Goal: Task Accomplishment & Management: Complete application form

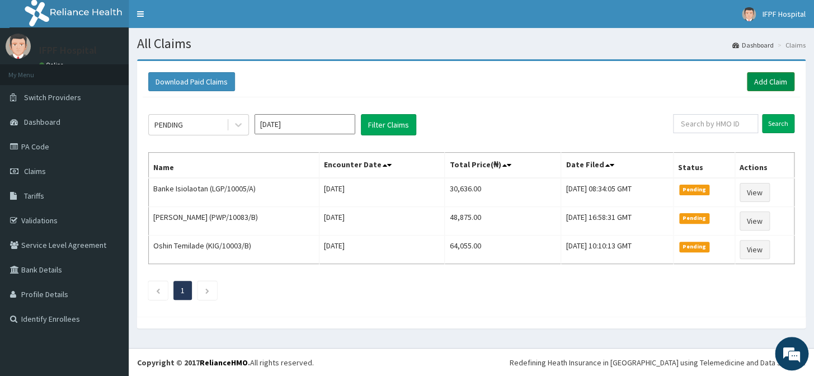
click at [767, 84] on link "Add Claim" at bounding box center [771, 81] width 48 height 19
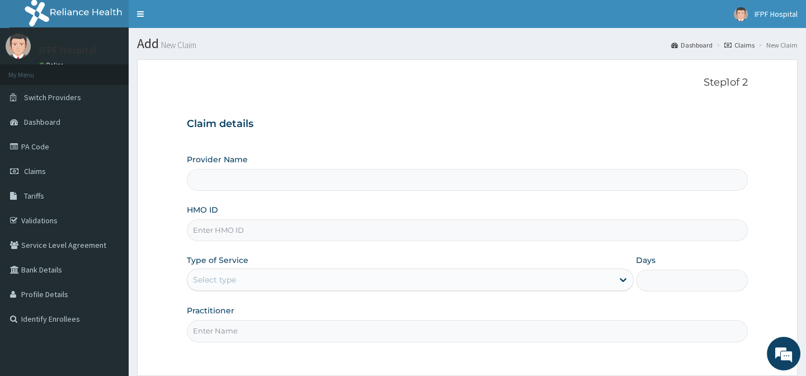
type input "IFPF Hospital"
click at [214, 229] on input "HMO ID" at bounding box center [467, 230] width 560 height 22
paste input "EUH/10059/B"
type input "EUH/10059/B"
click at [222, 275] on div "Select type" at bounding box center [214, 279] width 43 height 11
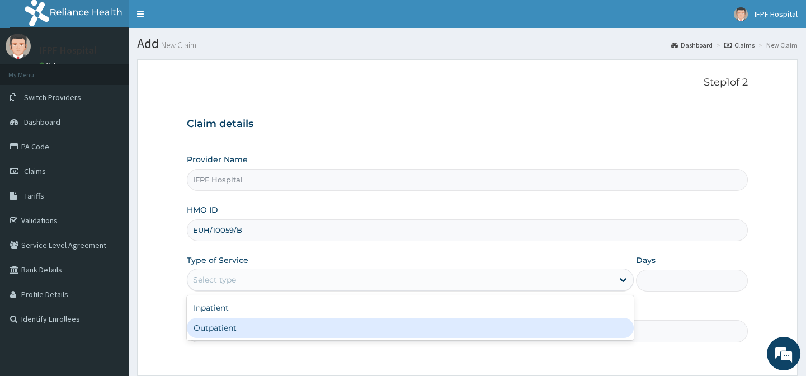
click at [223, 329] on div "Outpatient" at bounding box center [410, 328] width 447 height 20
type input "1"
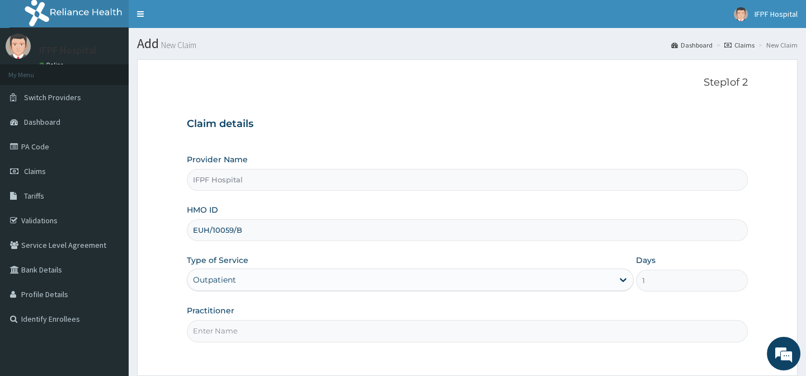
click at [223, 329] on input "Practitioner" at bounding box center [467, 331] width 560 height 22
type input "[PERSON_NAME]"
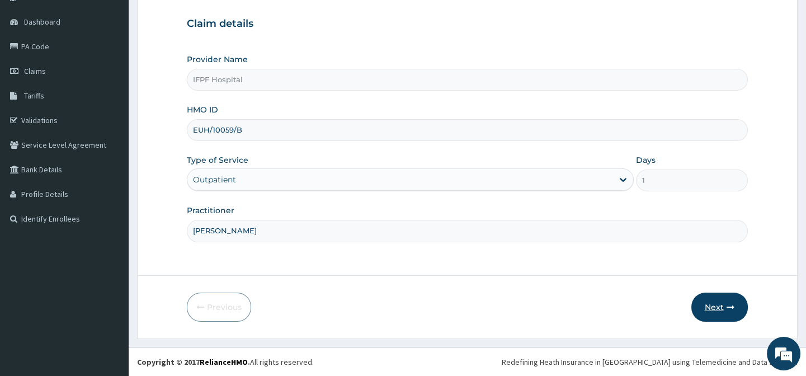
click at [729, 305] on icon "button" at bounding box center [730, 307] width 8 height 8
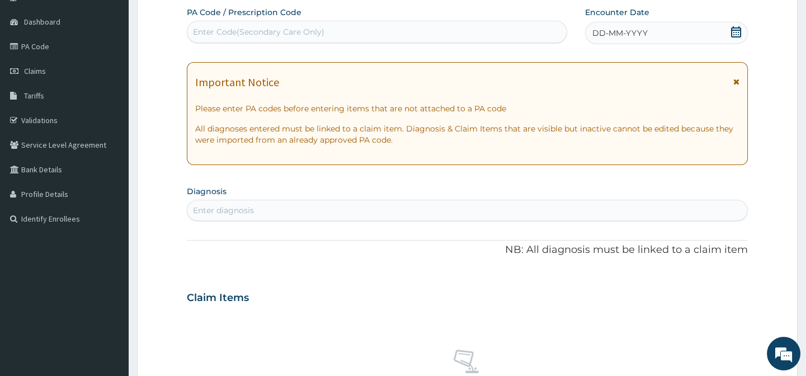
click at [357, 32] on div "Enter Code(Secondary Care Only)" at bounding box center [376, 32] width 379 height 18
type input "PA/C9ABA1"
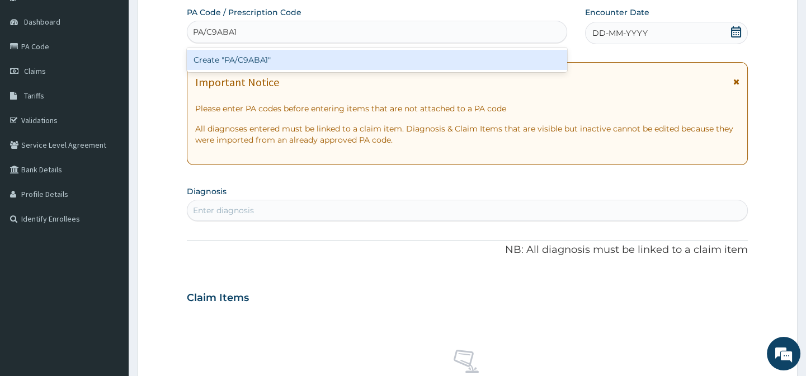
click at [308, 56] on div "Create "PA/C9ABA1"" at bounding box center [377, 60] width 380 height 20
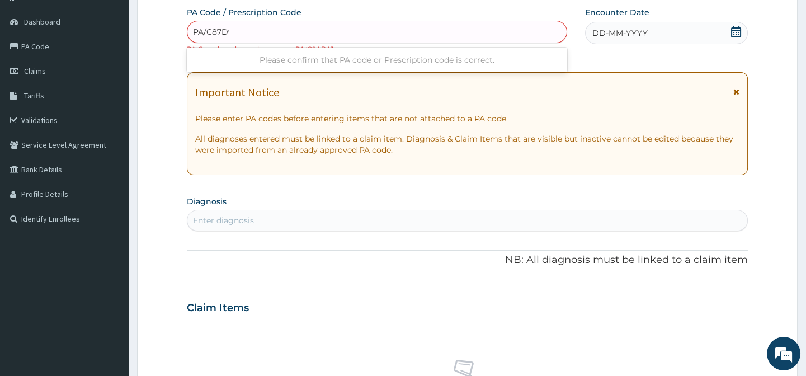
type input "PA/C87D99"
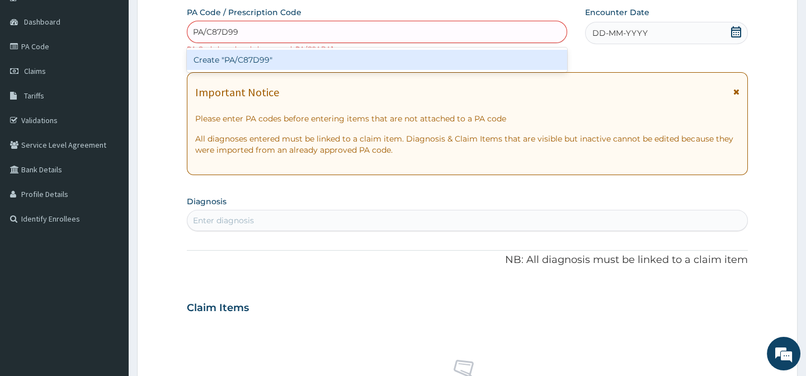
click at [242, 67] on div "Create "PA/C87D99"" at bounding box center [377, 60] width 380 height 20
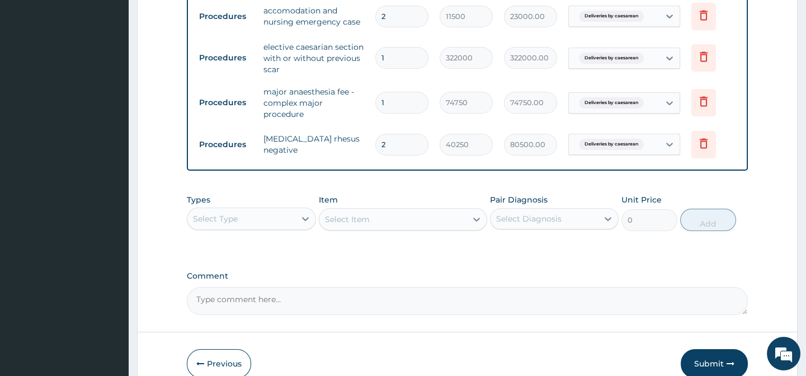
scroll to position [662, 0]
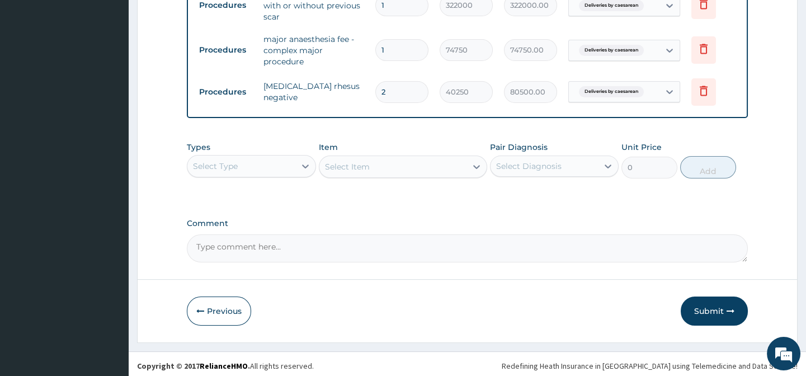
click at [702, 301] on button "Submit" at bounding box center [714, 310] width 67 height 29
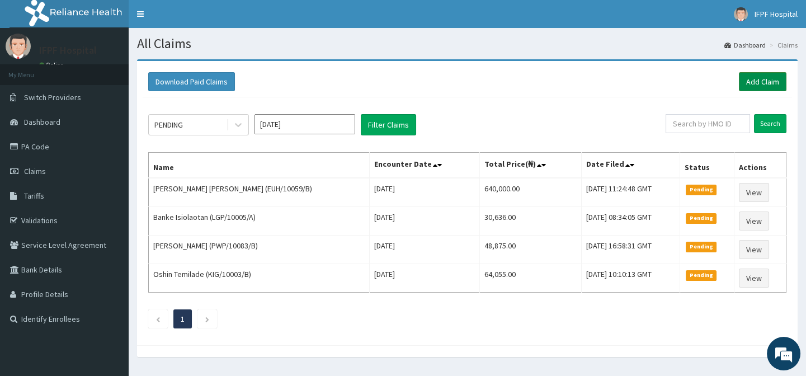
click at [766, 78] on link "Add Claim" at bounding box center [763, 81] width 48 height 19
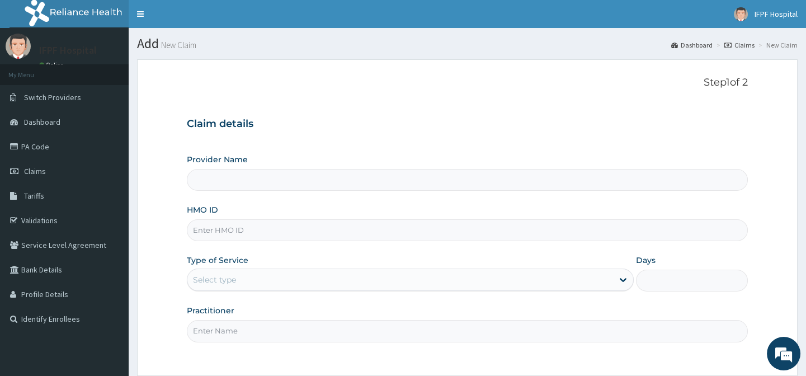
type input "IFPF Hospital"
click at [221, 230] on input "HMO ID" at bounding box center [467, 230] width 560 height 22
paste input "EUH/10059/B"
type input "EUH/10059/B"
click at [250, 273] on div "Select type" at bounding box center [400, 280] width 426 height 18
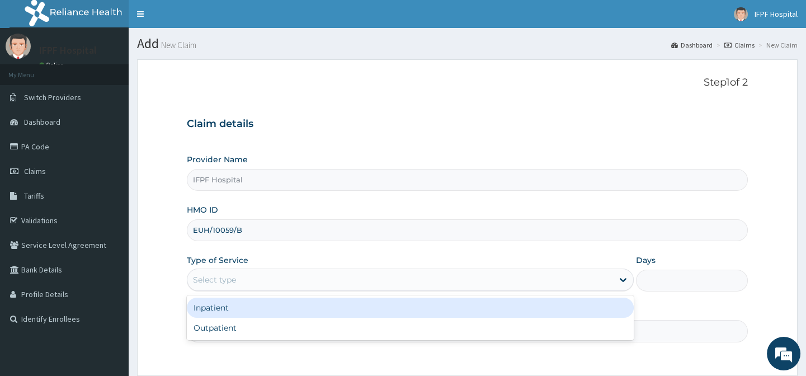
click at [221, 305] on div "Inpatient" at bounding box center [410, 308] width 447 height 20
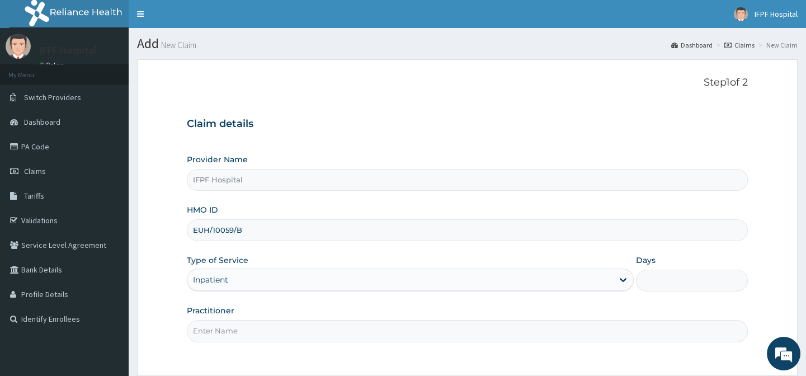
click at [648, 284] on input "Days" at bounding box center [692, 281] width 112 height 22
type input "1"
click at [224, 331] on input "Practitioner" at bounding box center [467, 331] width 560 height 22
type input "DR OYEKANMI"
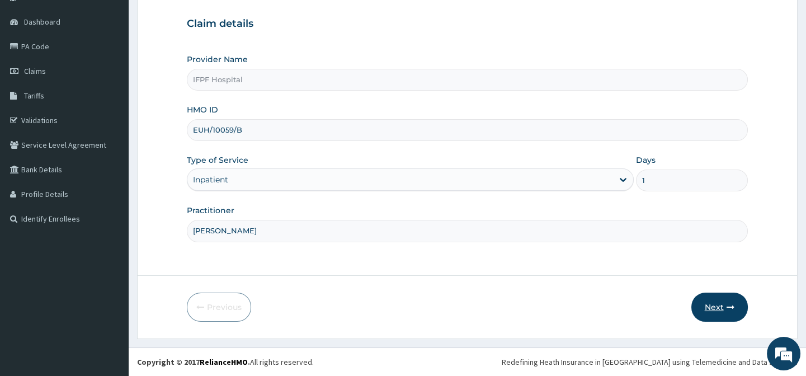
click at [724, 310] on button "Next" at bounding box center [719, 306] width 56 height 29
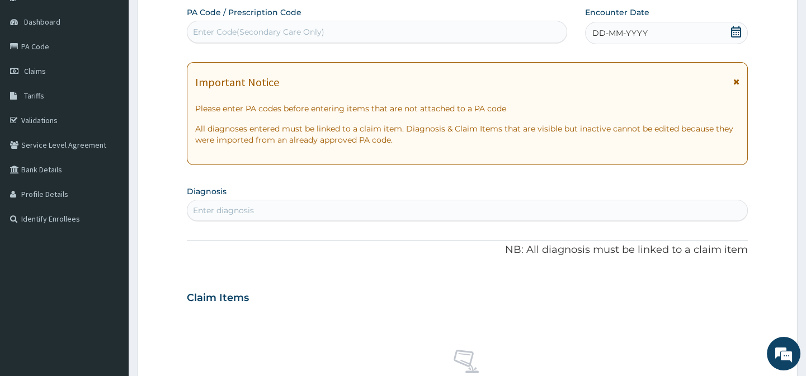
click at [306, 23] on div "Enter Code(Secondary Care Only)" at bounding box center [376, 32] width 379 height 18
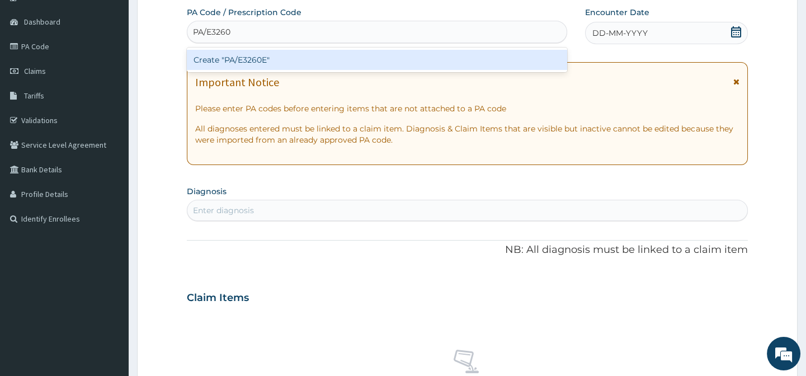
type input "PA/E3260E"
click at [256, 59] on div "Create "PA/E3260E"" at bounding box center [377, 60] width 380 height 20
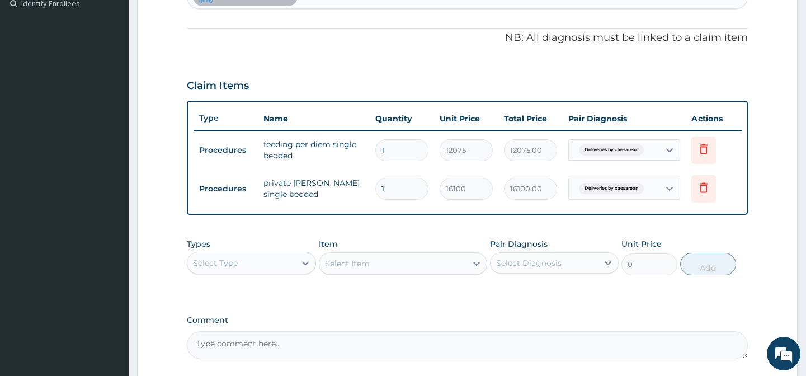
scroll to position [423, 0]
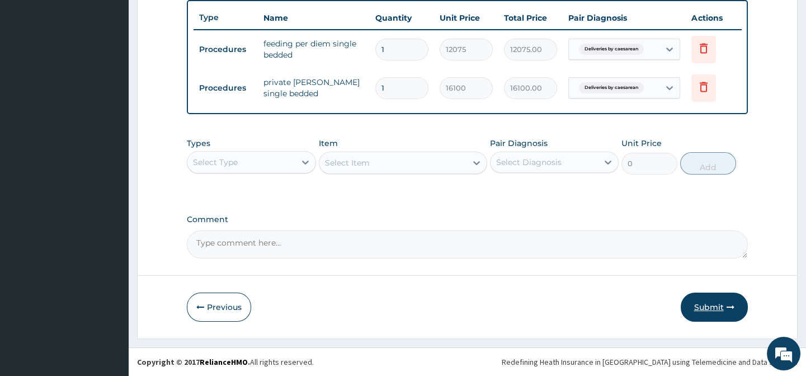
click at [714, 307] on button "Submit" at bounding box center [714, 306] width 67 height 29
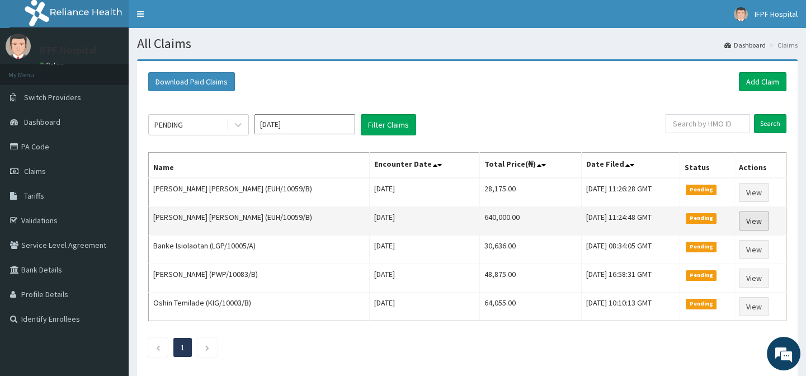
click at [749, 221] on link "View" at bounding box center [754, 220] width 30 height 19
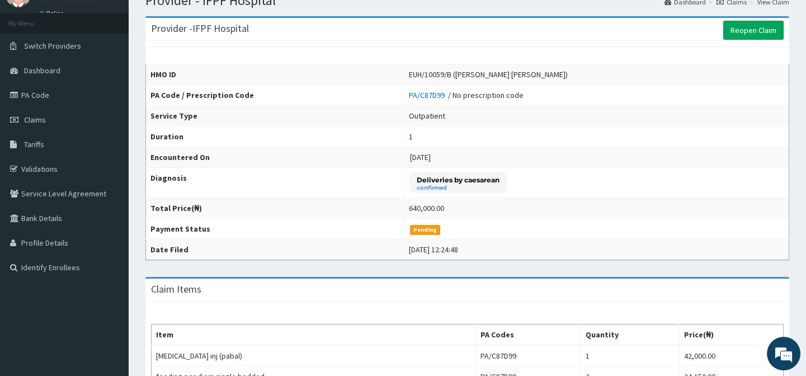
scroll to position [1, 0]
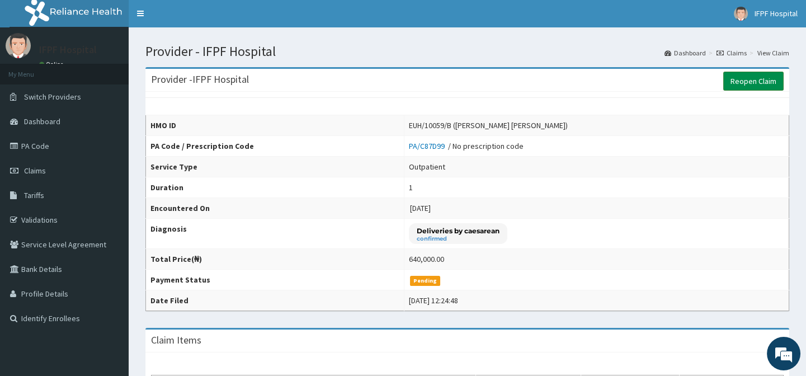
click at [768, 81] on link "Reopen Claim" at bounding box center [753, 81] width 60 height 19
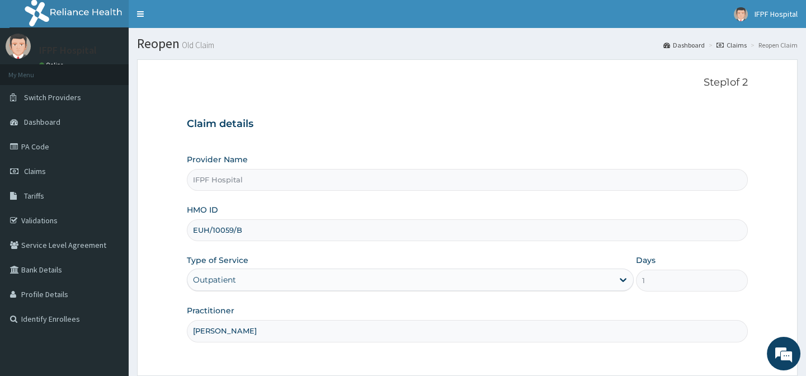
click at [318, 282] on div "Outpatient" at bounding box center [400, 280] width 426 height 18
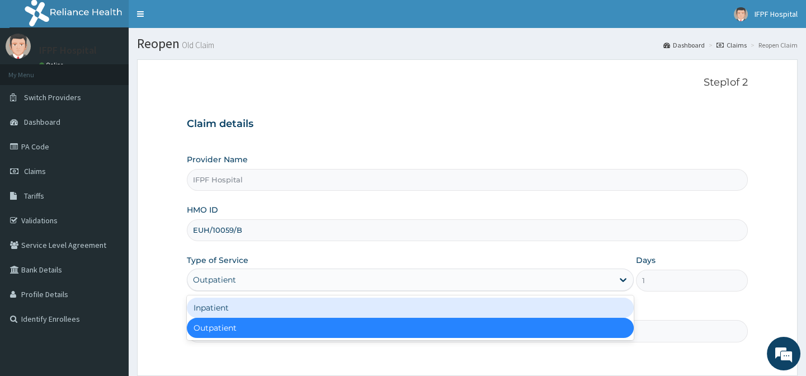
click at [263, 302] on div "Inpatient" at bounding box center [410, 308] width 447 height 20
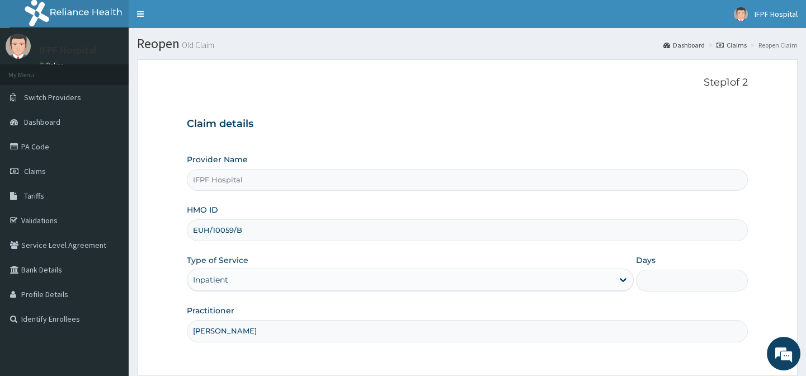
scroll to position [100, 0]
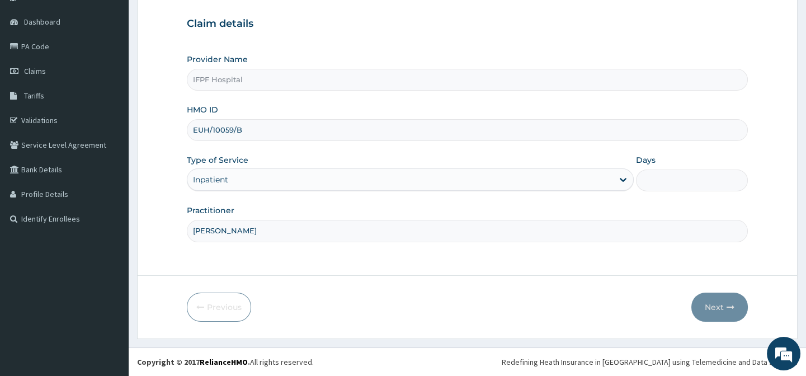
click at [666, 166] on div "Days" at bounding box center [692, 172] width 112 height 37
click at [646, 159] on label "Days" at bounding box center [646, 159] width 20 height 11
click at [646, 169] on input "Days" at bounding box center [692, 180] width 112 height 22
click at [656, 173] on input "Days" at bounding box center [692, 180] width 112 height 22
type input "2"
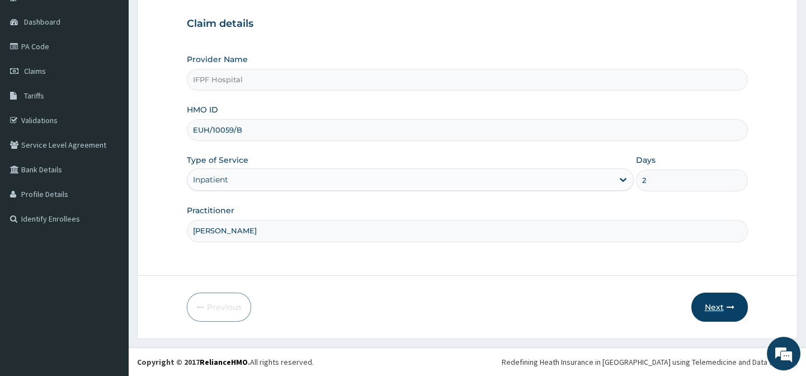
click at [710, 307] on button "Next" at bounding box center [719, 306] width 56 height 29
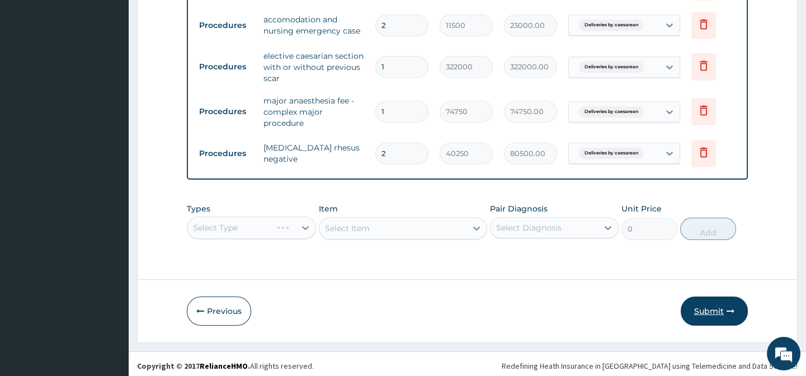
click at [705, 308] on button "Submit" at bounding box center [714, 310] width 67 height 29
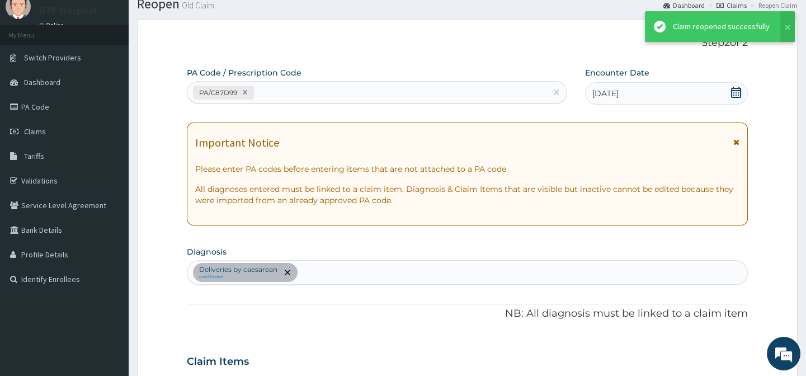
scroll to position [601, 0]
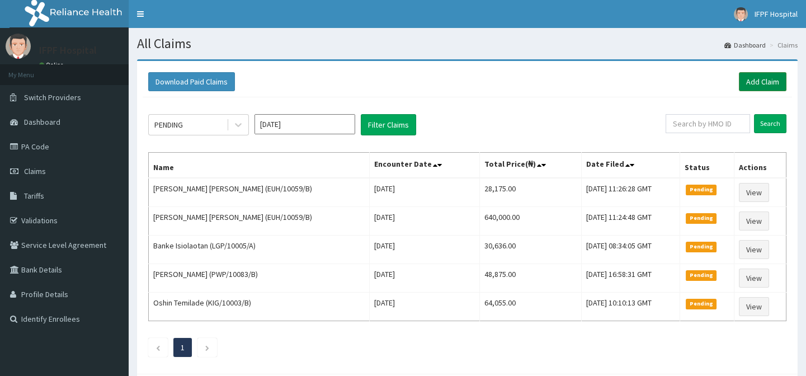
click at [758, 80] on link "Add Claim" at bounding box center [763, 81] width 48 height 19
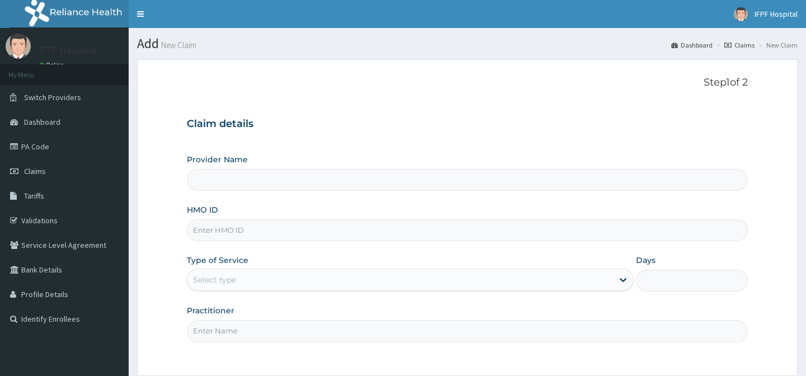
type input "IFPF Hospital"
click at [215, 229] on input "HMO ID" at bounding box center [467, 230] width 560 height 22
paste input "EUH/10059/B"
type input "EUH/10059/B"
click at [220, 277] on div "Select type" at bounding box center [214, 279] width 43 height 11
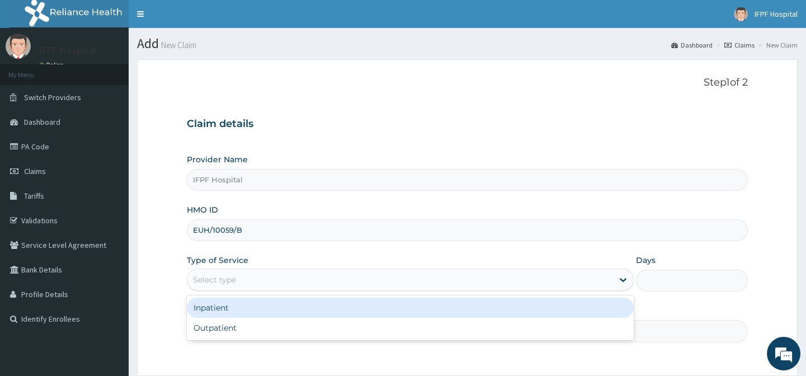
click at [219, 307] on div "Inpatient" at bounding box center [410, 308] width 447 height 20
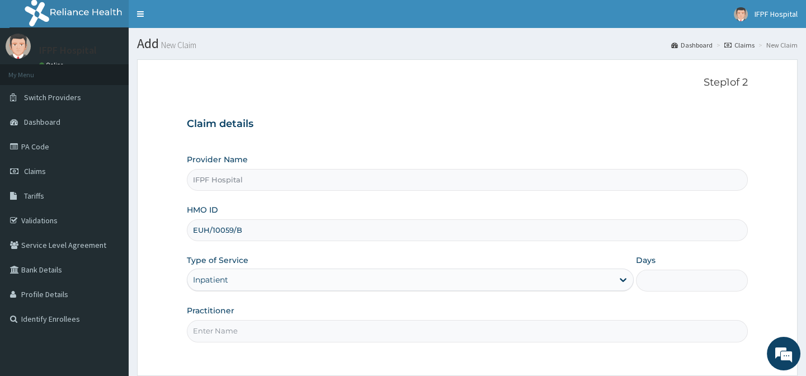
click at [218, 313] on label "Practitioner" at bounding box center [211, 310] width 48 height 11
click at [218, 320] on input "Practitioner" at bounding box center [467, 331] width 560 height 22
click at [216, 324] on input "Practitioner" at bounding box center [467, 331] width 560 height 22
type input "DR OYEKANMI"
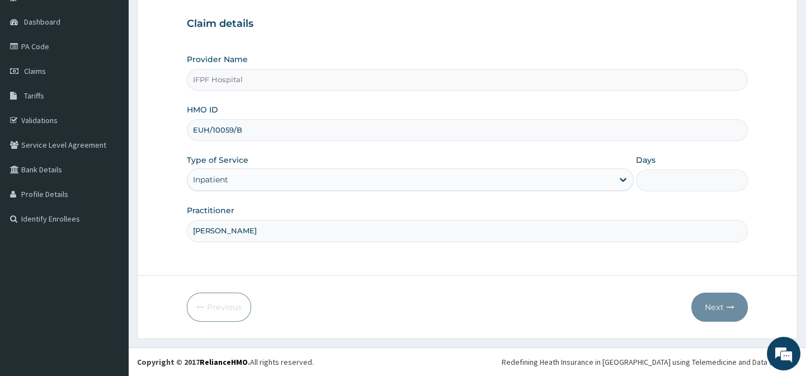
click at [660, 159] on div "Days" at bounding box center [692, 172] width 112 height 37
click at [636, 178] on input "Days" at bounding box center [692, 180] width 112 height 22
type input "1"
click at [714, 312] on button "Next" at bounding box center [719, 306] width 56 height 29
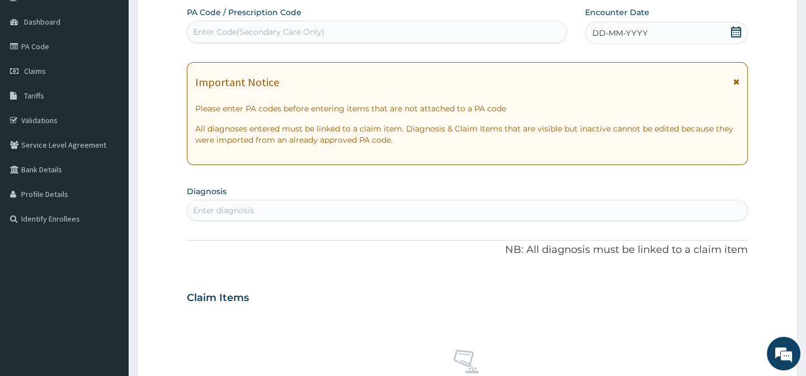
click at [214, 36] on div "Enter Code(Secondary Care Only)" at bounding box center [258, 31] width 131 height 11
type input "PA/3126CA"
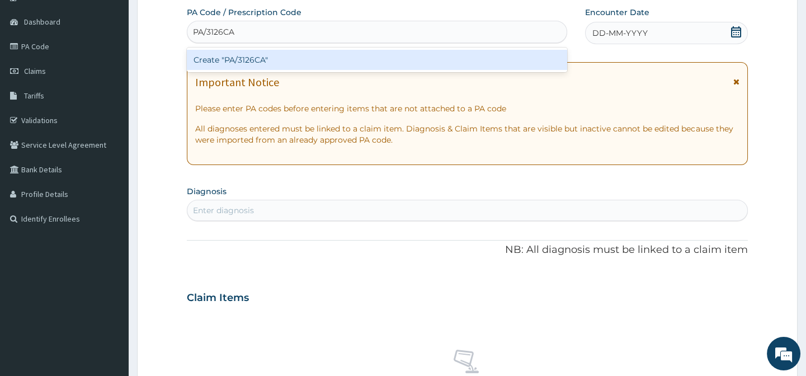
click at [218, 56] on div "Create "PA/3126CA"" at bounding box center [377, 60] width 380 height 20
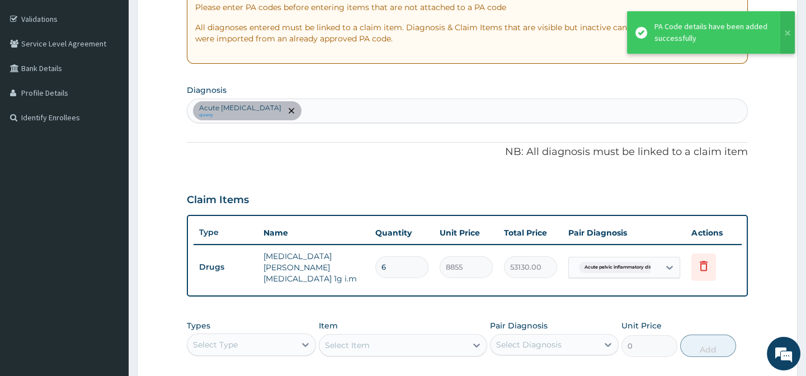
scroll to position [384, 0]
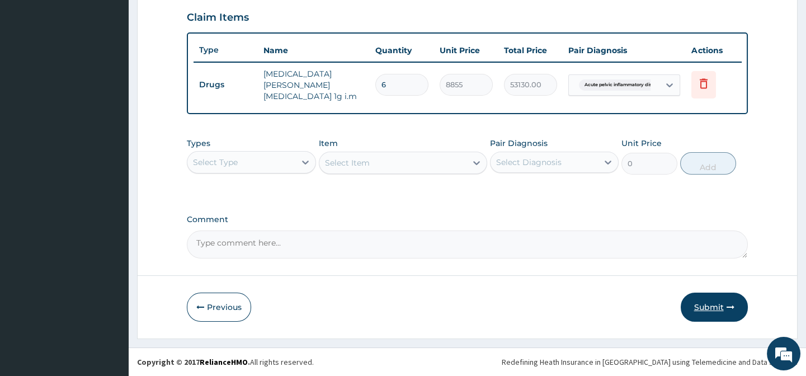
click at [721, 306] on button "Submit" at bounding box center [714, 306] width 67 height 29
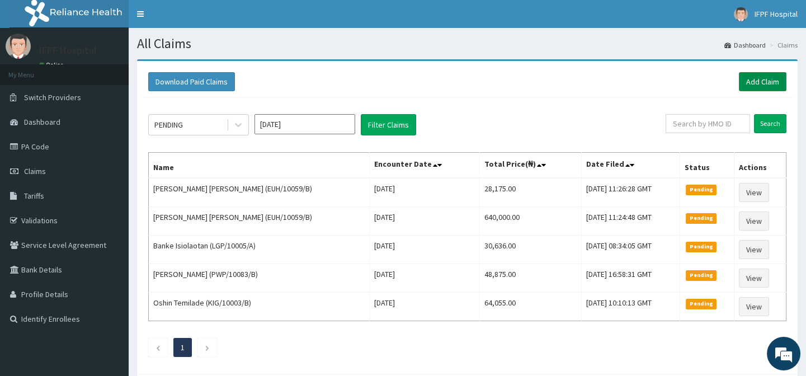
click at [760, 82] on link "Add Claim" at bounding box center [763, 81] width 48 height 19
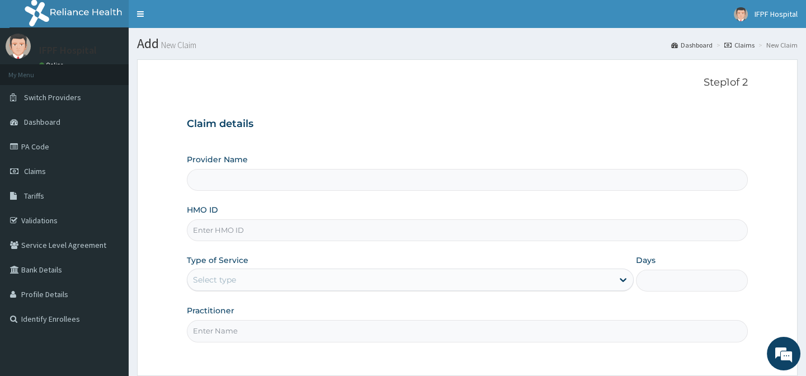
type input "IFPF Hospital"
click at [214, 231] on input "HMO ID" at bounding box center [467, 230] width 560 height 22
paste input "EUH/10059/B"
type input "EUH/10059/B"
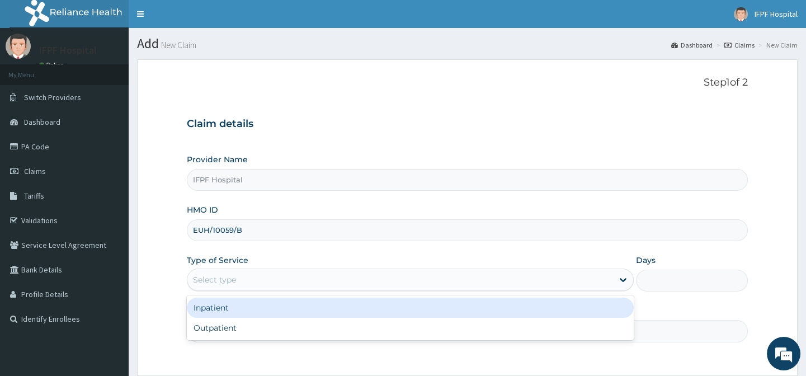
click at [229, 279] on div "Select type" at bounding box center [214, 279] width 43 height 11
click at [210, 306] on div "Inpatient" at bounding box center [410, 308] width 447 height 20
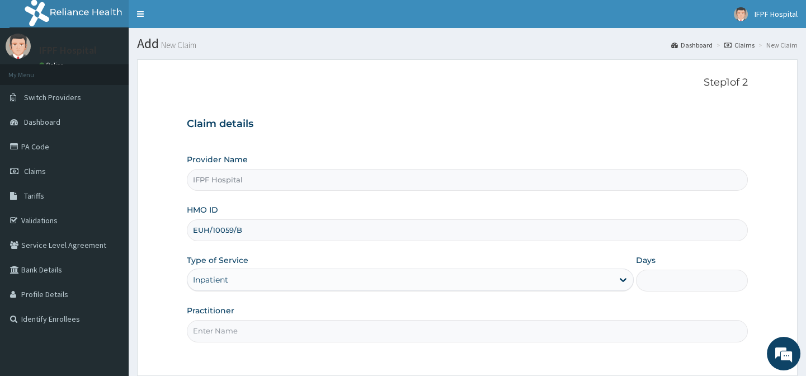
click at [206, 332] on input "Practitioner" at bounding box center [467, 331] width 560 height 22
type input "DR OYEKANMI"
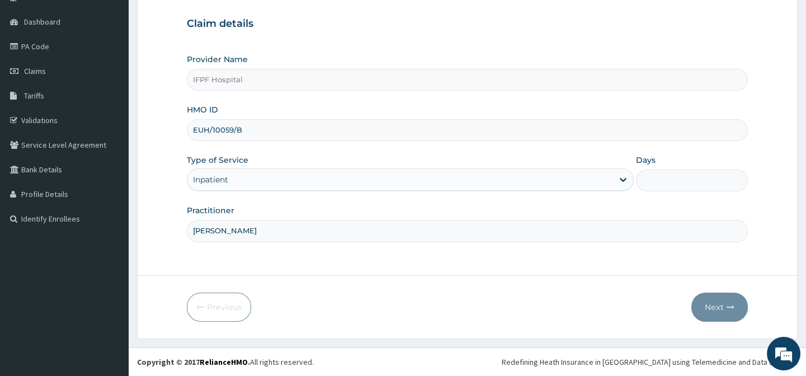
click at [648, 179] on input "Days" at bounding box center [692, 180] width 112 height 22
type input "1"
click at [710, 300] on button "Next" at bounding box center [719, 306] width 56 height 29
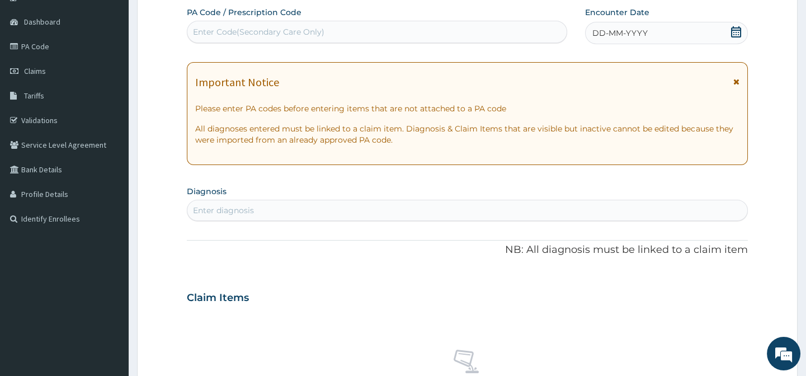
click at [376, 30] on div "Enter Code(Secondary Care Only)" at bounding box center [376, 32] width 379 height 18
type input "PA/9EE804"
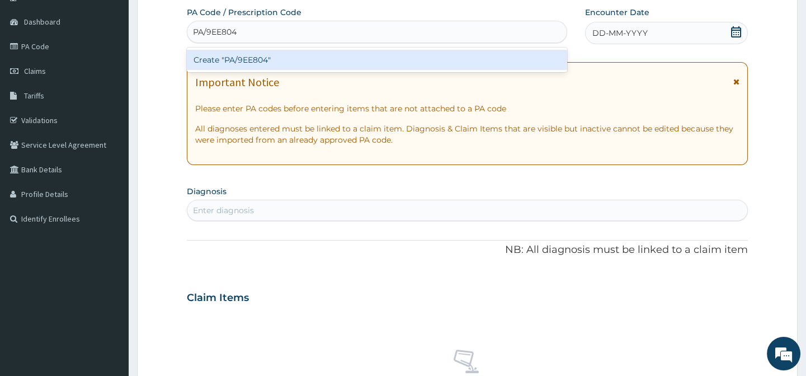
click at [292, 55] on div "Create "PA/9EE804"" at bounding box center [377, 60] width 380 height 20
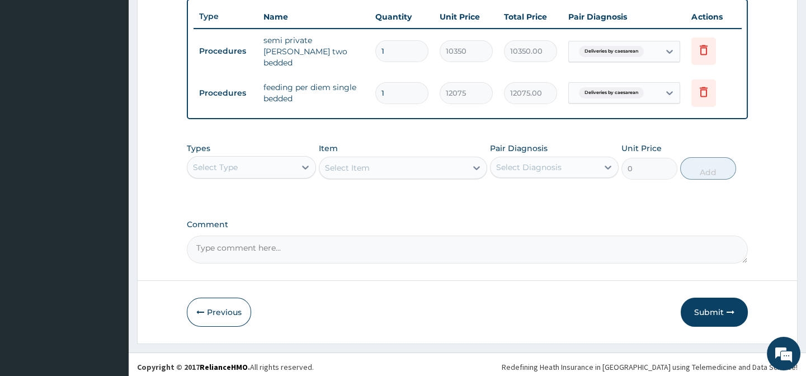
scroll to position [423, 0]
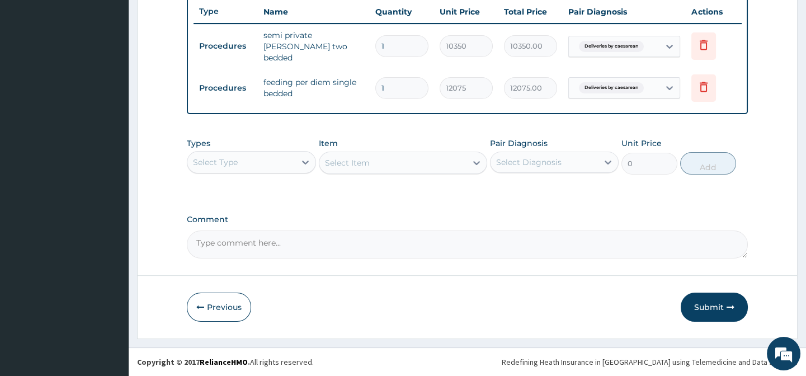
click at [220, 157] on div "Select Type" at bounding box center [215, 162] width 45 height 11
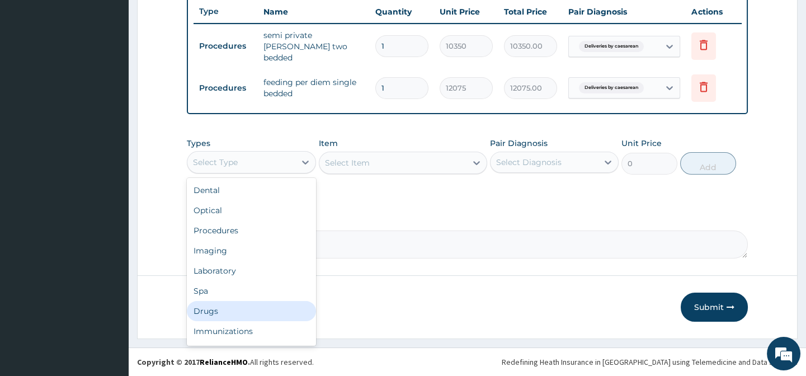
click at [211, 304] on div "Drugs" at bounding box center [251, 311] width 129 height 20
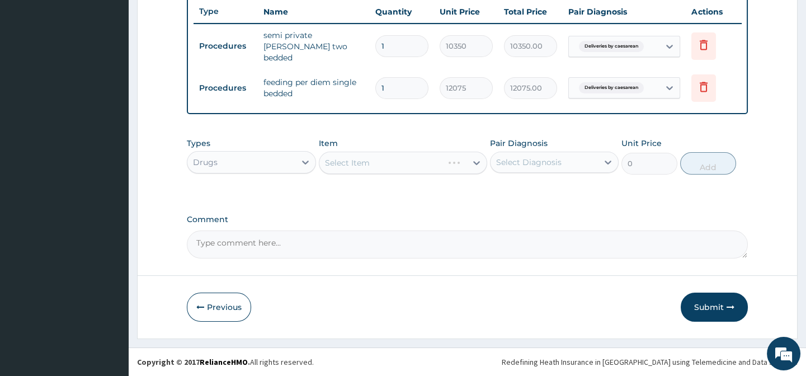
click at [364, 162] on div "Select Item" at bounding box center [403, 163] width 168 height 22
click at [360, 162] on div "Select Item" at bounding box center [403, 163] width 168 height 22
click at [394, 168] on div "Select Item" at bounding box center [403, 163] width 168 height 22
click at [375, 162] on div "Select Item" at bounding box center [392, 163] width 147 height 18
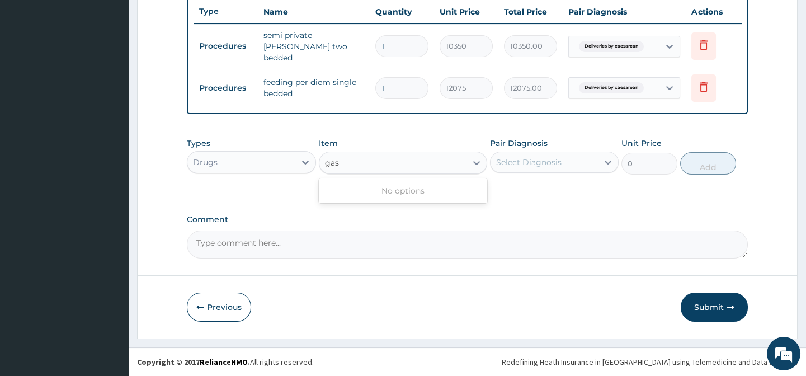
type input "ga"
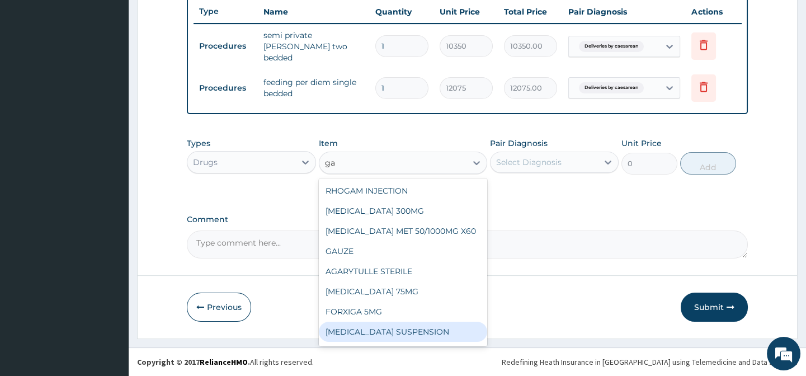
click at [399, 329] on div "GAVISCON SUSPENSION" at bounding box center [403, 332] width 168 height 20
type input "9108"
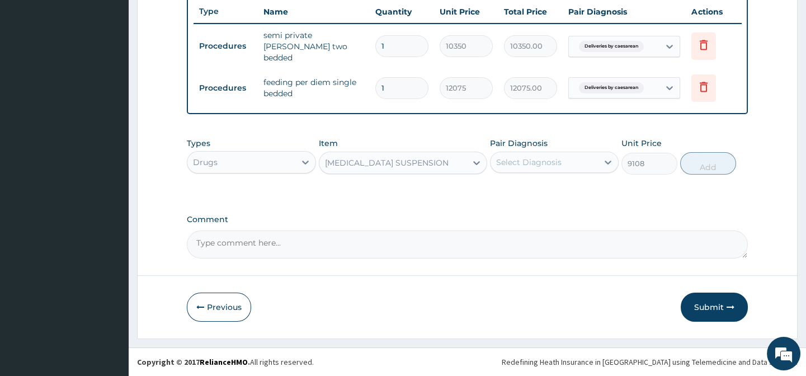
click at [532, 165] on div "Select Diagnosis" at bounding box center [528, 162] width 65 height 11
click at [533, 186] on label "Deliveries by caesarean" at bounding box center [556, 189] width 96 height 11
checkbox input "true"
click at [715, 164] on button "Add" at bounding box center [708, 163] width 56 height 22
type input "0"
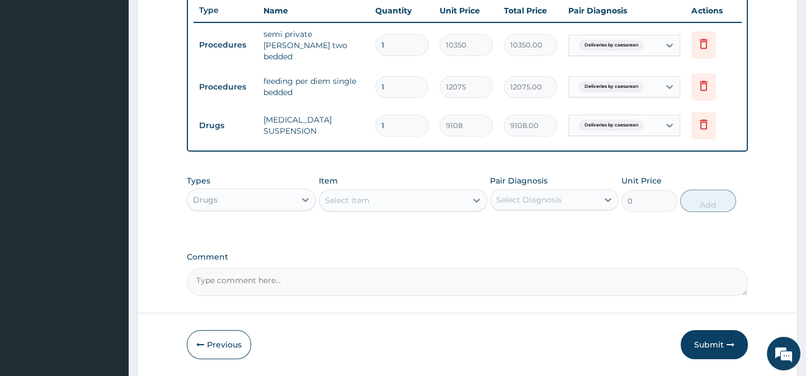
click at [366, 200] on div "Select Item" at bounding box center [347, 200] width 45 height 11
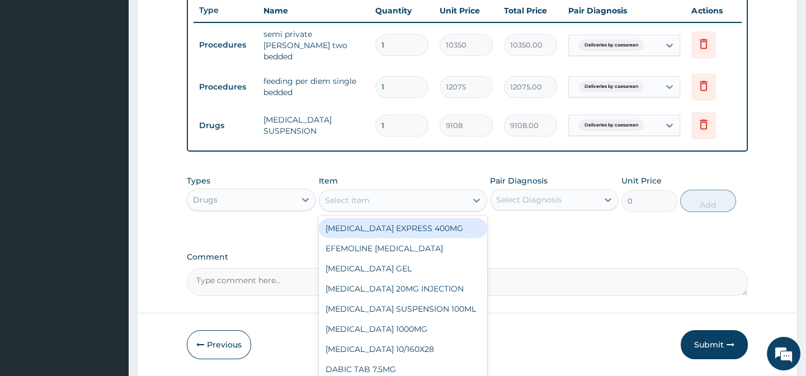
click at [223, 202] on div "Drugs" at bounding box center [240, 200] width 107 height 18
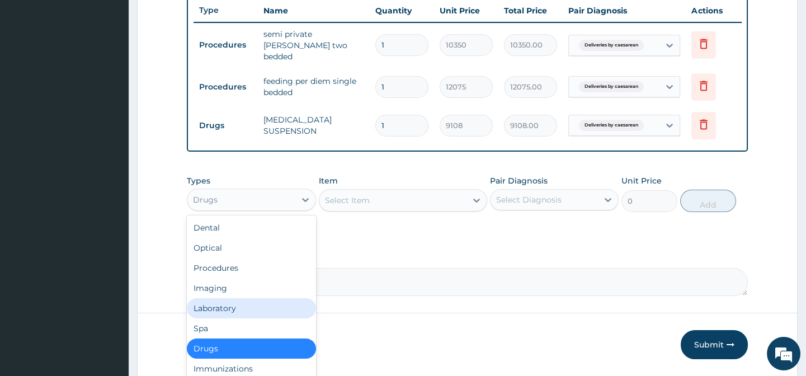
click at [224, 308] on div "Laboratory" at bounding box center [251, 308] width 129 height 20
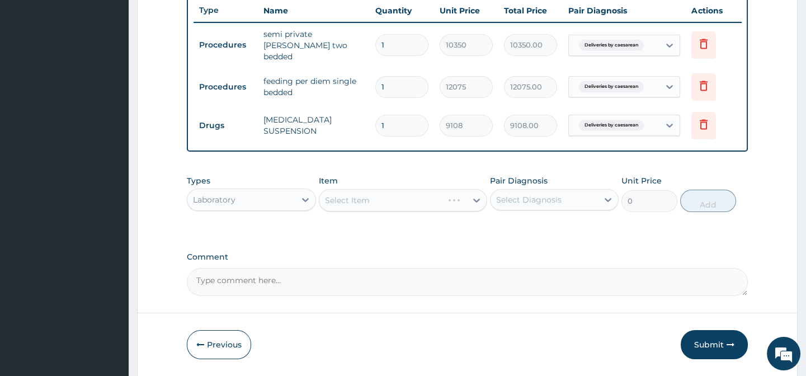
click at [360, 202] on div "Select Item" at bounding box center [403, 200] width 168 height 22
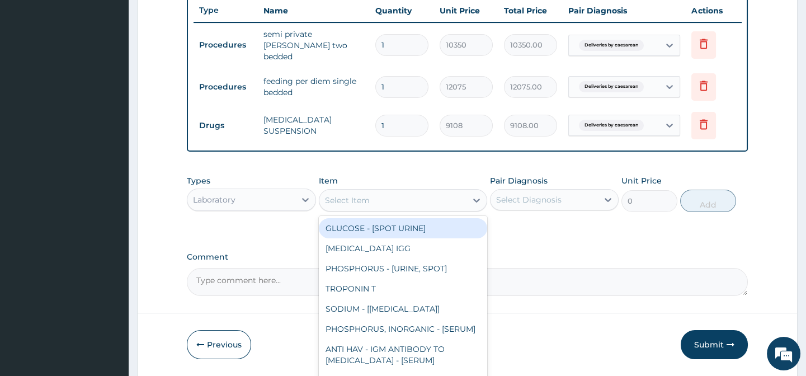
click at [362, 201] on div "Select Item" at bounding box center [347, 200] width 45 height 11
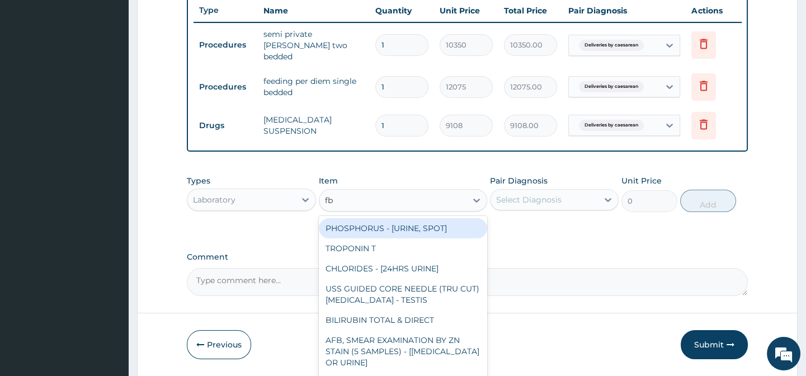
type input "fbc"
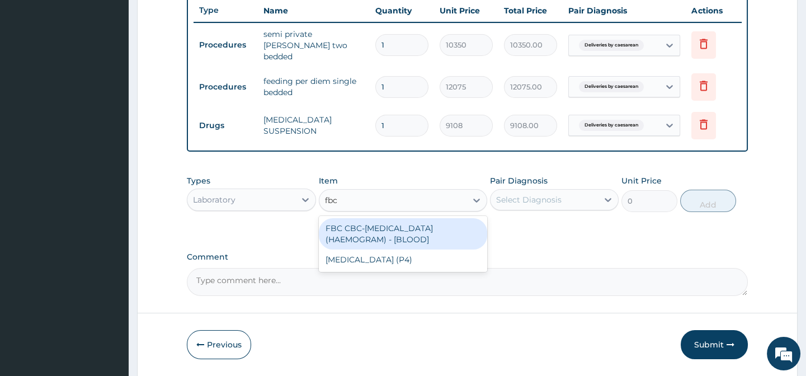
click at [404, 232] on div "FBC CBC-COMPLETE BLOOD COUNT (HAEMOGRAM) - [BLOOD]" at bounding box center [403, 233] width 168 height 31
type input "4600"
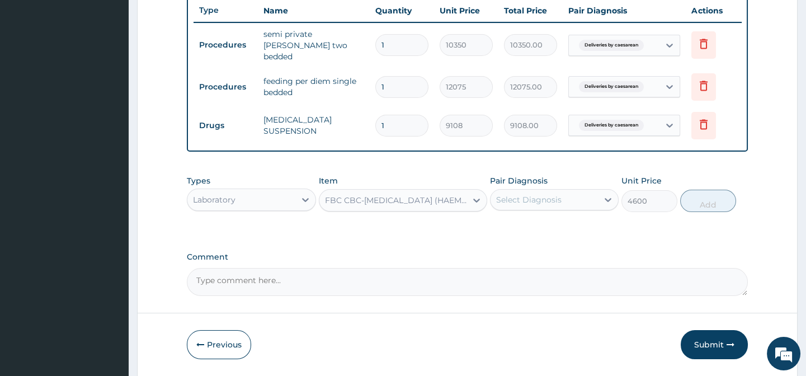
click at [531, 200] on div "Select Diagnosis" at bounding box center [528, 199] width 65 height 11
drag, startPoint x: 535, startPoint y: 227, endPoint x: 587, endPoint y: 225, distance: 51.5
click at [536, 226] on label "Deliveries by caesarean" at bounding box center [556, 226] width 96 height 11
checkbox input "true"
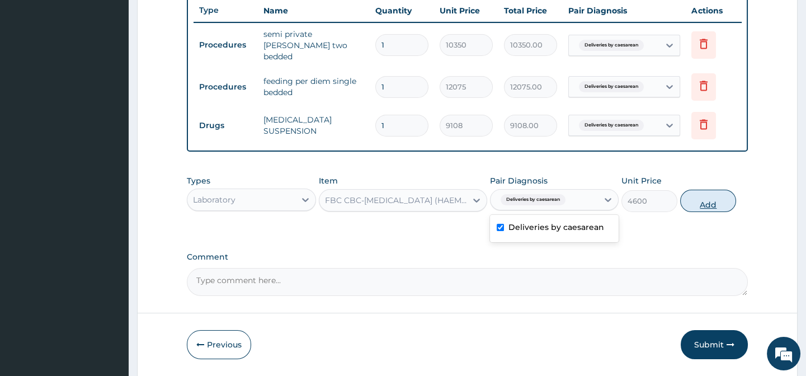
click at [718, 205] on button "Add" at bounding box center [708, 201] width 56 height 22
type input "0"
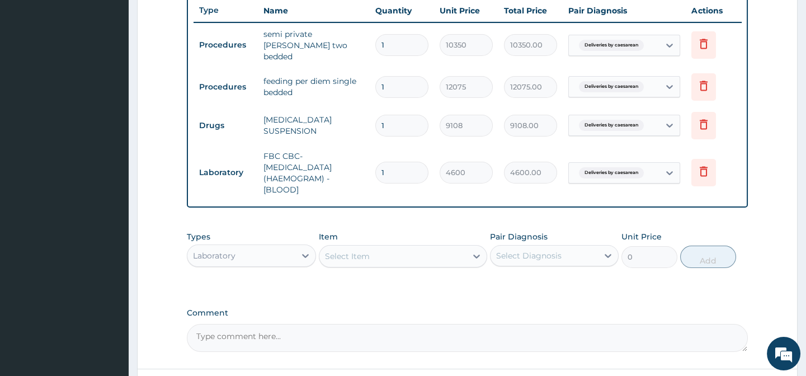
scroll to position [518, 0]
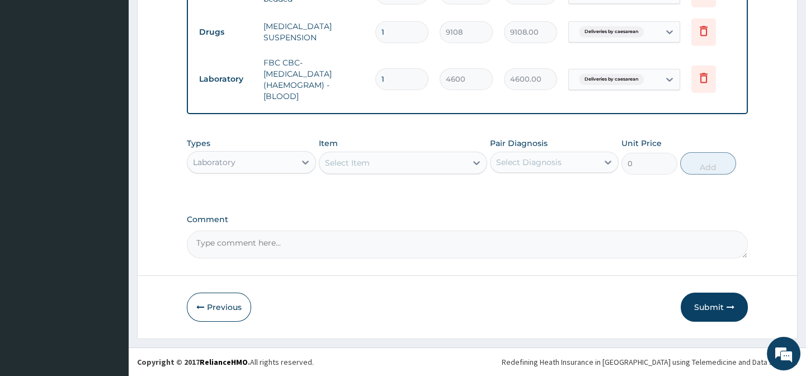
click at [203, 163] on div "Laboratory" at bounding box center [214, 162] width 43 height 11
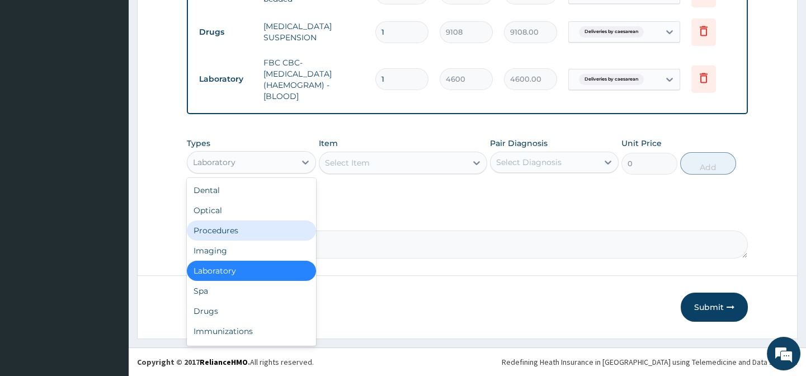
click at [218, 232] on div "Procedures" at bounding box center [251, 230] width 129 height 20
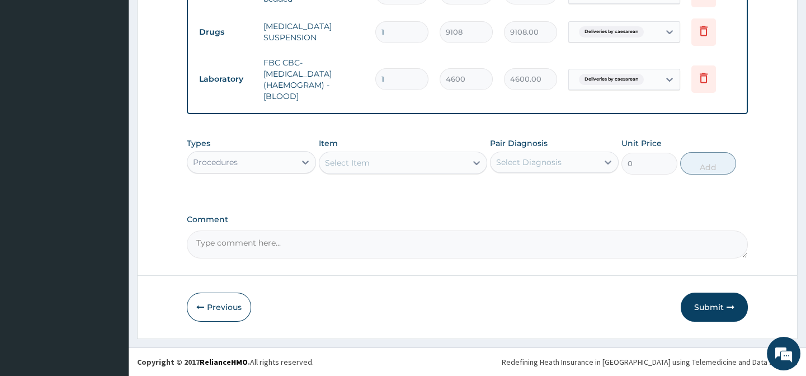
click at [364, 159] on div "Select Item" at bounding box center [347, 162] width 45 height 11
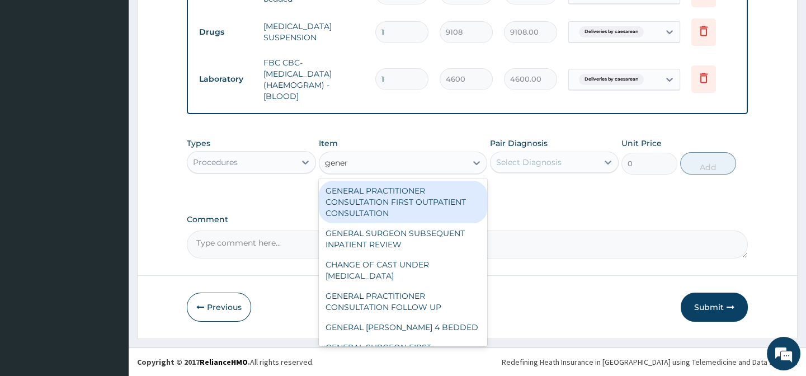
type input "genera"
click at [416, 195] on div "GENERAL PRACTITIONER CONSULTATION FIRST OUTPATIENT CONSULTATION" at bounding box center [403, 202] width 168 height 43
type input "3794.9999999999995"
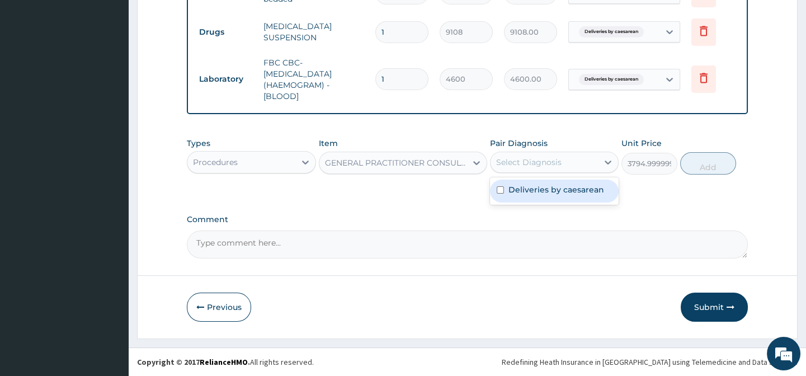
click at [560, 162] on div "Select Diagnosis" at bounding box center [543, 162] width 107 height 18
click at [553, 187] on label "Deliveries by caesarean" at bounding box center [556, 189] width 96 height 11
checkbox input "true"
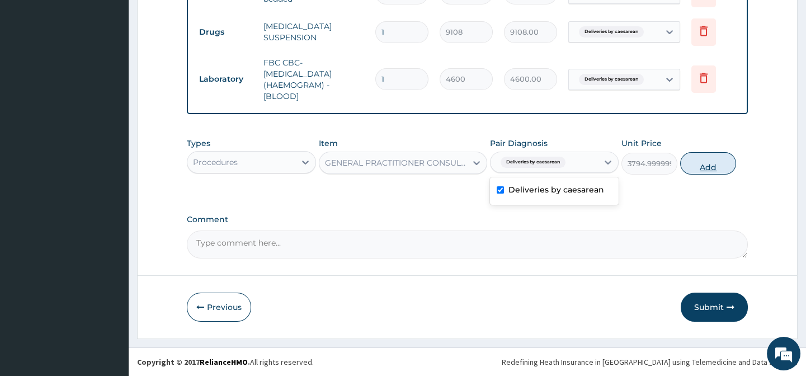
click at [698, 168] on button "Add" at bounding box center [708, 163] width 56 height 22
type input "0"
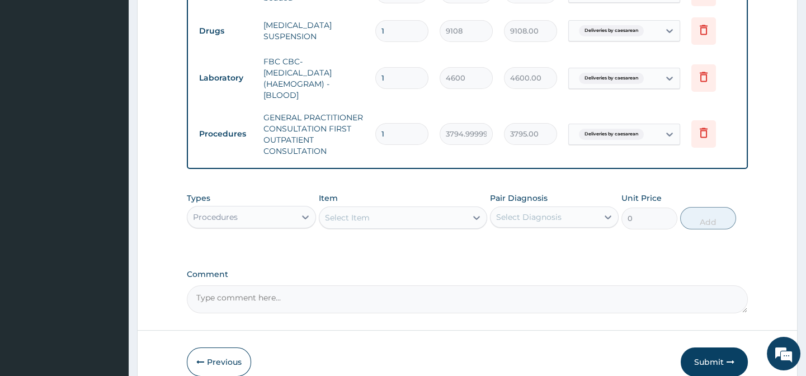
click at [551, 211] on div "Select Diagnosis" at bounding box center [543, 217] width 107 height 18
click at [547, 240] on label "Deliveries by caesarean" at bounding box center [556, 244] width 96 height 11
click at [563, 244] on label "Deliveries by caesarean" at bounding box center [556, 244] width 96 height 11
click at [570, 247] on label "Deliveries by caesarean" at bounding box center [556, 244] width 96 height 11
checkbox input "true"
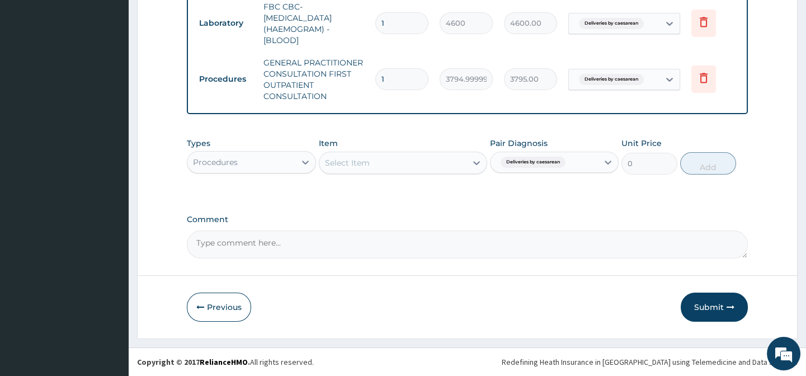
click at [399, 163] on div "Select Item" at bounding box center [392, 163] width 147 height 18
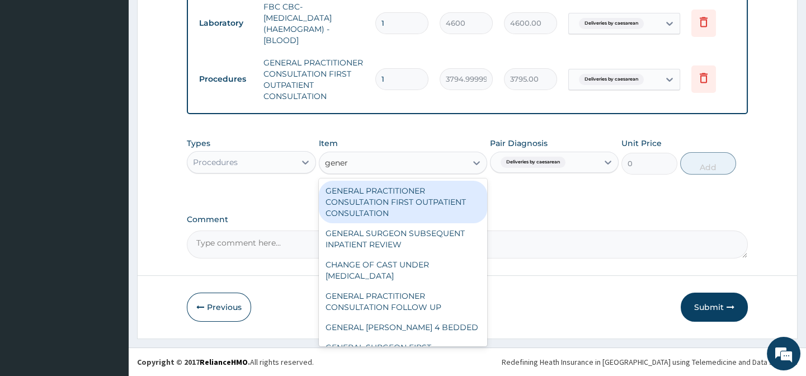
type input "genera"
click at [391, 191] on div "GENERAL PRACTITIONER CONSULTATION FIRST OUTPATIENT CONSULTATION" at bounding box center [403, 202] width 168 height 43
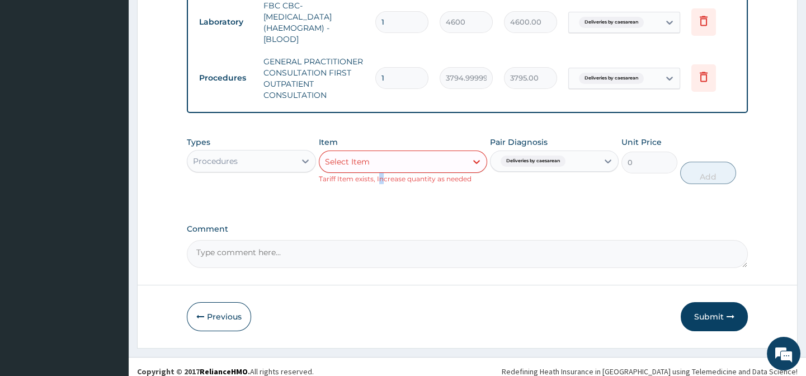
click at [383, 198] on div "Types Procedures Item Select Item Tariff Item exists, Increase quantity as need…" at bounding box center [467, 168] width 560 height 75
click at [564, 165] on span "Deliveries by caesarean" at bounding box center [533, 160] width 65 height 11
click at [498, 190] on input "checkbox" at bounding box center [500, 188] width 7 height 7
checkbox input "false"
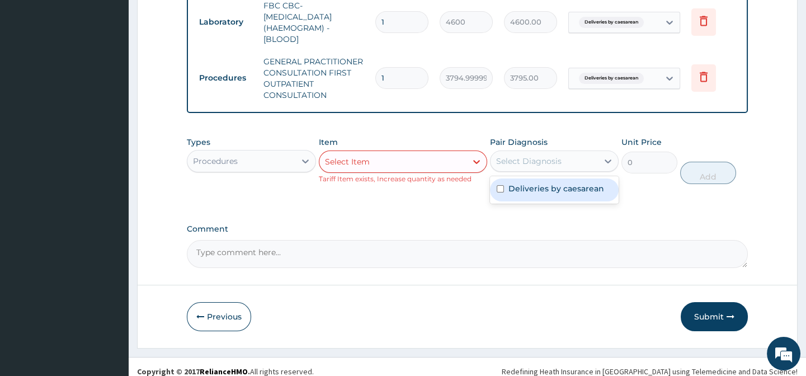
click at [485, 201] on div "Types Procedures Item Select Item Tariff Item exists, Increase quantity as need…" at bounding box center [467, 168] width 560 height 75
click at [406, 154] on div "Select Item" at bounding box center [392, 162] width 147 height 18
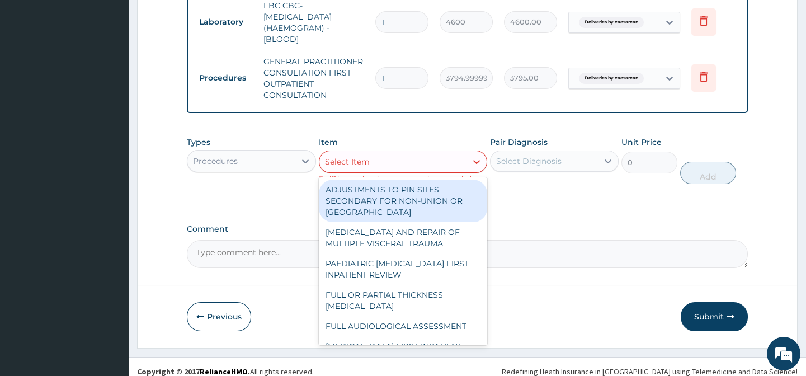
click at [405, 158] on div "Select Item" at bounding box center [392, 162] width 147 height 18
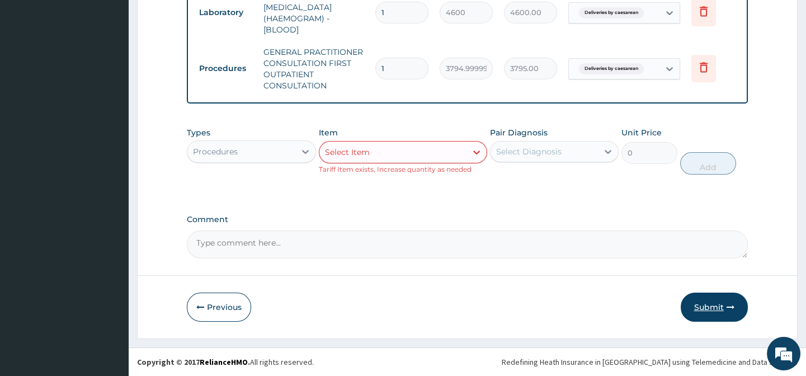
click at [719, 306] on button "Submit" at bounding box center [714, 306] width 67 height 29
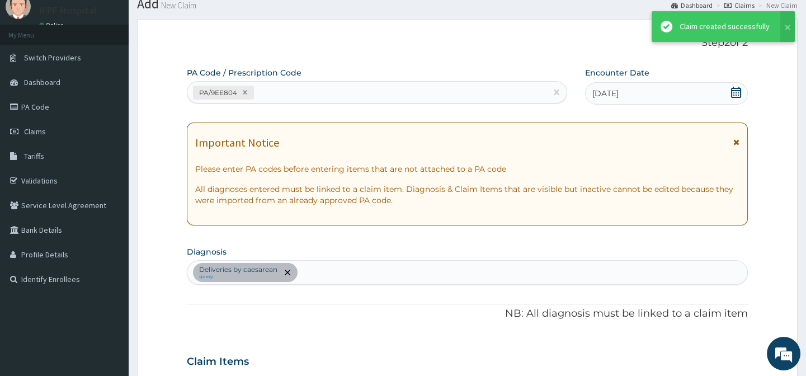
scroll to position [574, 0]
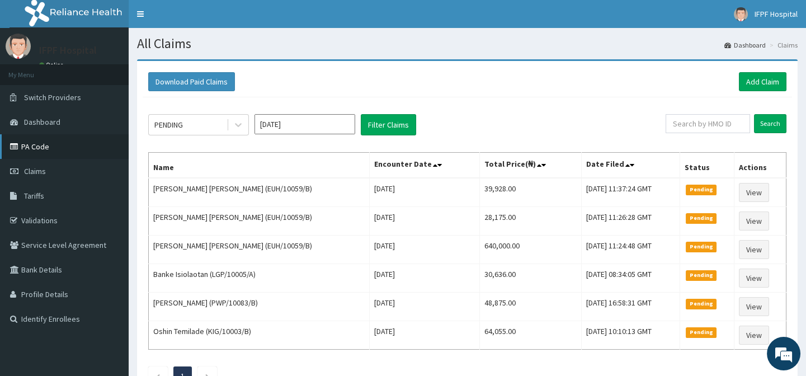
click at [46, 147] on link "PA Code" at bounding box center [64, 146] width 129 height 25
click at [759, 79] on link "Add Claim" at bounding box center [763, 81] width 48 height 19
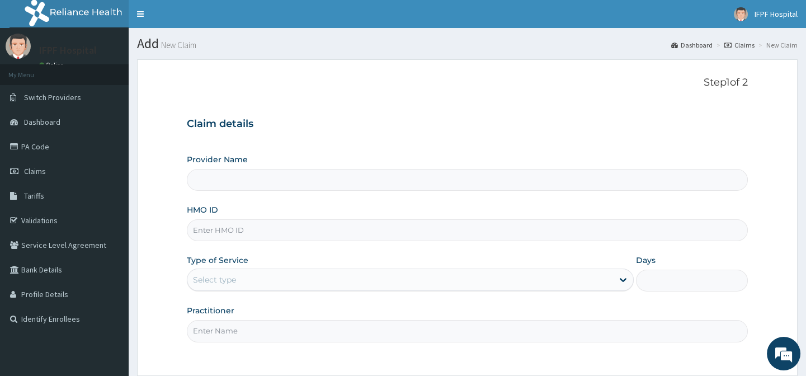
type input "IFPF Hospital"
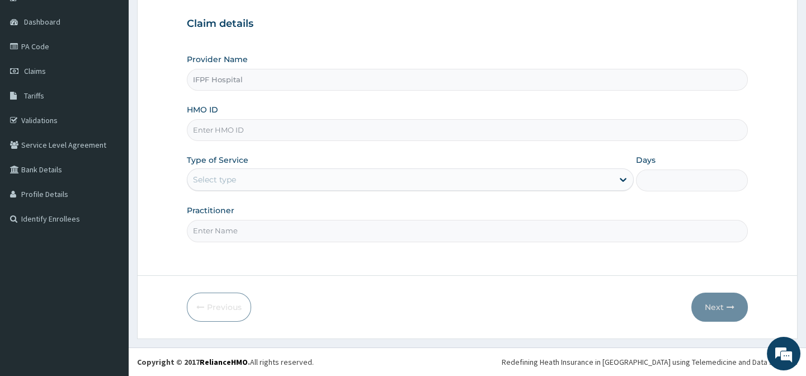
click at [218, 129] on input "HMO ID" at bounding box center [467, 130] width 560 height 22
paste input "EUH/10059/B"
type input "EUH/10059/B"
click at [235, 179] on div "Select type" at bounding box center [400, 180] width 426 height 18
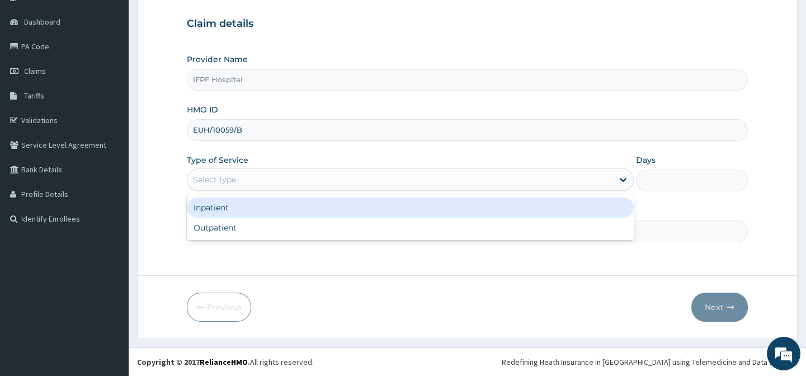
click at [214, 206] on div "Inpatient" at bounding box center [410, 207] width 447 height 20
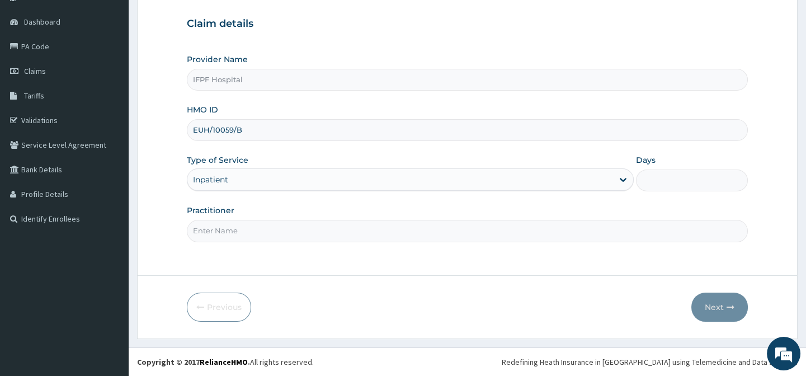
scroll to position [0, 0]
click at [645, 171] on input "Days" at bounding box center [692, 180] width 112 height 22
type input "1"
click at [221, 233] on input "Practitioner" at bounding box center [467, 231] width 560 height 22
type input "[PERSON_NAME]"
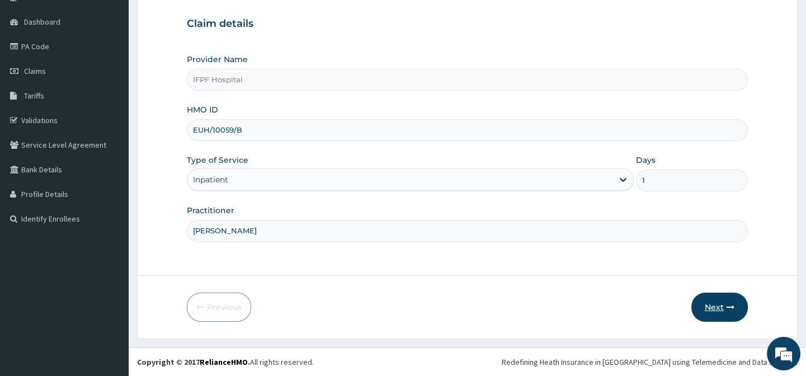
click at [729, 304] on icon "button" at bounding box center [730, 307] width 8 height 8
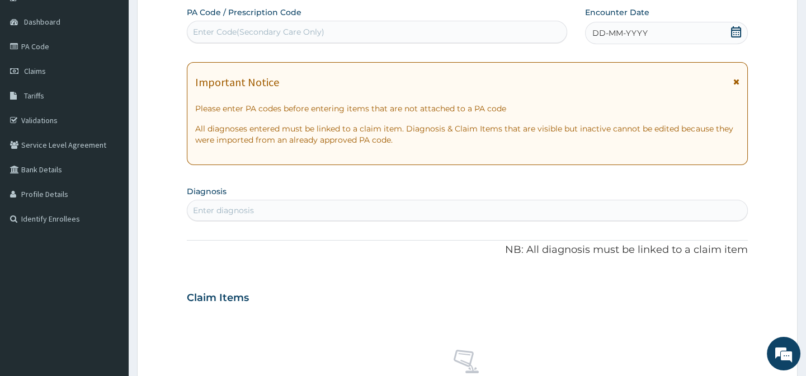
click at [341, 29] on div "Enter Code(Secondary Care Only)" at bounding box center [376, 32] width 379 height 18
type input "PA/E08A5D"
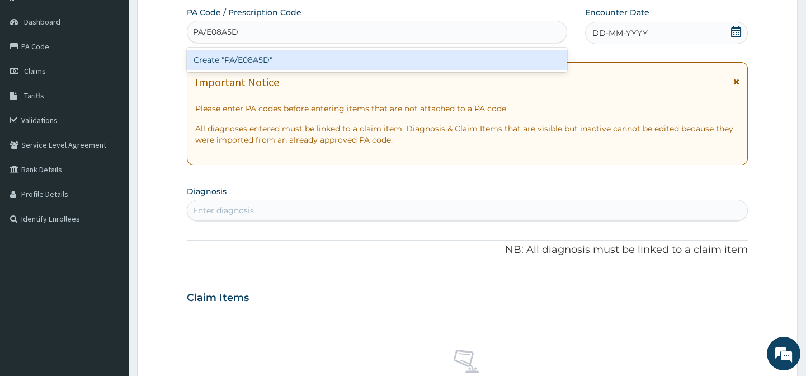
click at [300, 56] on div "Create "PA/E08A5D"" at bounding box center [377, 60] width 380 height 20
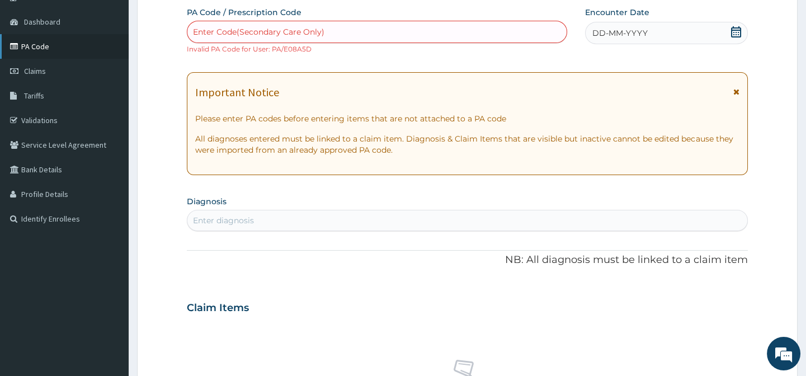
click at [32, 50] on link "PA Code" at bounding box center [64, 46] width 129 height 25
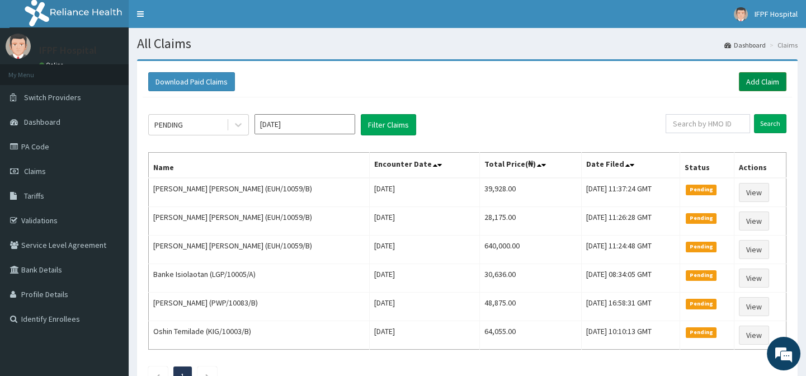
click at [751, 79] on link "Add Claim" at bounding box center [763, 81] width 48 height 19
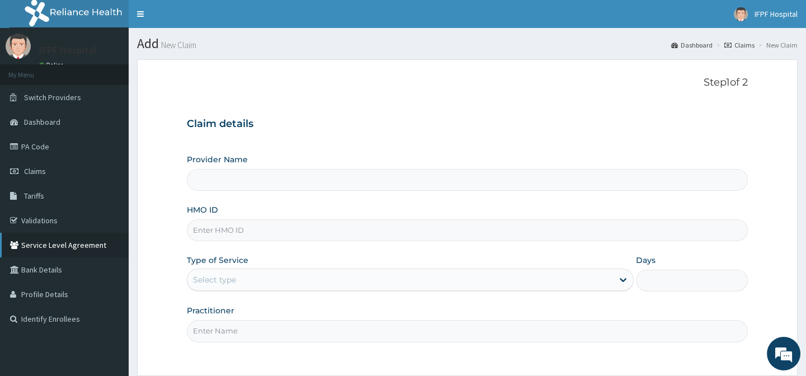
type input "IFPF Hospital"
click at [213, 232] on input "HMO ID" at bounding box center [467, 230] width 560 height 22
paste input "BUR/10002/A"
type input "BUR/10002/A"
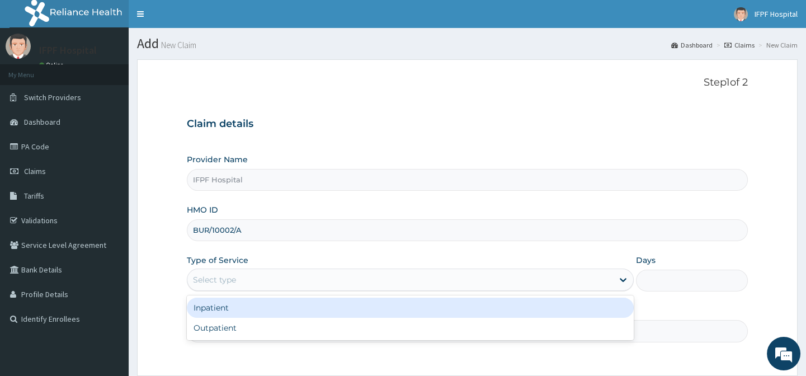
click at [211, 280] on div "Select type" at bounding box center [214, 279] width 43 height 11
click at [216, 304] on div "Inpatient" at bounding box center [410, 308] width 447 height 20
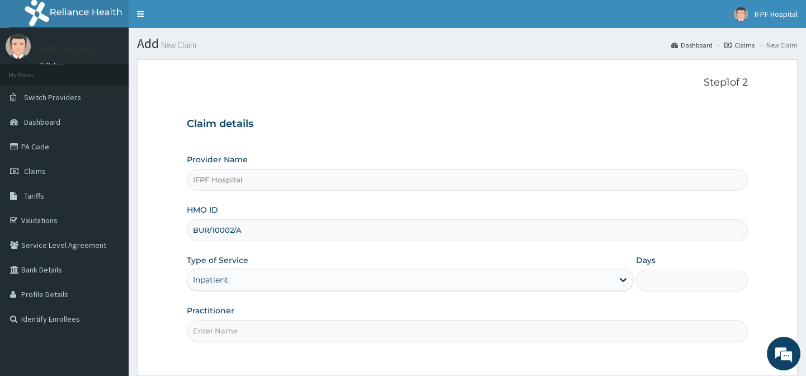
click at [651, 272] on input "Days" at bounding box center [692, 281] width 112 height 22
type input "1"
click at [252, 329] on input "Practitioner" at bounding box center [467, 331] width 560 height 22
type input "[PERSON_NAME]"
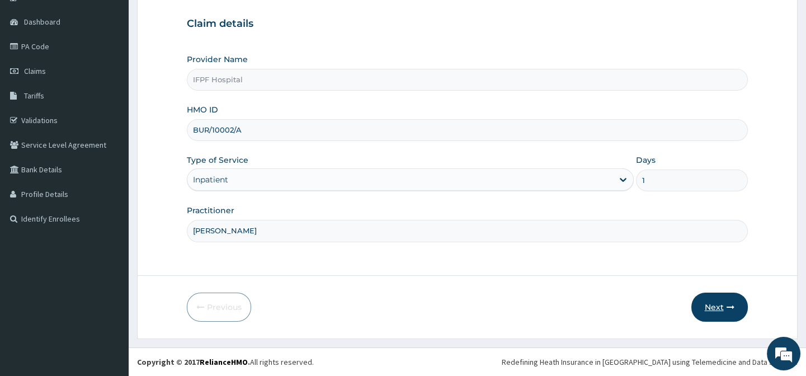
click at [711, 299] on button "Next" at bounding box center [719, 306] width 56 height 29
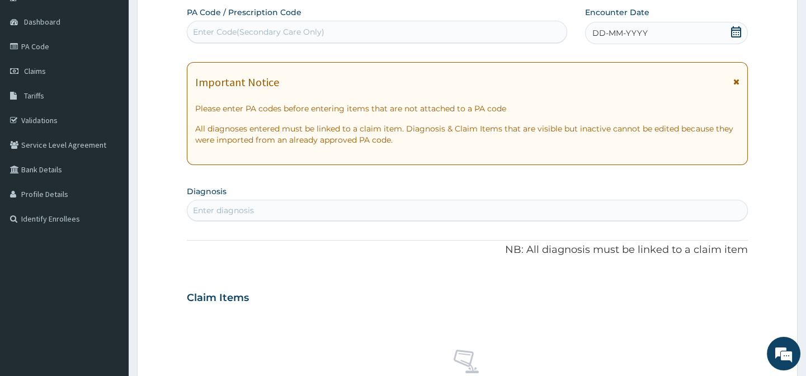
scroll to position [0, 0]
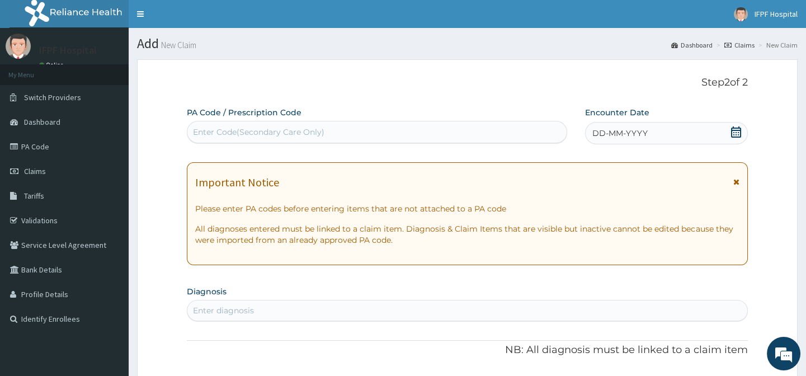
click at [338, 132] on div "Enter Code(Secondary Care Only)" at bounding box center [376, 132] width 379 height 18
type input "PA/E08A5D"
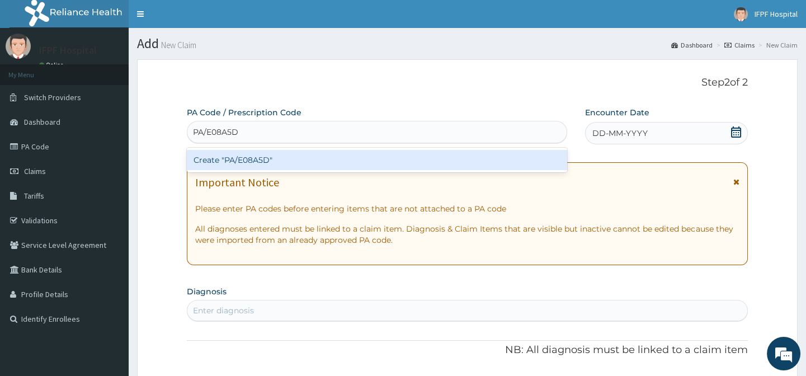
click at [313, 155] on div "Create "PA/E08A5D"" at bounding box center [377, 160] width 380 height 20
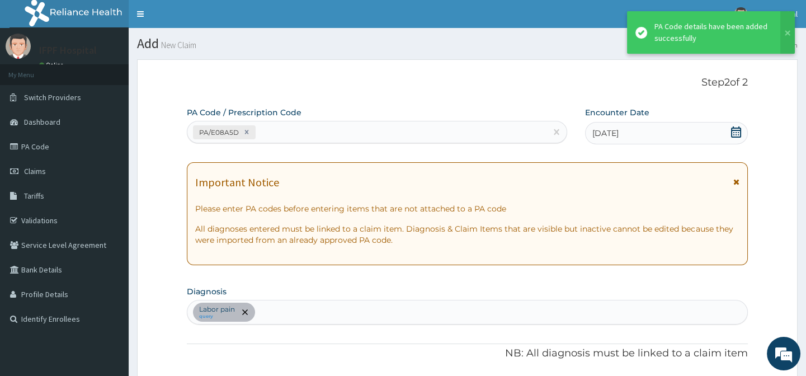
scroll to position [315, 0]
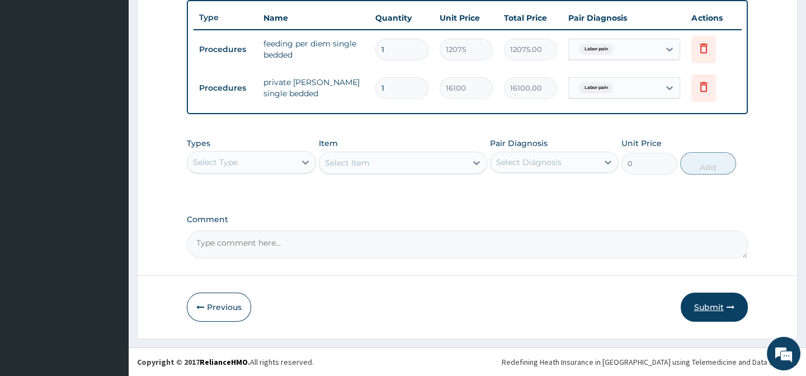
click at [730, 311] on button "Submit" at bounding box center [714, 306] width 67 height 29
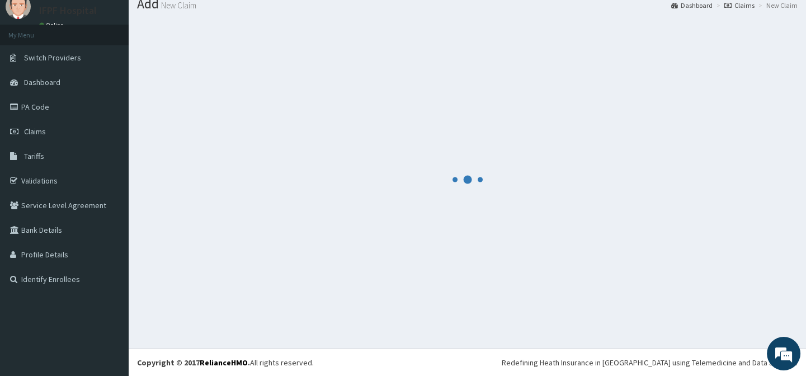
scroll to position [423, 0]
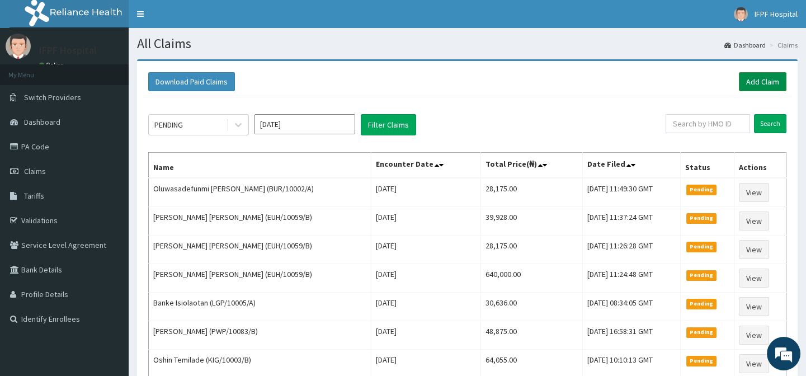
click at [768, 86] on link "Add Claim" at bounding box center [763, 81] width 48 height 19
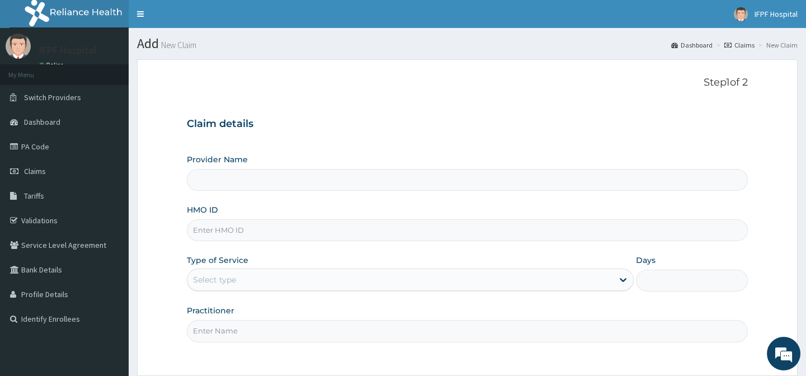
type input "IFPF Hospital"
click at [211, 231] on input "HMO ID" at bounding box center [467, 230] width 560 height 22
paste input "BUR/10002/A"
type input "BUR/10002/A"
click at [224, 283] on div "Select type" at bounding box center [214, 279] width 43 height 11
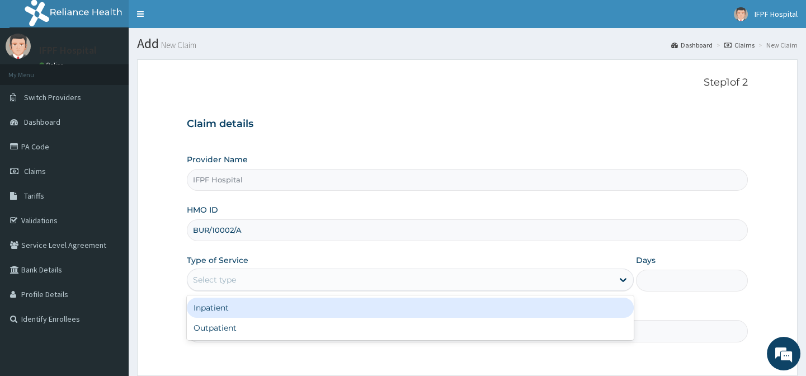
click at [221, 309] on div "Inpatient" at bounding box center [410, 308] width 447 height 20
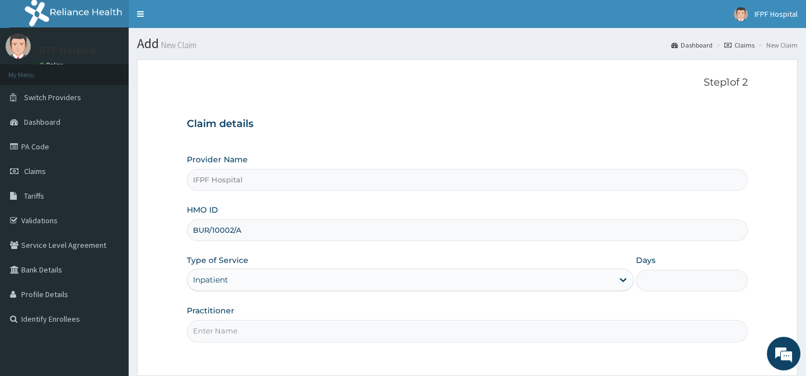
drag, startPoint x: 650, startPoint y: 280, endPoint x: 667, endPoint y: 291, distance: 20.6
click at [649, 279] on input "Days" at bounding box center [692, 281] width 112 height 22
type input "1"
click at [206, 333] on input "Practitioner" at bounding box center [467, 331] width 560 height 22
type input "[PERSON_NAME]"
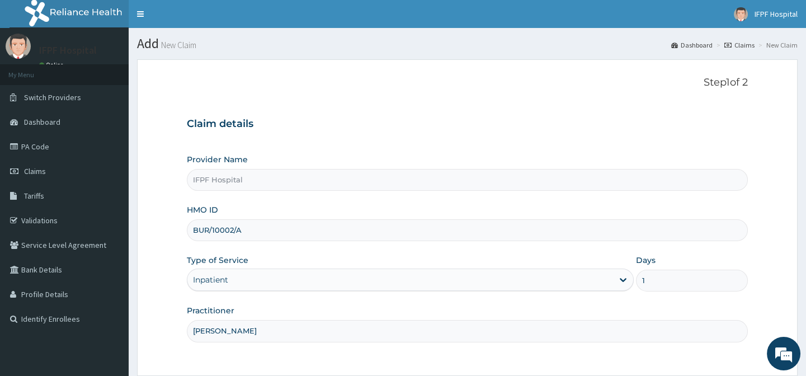
scroll to position [100, 0]
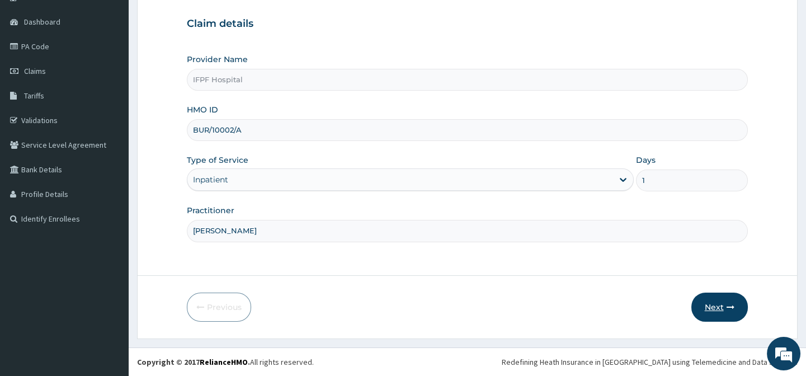
click at [719, 305] on button "Next" at bounding box center [719, 306] width 56 height 29
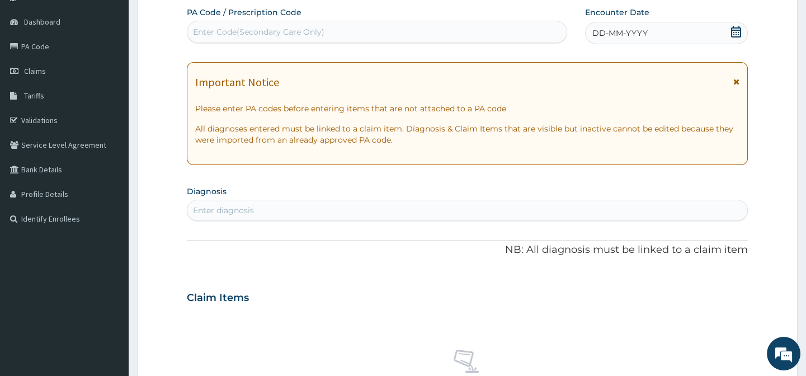
scroll to position [0, 0]
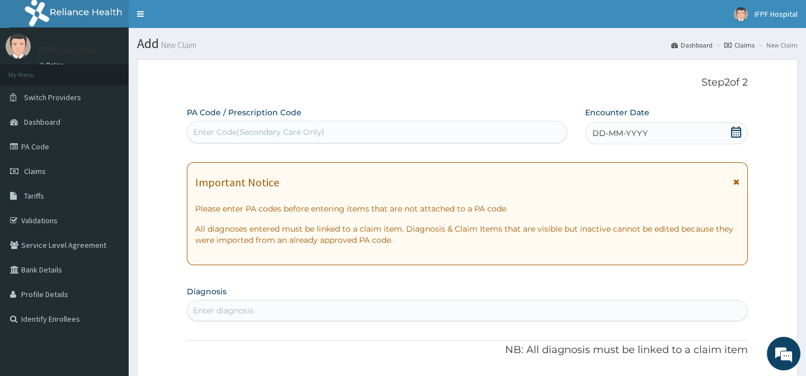
click at [303, 136] on div "Enter Code(Secondary Care Only)" at bounding box center [258, 131] width 131 height 11
type input "PA/83F47F"
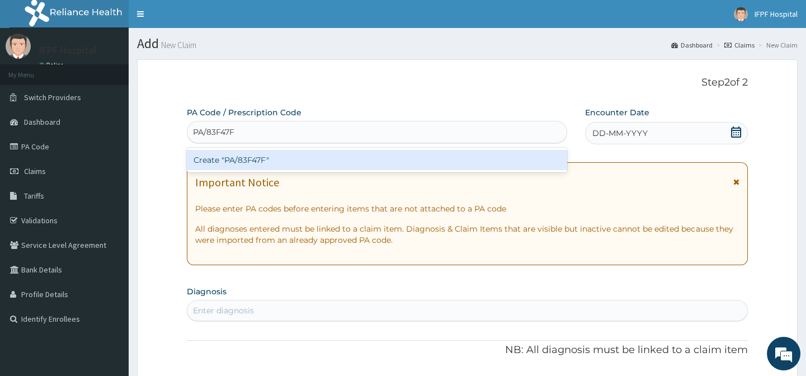
click at [262, 157] on div "Create "PA/83F47F"" at bounding box center [377, 160] width 380 height 20
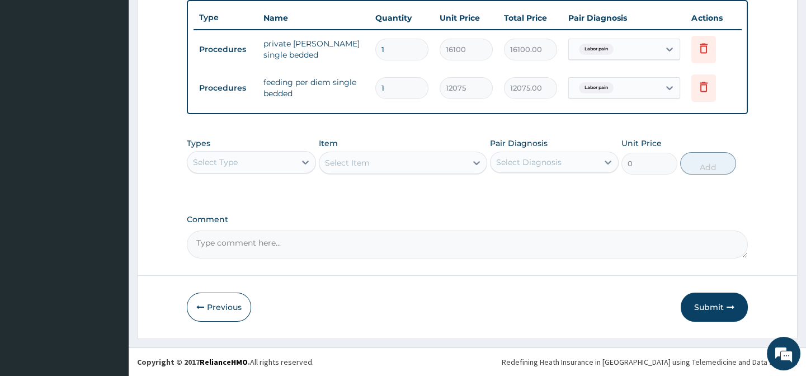
scroll to position [423, 0]
click at [722, 305] on button "Submit" at bounding box center [714, 306] width 67 height 29
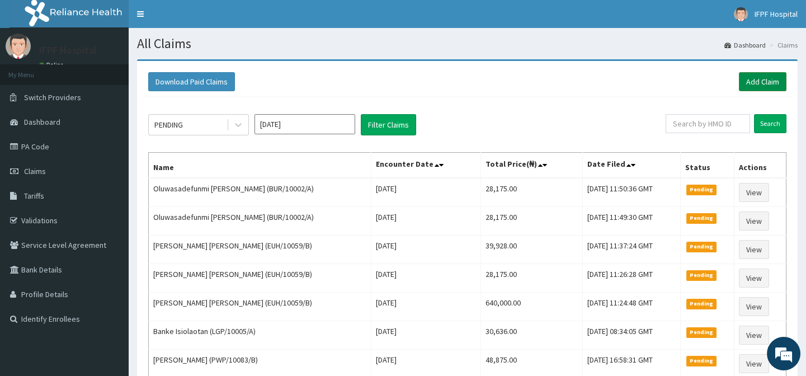
click at [773, 79] on link "Add Claim" at bounding box center [763, 81] width 48 height 19
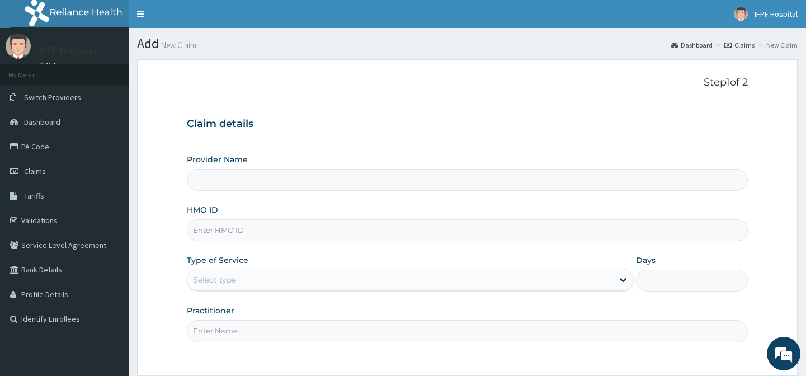
type input "IFPF Hospital"
click at [213, 230] on input "HMO ID" at bounding box center [467, 230] width 560 height 22
paste input "BUR/10002/A"
type input "BUR/10002/A"
click at [224, 281] on div "Select type" at bounding box center [214, 279] width 43 height 11
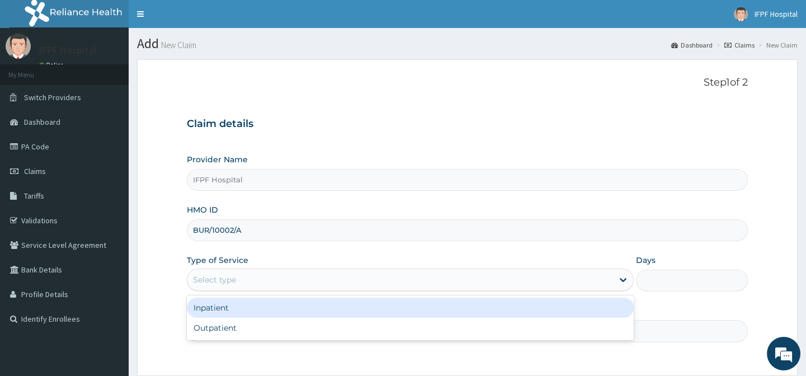
click at [216, 310] on div "Inpatient" at bounding box center [410, 308] width 447 height 20
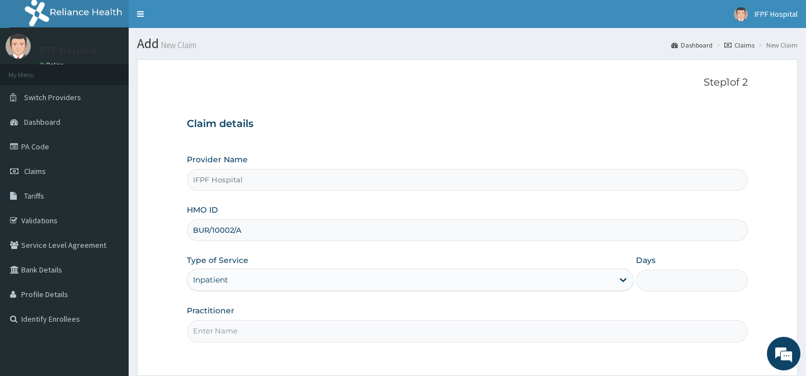
click at [654, 278] on input "Days" at bounding box center [692, 281] width 112 height 22
type input "1"
click at [229, 333] on input "Practitioner" at bounding box center [467, 331] width 560 height 22
type input "[PERSON_NAME]"
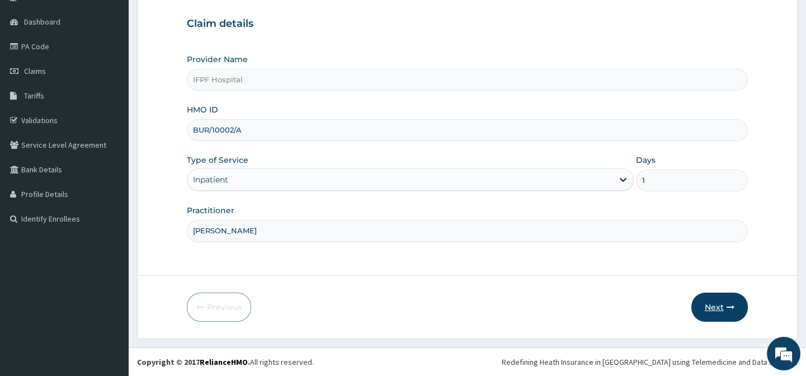
click at [711, 304] on button "Next" at bounding box center [719, 306] width 56 height 29
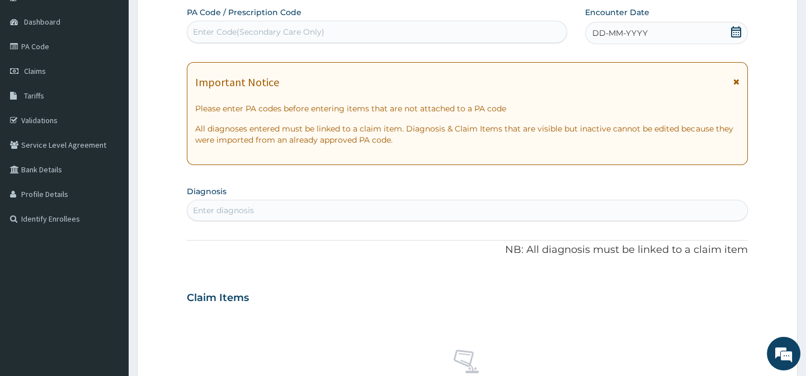
scroll to position [0, 0]
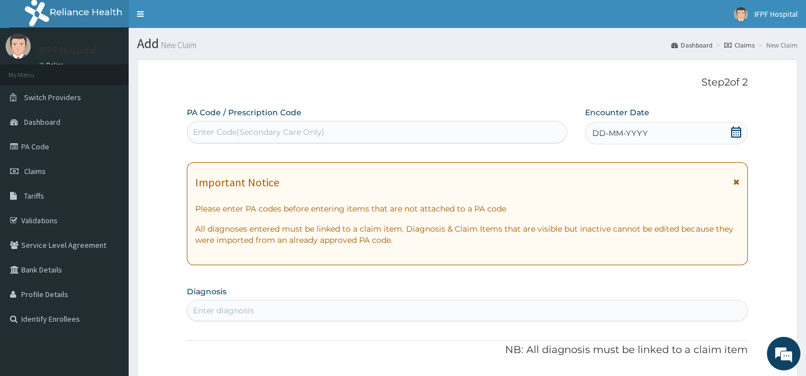
click at [311, 130] on div "Enter Code(Secondary Care Only)" at bounding box center [258, 131] width 131 height 11
type input "PA/CCBF23"
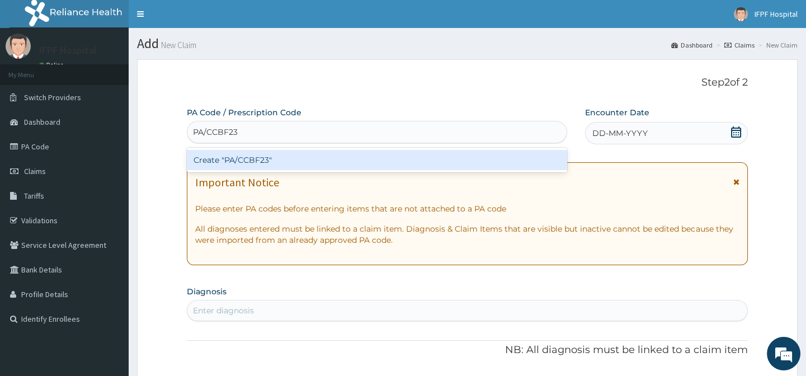
click at [251, 166] on div "Create "PA/CCBF23"" at bounding box center [377, 160] width 380 height 20
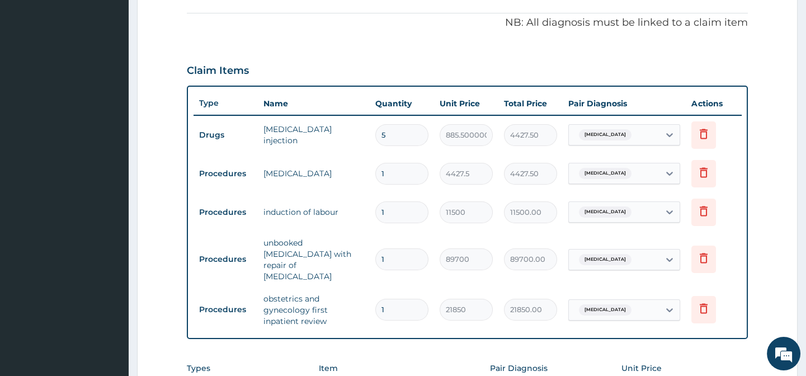
scroll to position [540, 0]
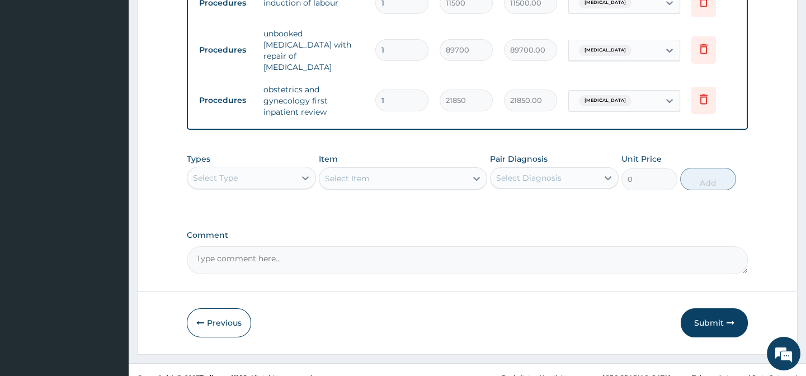
click at [716, 308] on button "Submit" at bounding box center [714, 322] width 67 height 29
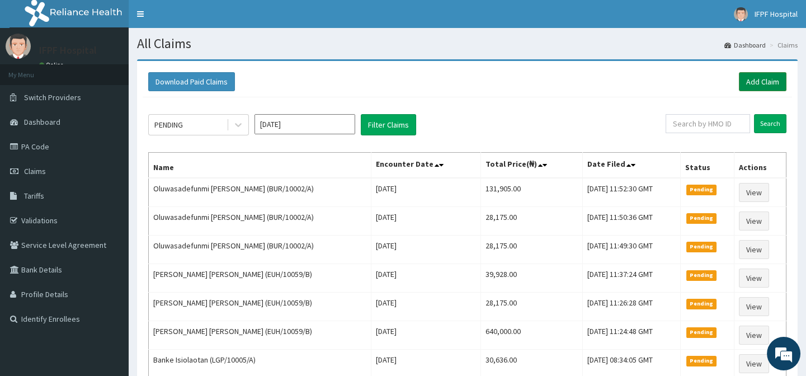
click at [754, 78] on link "Add Claim" at bounding box center [763, 81] width 48 height 19
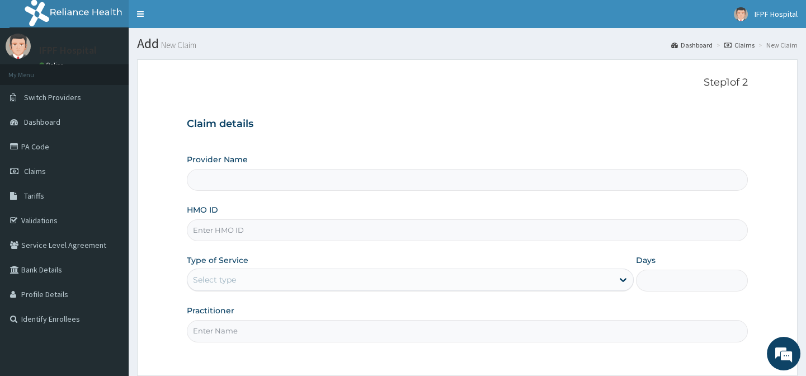
scroll to position [100, 0]
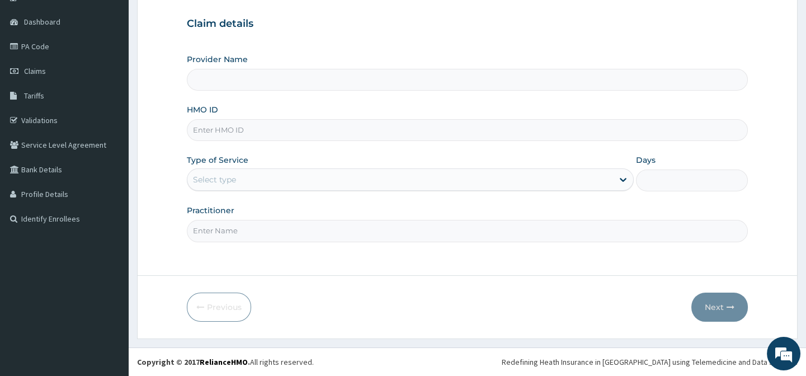
type input "IFPF Hospital"
click at [224, 131] on input "HMO ID" at bounding box center [467, 130] width 560 height 22
paste input "BUR/10002/A"
type input "BUR/10002/A"
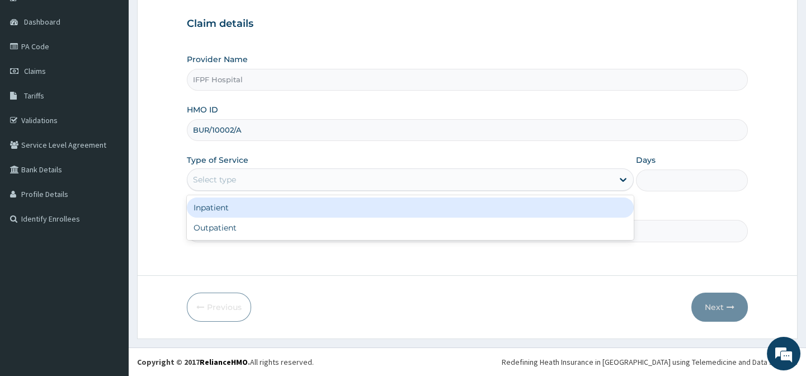
click at [232, 176] on div "Select type" at bounding box center [214, 179] width 43 height 11
click at [225, 206] on div "Inpatient" at bounding box center [410, 207] width 447 height 20
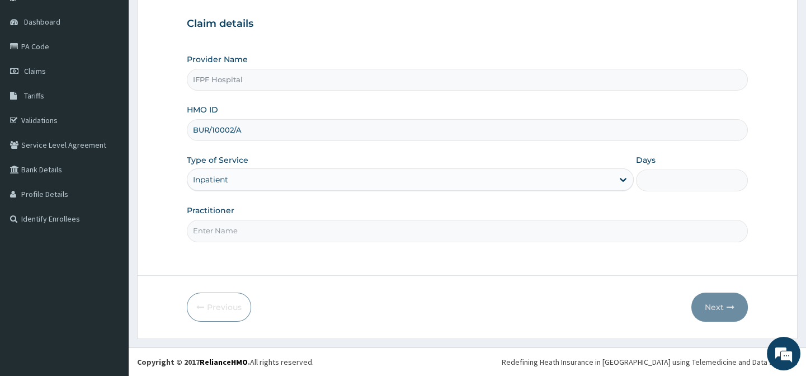
click at [648, 179] on input "Days" at bounding box center [692, 180] width 112 height 22
type input "1"
click at [238, 230] on input "Practitioner" at bounding box center [467, 231] width 560 height 22
type input "[PERSON_NAME]"
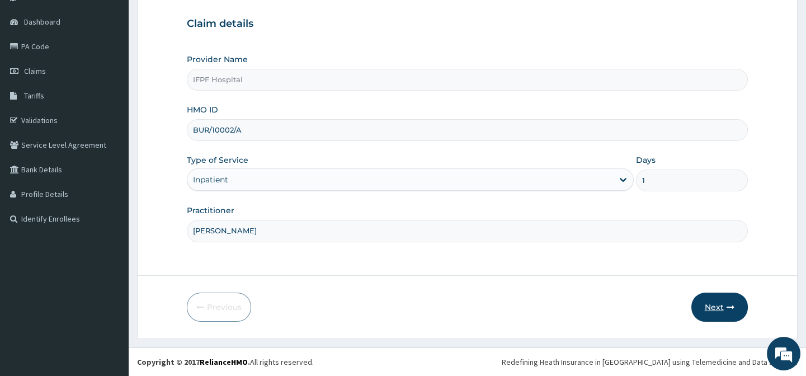
click at [712, 312] on button "Next" at bounding box center [719, 306] width 56 height 29
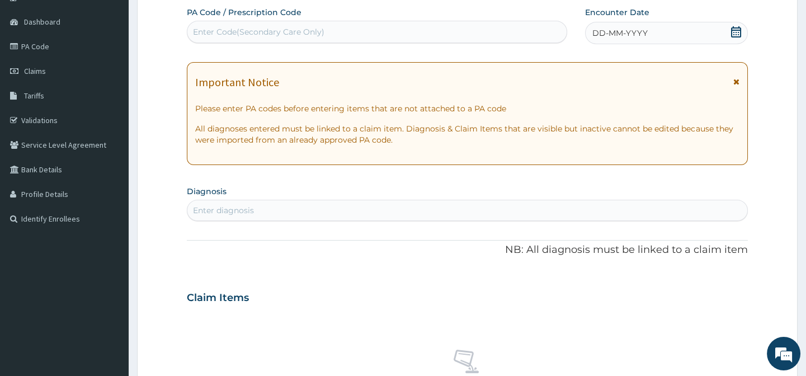
click at [285, 25] on div "Enter Code(Secondary Care Only)" at bounding box center [376, 32] width 379 height 18
type input "PA/59080A"
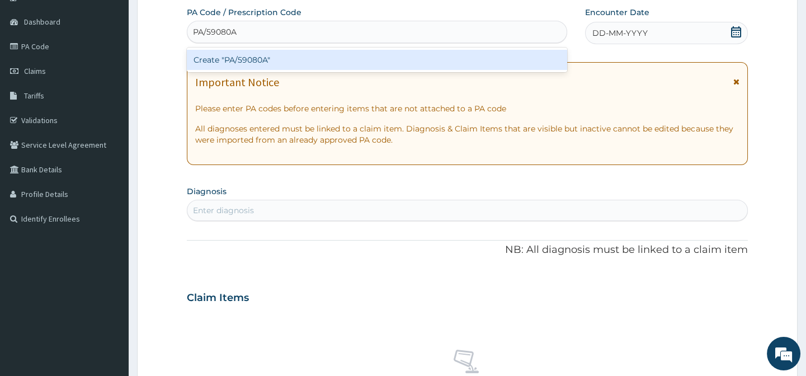
click at [271, 61] on div "Create "PA/59080A"" at bounding box center [377, 60] width 380 height 20
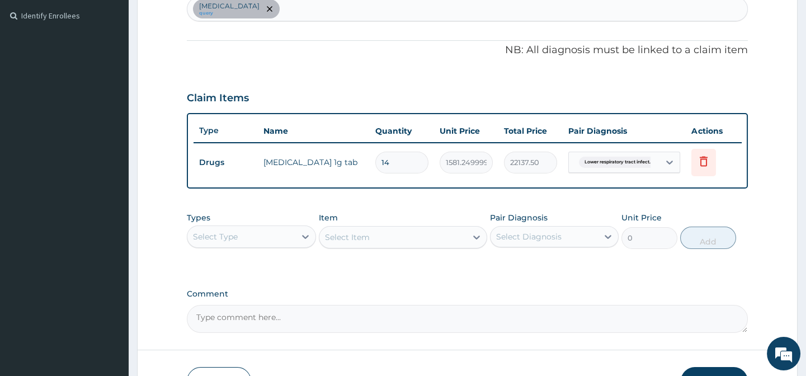
scroll to position [384, 0]
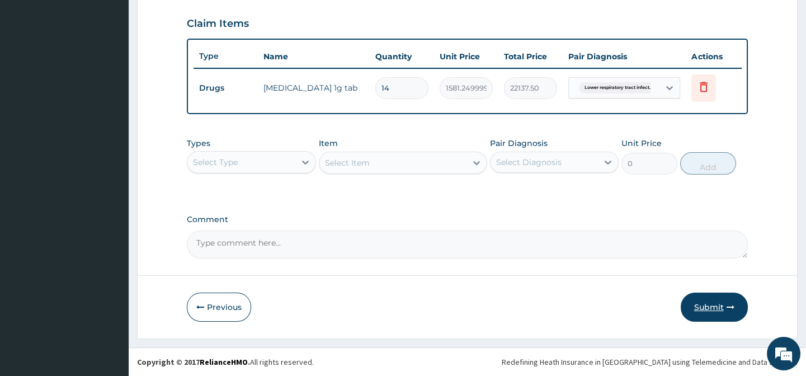
click at [719, 311] on button "Submit" at bounding box center [714, 306] width 67 height 29
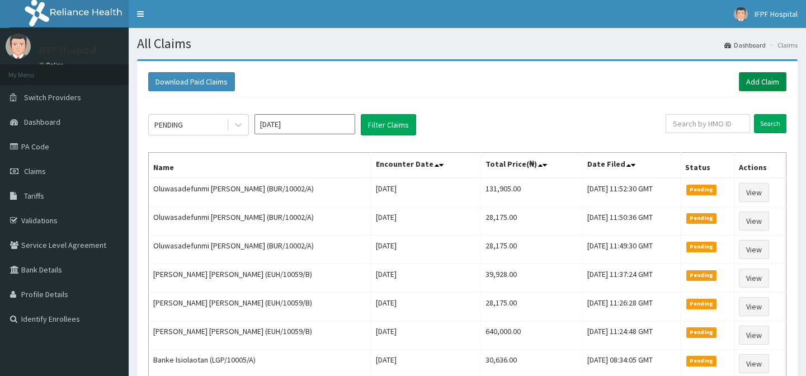
click at [761, 81] on link "Add Claim" at bounding box center [763, 81] width 48 height 19
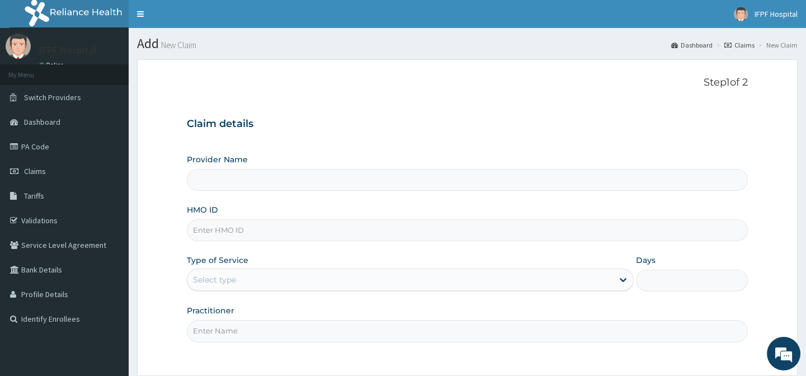
type input "IFPF Hospital"
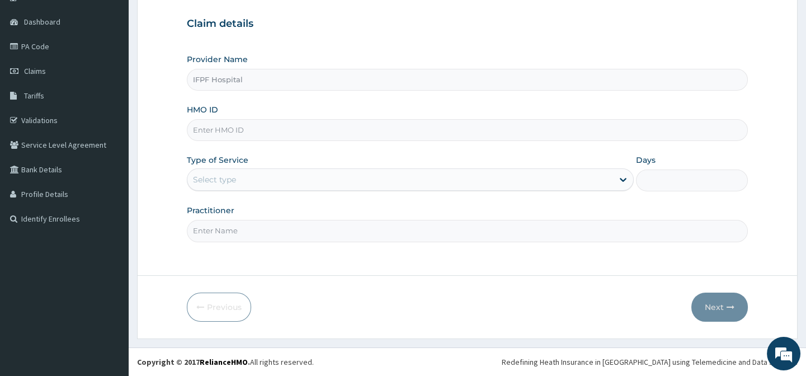
click at [209, 130] on input "HMO ID" at bounding box center [467, 130] width 560 height 22
paste input "BUR/10002/A"
type input "BUR/10002/A"
click at [218, 179] on div "Select type" at bounding box center [214, 179] width 43 height 11
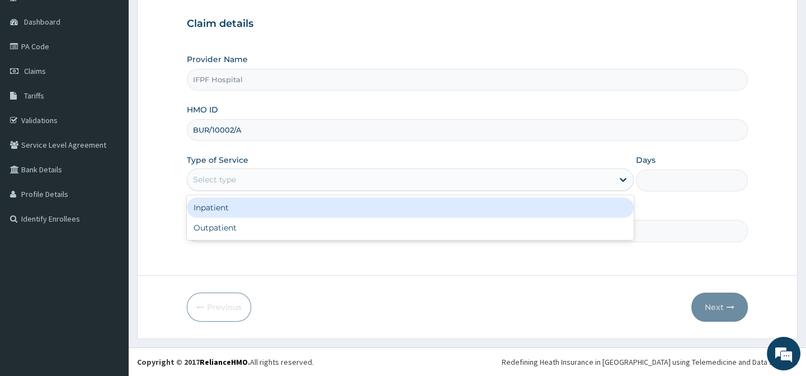
click at [216, 205] on div "Inpatient" at bounding box center [410, 207] width 447 height 20
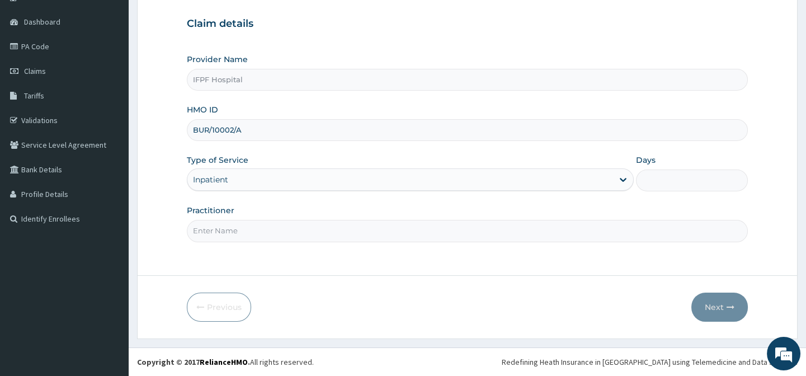
scroll to position [0, 0]
click at [657, 175] on input "Days" at bounding box center [692, 180] width 112 height 22
type input "1"
click at [205, 228] on input "Practitioner" at bounding box center [467, 231] width 560 height 22
type input "[PERSON_NAME]"
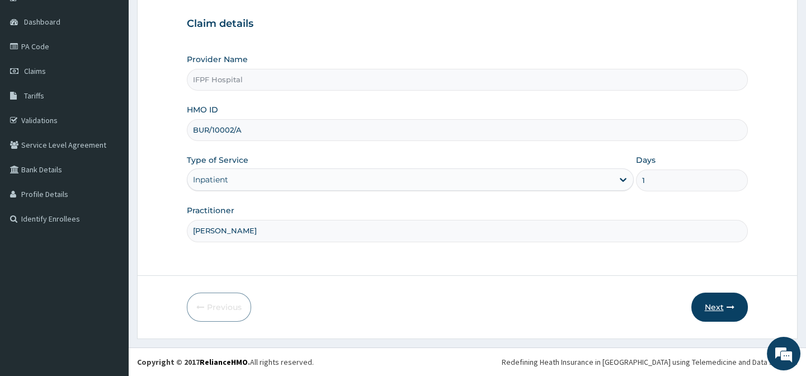
click at [699, 313] on button "Next" at bounding box center [719, 306] width 56 height 29
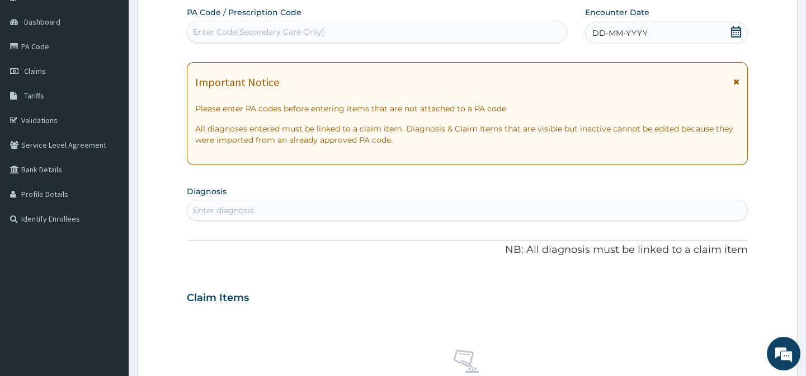
click at [304, 32] on div "Enter Code(Secondary Care Only)" at bounding box center [258, 31] width 131 height 11
type input "PA/4F9FA4"
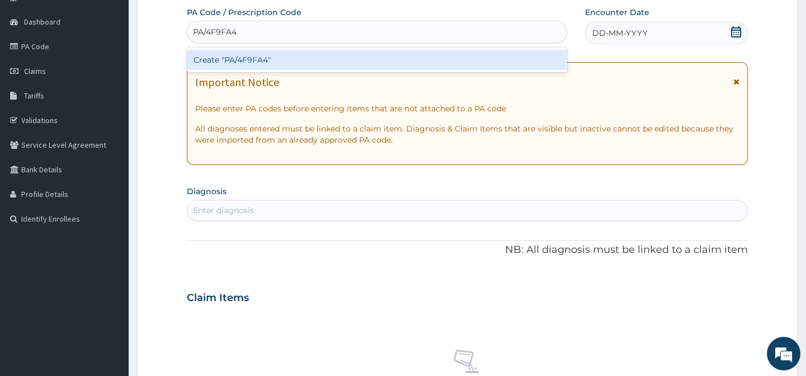
click at [214, 60] on div "Create "PA/4F9FA4"" at bounding box center [377, 60] width 380 height 20
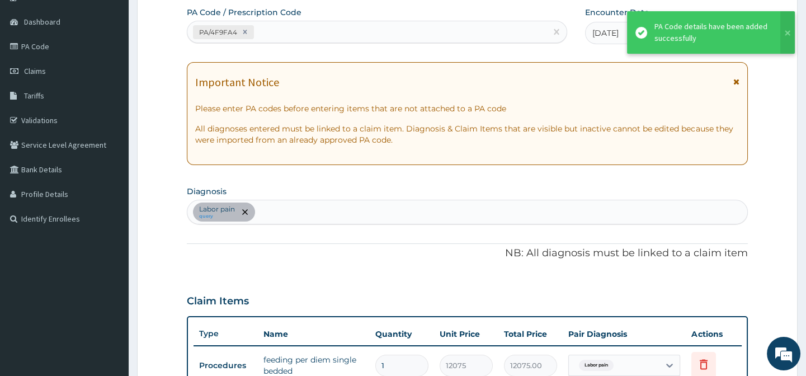
scroll to position [315, 0]
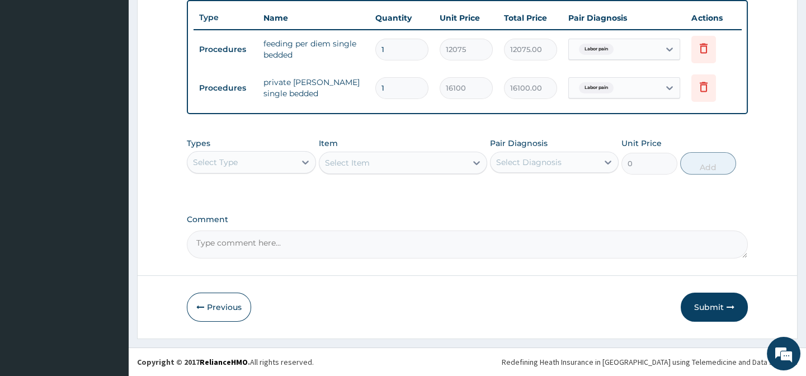
click at [713, 307] on button "Submit" at bounding box center [714, 306] width 67 height 29
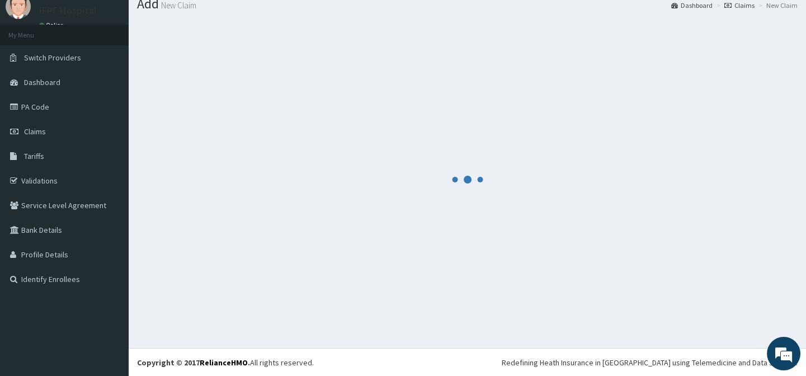
scroll to position [423, 0]
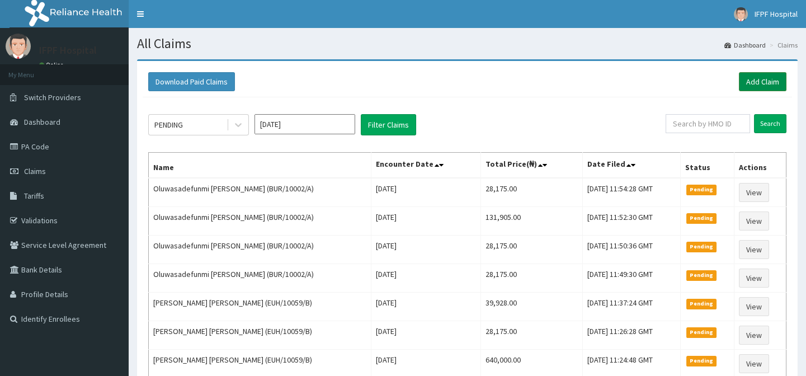
click at [776, 81] on link "Add Claim" at bounding box center [763, 81] width 48 height 19
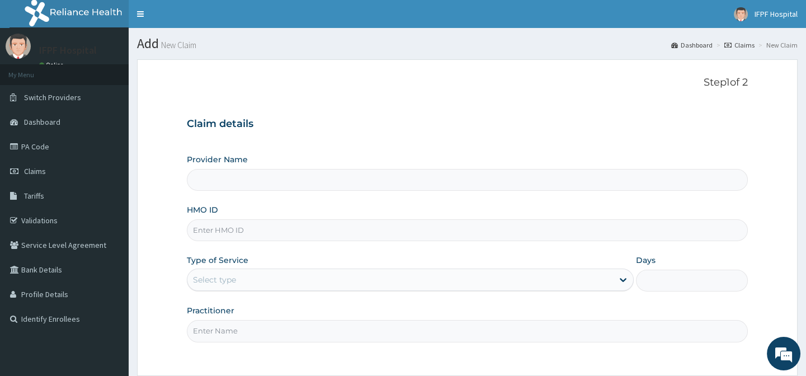
type input "IFPF Hospital"
click at [209, 226] on input "HMO ID" at bounding box center [467, 230] width 560 height 22
paste input "BUR/10002/A"
type input "BUR/10002/A"
click at [218, 279] on div "Select type" at bounding box center [214, 279] width 43 height 11
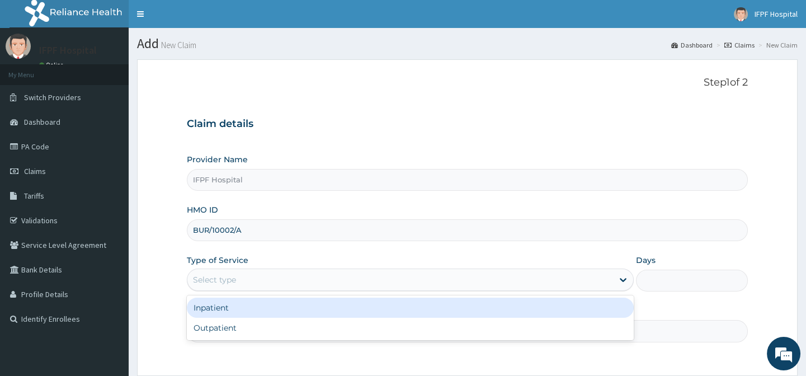
click at [214, 308] on div "Inpatient" at bounding box center [410, 308] width 447 height 20
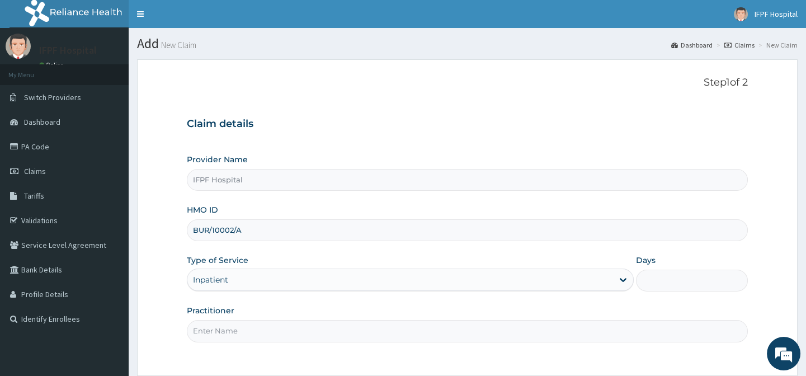
click at [658, 281] on input "Days" at bounding box center [692, 281] width 112 height 22
type input "1"
click at [217, 329] on input "Practitioner" at bounding box center [467, 331] width 560 height 22
type input "[PERSON_NAME]"
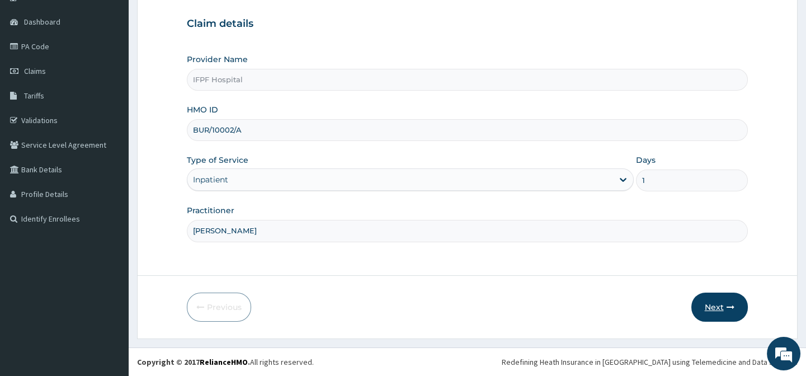
click at [712, 308] on button "Next" at bounding box center [719, 306] width 56 height 29
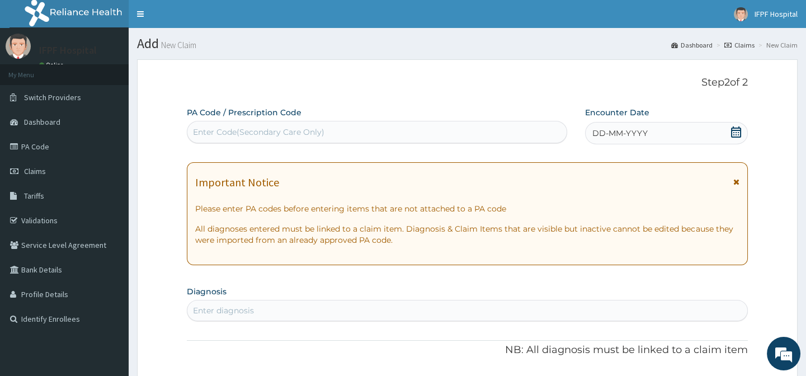
click at [326, 117] on div "PA Code / Prescription Code Enter Code(Secondary Care Only)" at bounding box center [377, 125] width 380 height 36
click at [317, 135] on div "Enter Code(Secondary Care Only)" at bounding box center [258, 131] width 131 height 11
type input "PA/83C40A"
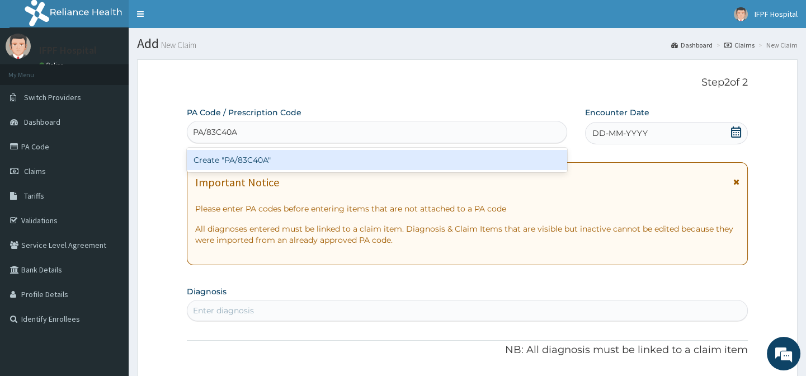
click at [235, 160] on div "Create "PA/83C40A"" at bounding box center [377, 160] width 380 height 20
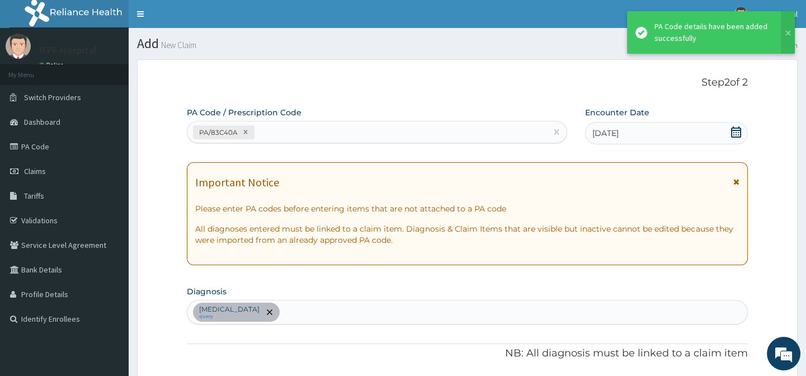
scroll to position [277, 0]
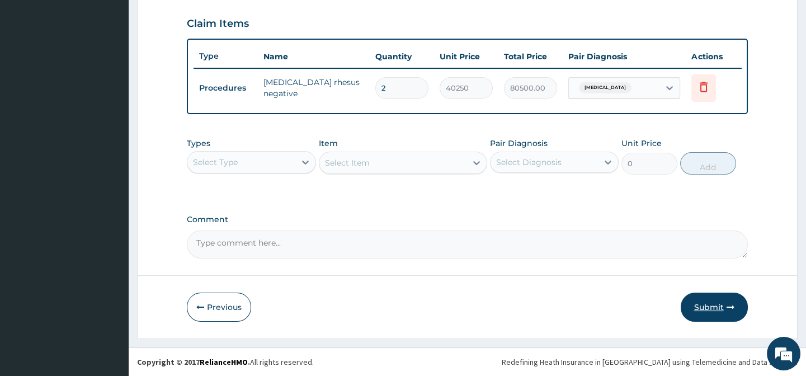
click at [712, 306] on button "Submit" at bounding box center [714, 306] width 67 height 29
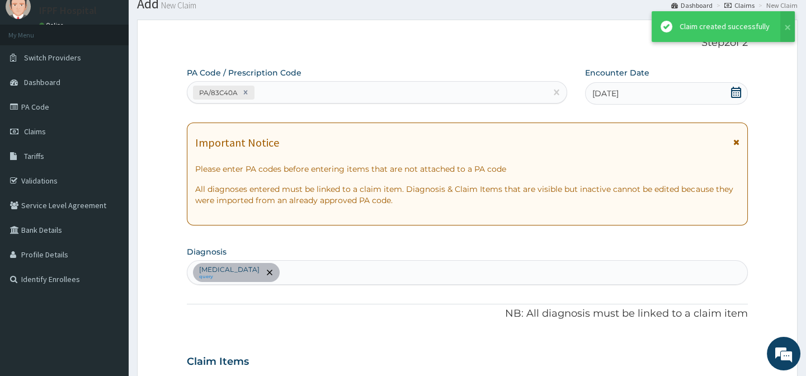
scroll to position [384, 0]
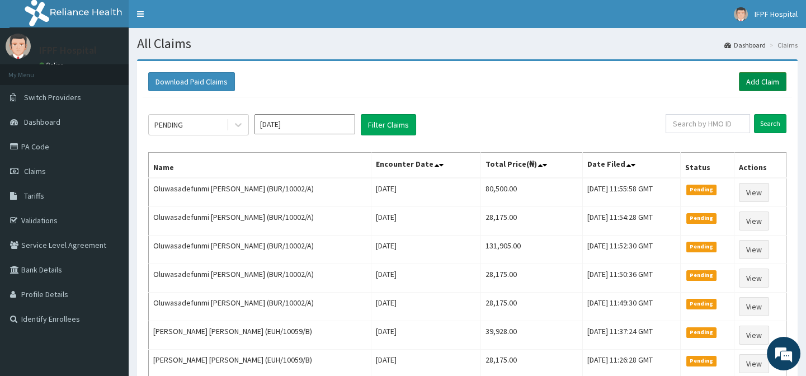
click at [766, 86] on link "Add Claim" at bounding box center [763, 81] width 48 height 19
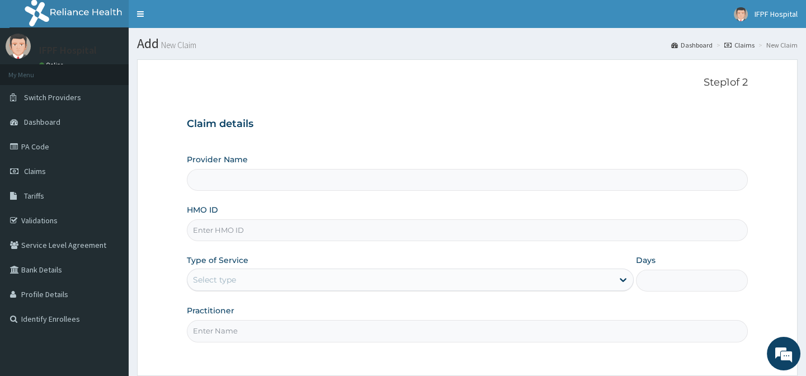
type input "IFPF Hospital"
click at [205, 230] on input "HMO ID" at bounding box center [467, 230] width 560 height 22
paste input "BUR/10002/A"
type input "BUR/10002/A"
click at [208, 278] on div "Select type" at bounding box center [214, 279] width 43 height 11
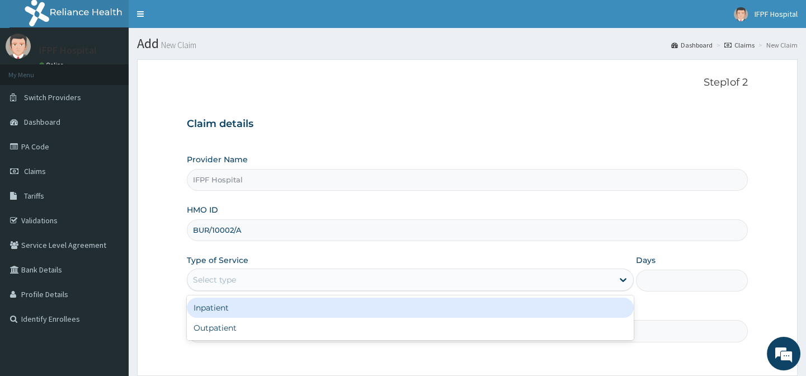
click at [213, 303] on div "Inpatient" at bounding box center [410, 308] width 447 height 20
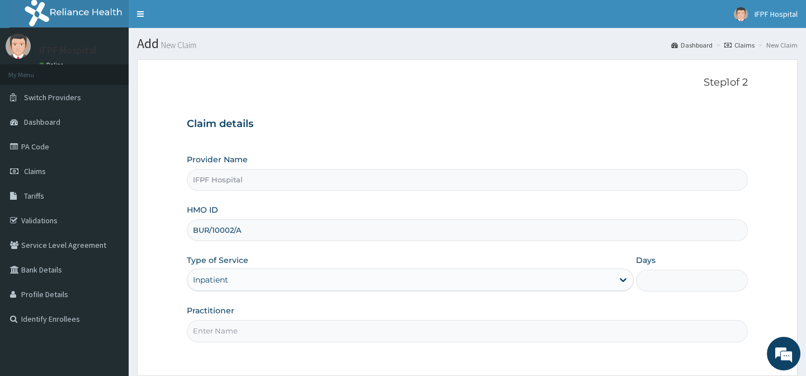
click at [217, 332] on input "Practitioner" at bounding box center [467, 331] width 560 height 22
type input "[PERSON_NAME]"
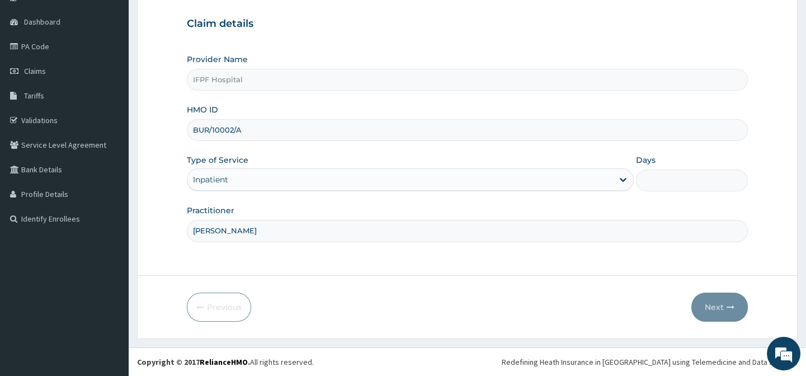
click at [308, 257] on div "Step 1 of 2 Claim details Provider Name IFPF Hospital HMO ID BUR/10002/A Type o…" at bounding box center [467, 118] width 560 height 282
drag, startPoint x: 191, startPoint y: 130, endPoint x: 262, endPoint y: 130, distance: 71.0
click at [262, 130] on input "BUR/10002/A" at bounding box center [467, 130] width 560 height 22
click at [426, 286] on form "Step 1 of 2 Claim details Provider Name IFPF Hospital HMO ID BUR/10002/A Type o…" at bounding box center [467, 149] width 660 height 380
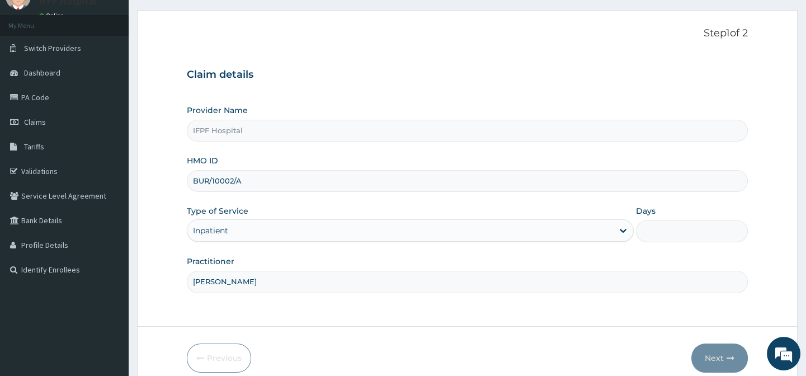
scroll to position [0, 0]
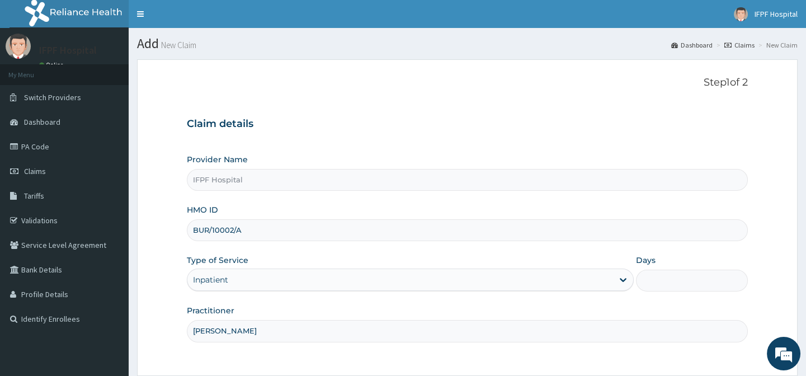
click at [285, 190] on input "IFPF Hospital" at bounding box center [467, 180] width 560 height 22
type input "IFPF Hospital"
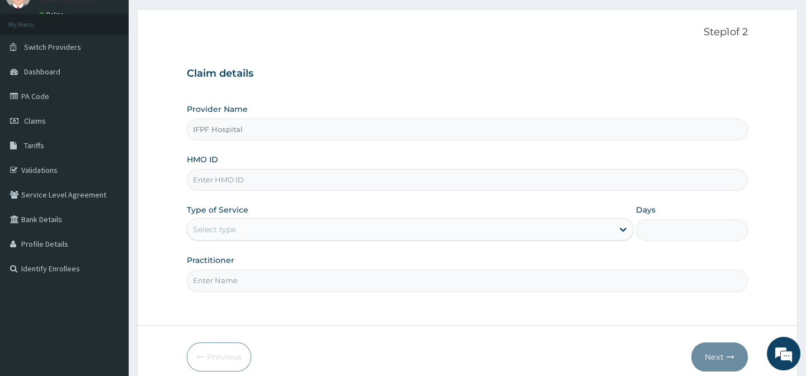
scroll to position [100, 0]
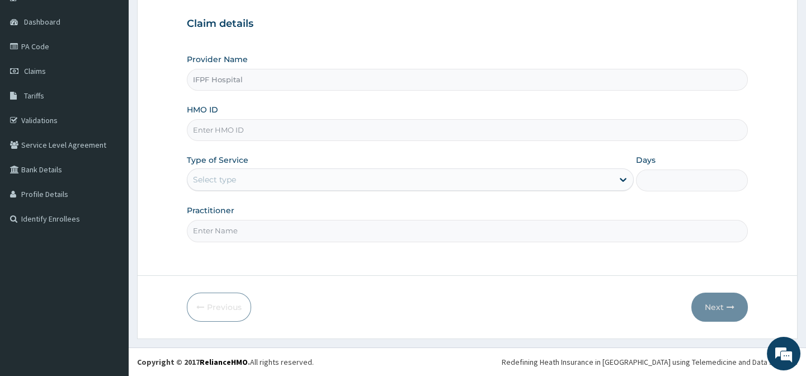
click at [200, 129] on input "HMO ID" at bounding box center [467, 130] width 560 height 22
paste input "BUR/10002/A"
type input "BUR/10002/A"
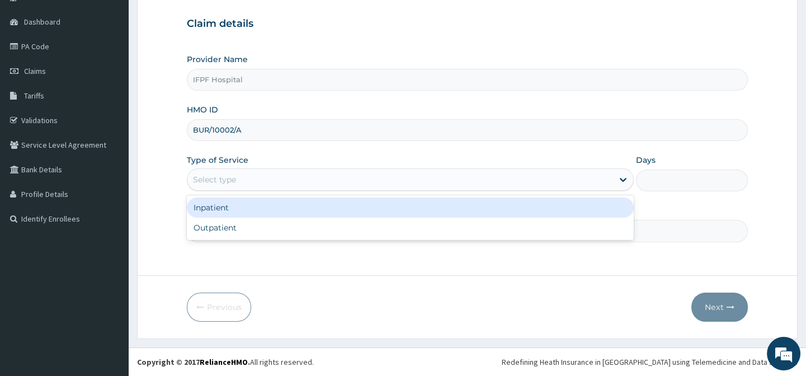
click at [222, 174] on div "Select type" at bounding box center [214, 179] width 43 height 11
click at [222, 206] on div "Inpatient" at bounding box center [410, 207] width 447 height 20
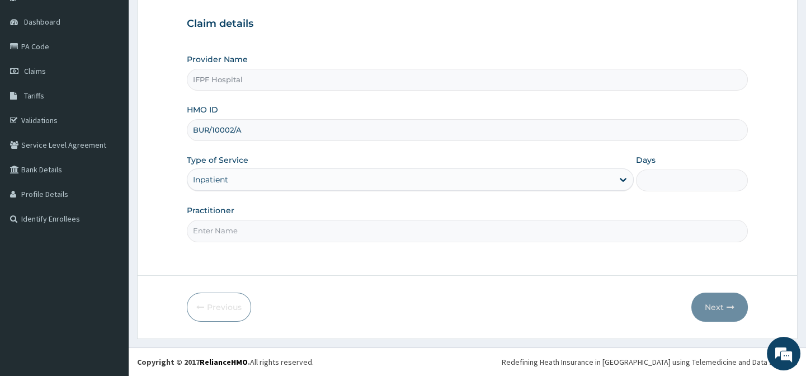
click at [221, 226] on input "Practitioner" at bounding box center [467, 231] width 560 height 22
type input "[PERSON_NAME]"
click at [652, 171] on input "Days" at bounding box center [692, 180] width 112 height 22
type input "1"
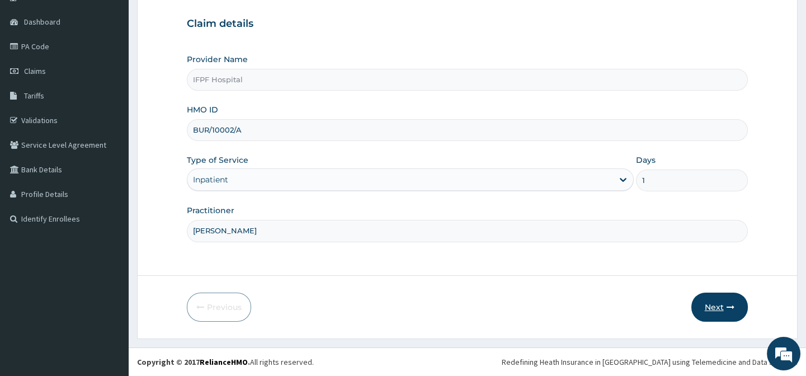
click at [715, 303] on button "Next" at bounding box center [719, 306] width 56 height 29
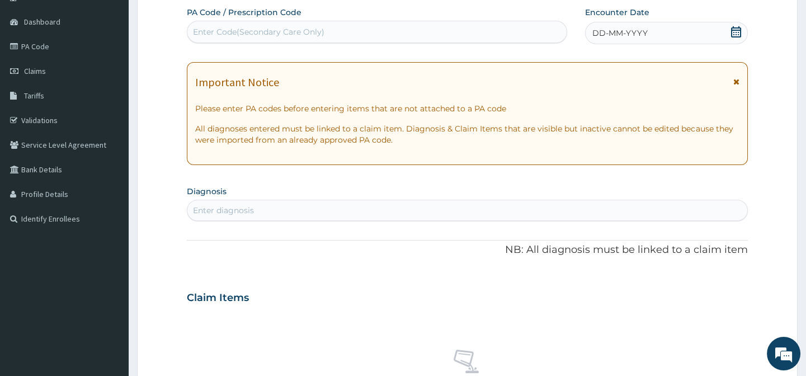
click at [240, 26] on div "Enter Code(Secondary Care Only)" at bounding box center [258, 31] width 131 height 11
type input "PA/BDD653"
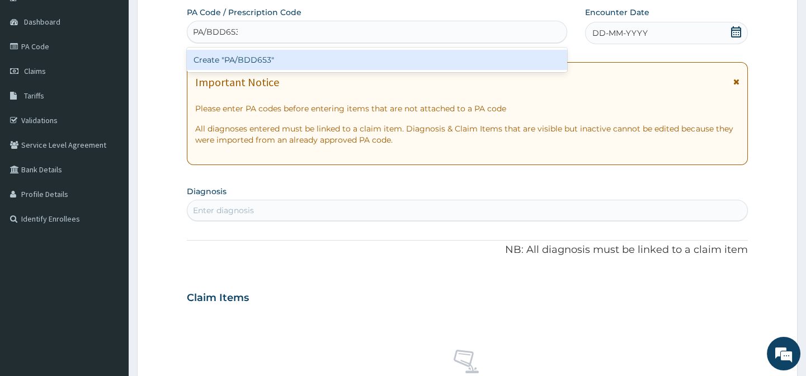
click at [246, 55] on div "Create "PA/BDD653"" at bounding box center [377, 60] width 380 height 20
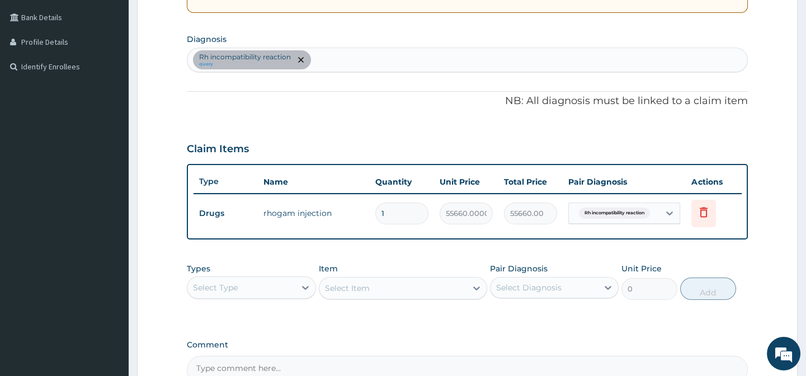
scroll to position [384, 0]
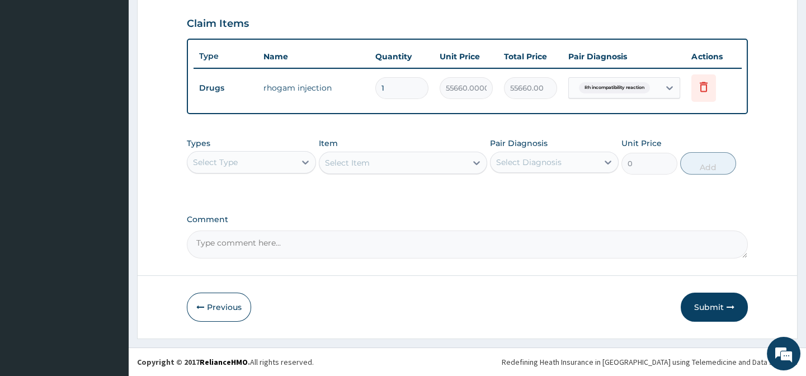
click at [228, 163] on div "Select Type" at bounding box center [215, 162] width 45 height 11
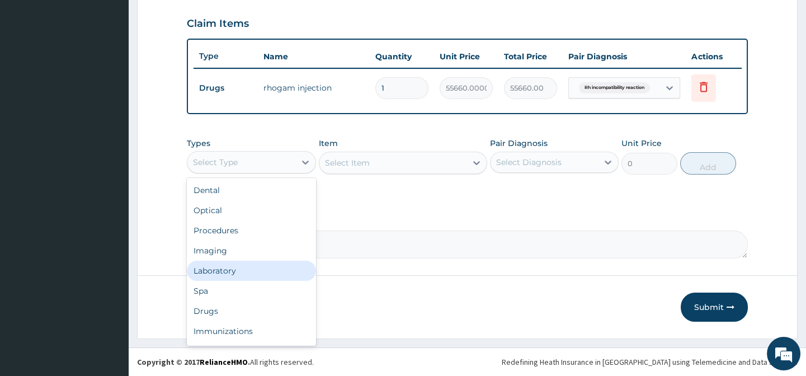
click at [214, 270] on div "Laboratory" at bounding box center [251, 271] width 129 height 20
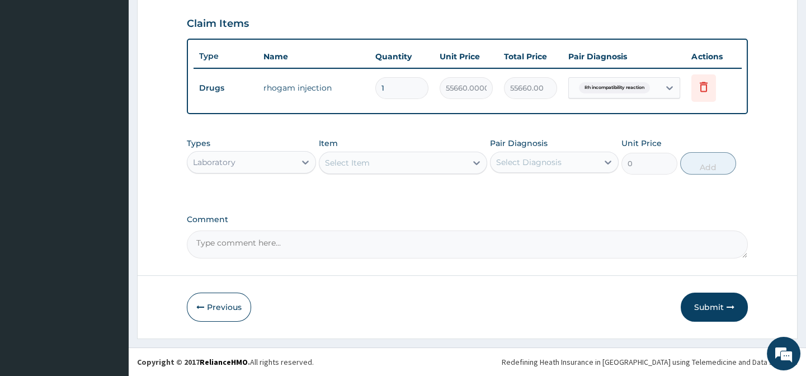
click at [397, 160] on div "Select Item" at bounding box center [392, 163] width 147 height 18
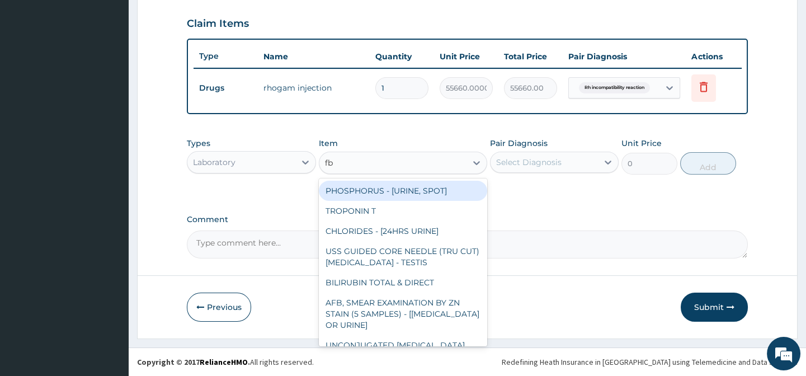
type input "fbc"
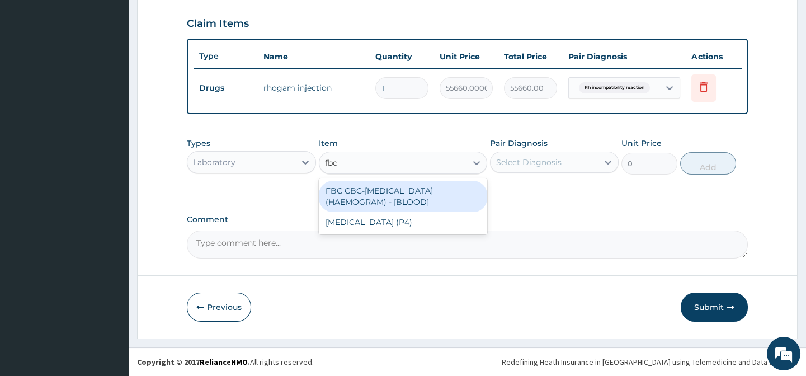
click at [397, 188] on div "FBC CBC-[MEDICAL_DATA] (HAEMOGRAM) - [BLOOD]" at bounding box center [403, 196] width 168 height 31
type input "4600"
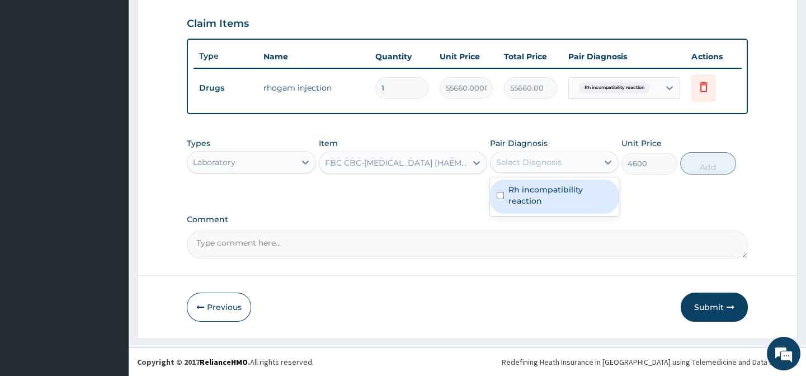
click at [521, 162] on div "Select Diagnosis" at bounding box center [528, 162] width 65 height 11
click at [527, 184] on label "Rh incompatibility reaction" at bounding box center [559, 195] width 103 height 22
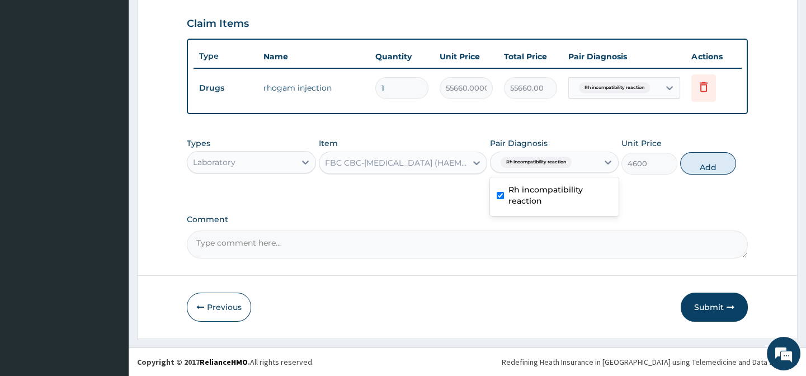
click at [500, 197] on input "checkbox" at bounding box center [500, 195] width 7 height 7
checkbox input "false"
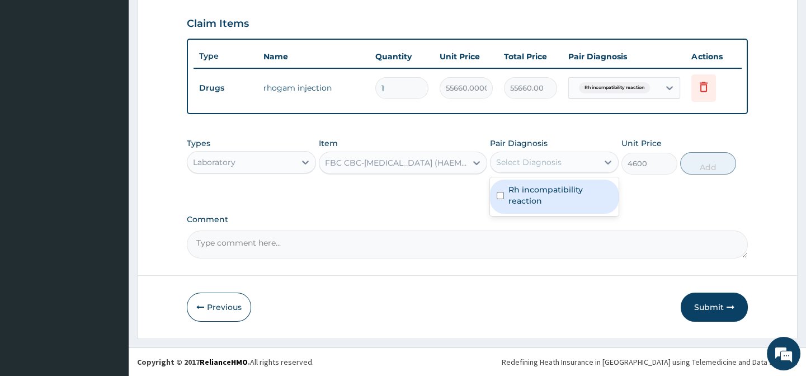
click at [495, 223] on label "Comment" at bounding box center [467, 220] width 560 height 10
click at [495, 230] on textarea "Comment" at bounding box center [467, 244] width 560 height 28
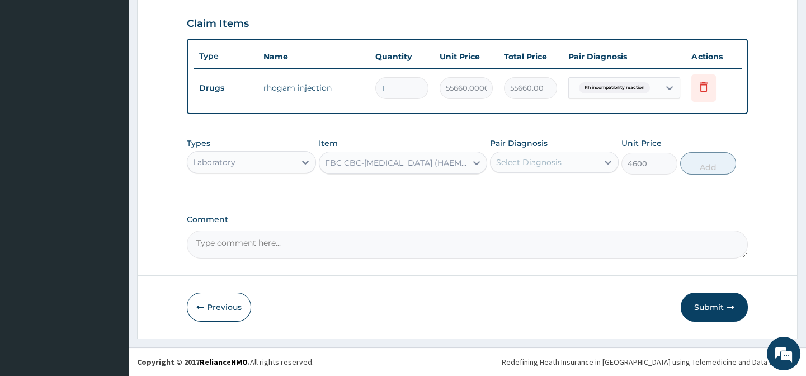
scroll to position [232, 0]
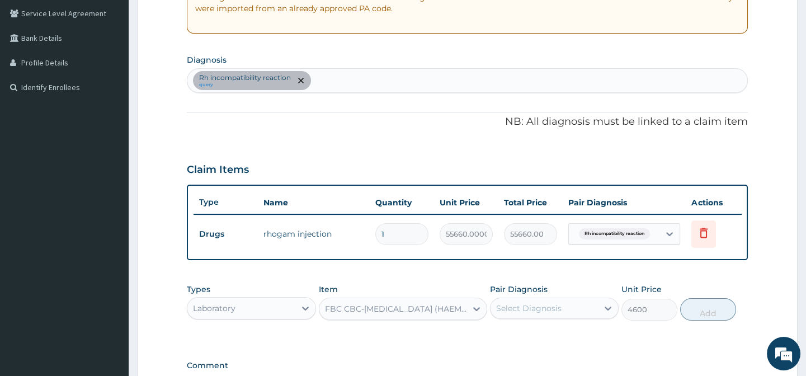
click at [365, 82] on div "Rh incompatibility reaction query" at bounding box center [466, 80] width 559 height 23
type input "upper respi"
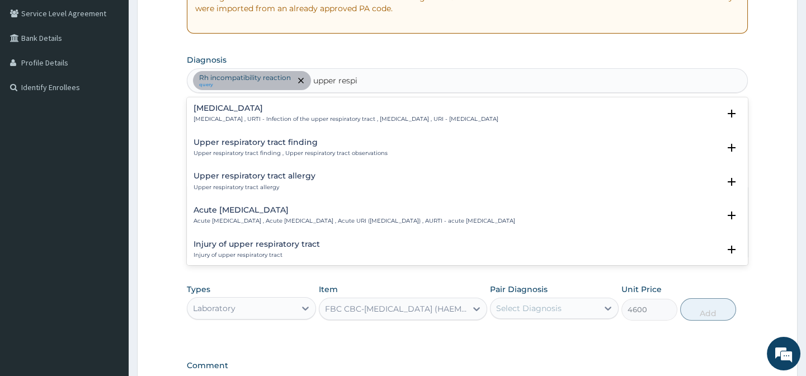
click at [286, 101] on div "[MEDICAL_DATA] [MEDICAL_DATA] , URTI - Infection of the upper respiratory tract…" at bounding box center [467, 117] width 560 height 34
click at [268, 112] on h4 "[MEDICAL_DATA]" at bounding box center [345, 108] width 305 height 8
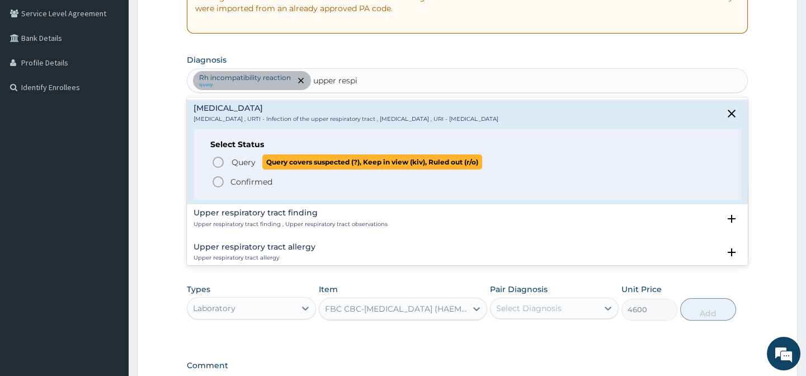
click at [246, 155] on p "Query Query covers suspected (?), Keep in view (kiv), Ruled out (r/o)" at bounding box center [356, 161] width 252 height 15
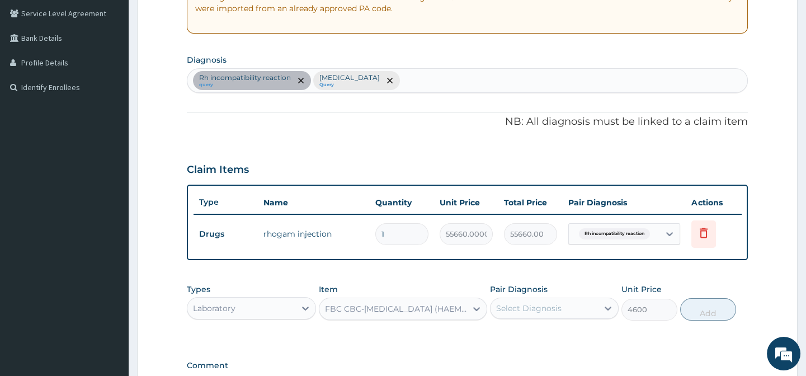
scroll to position [384, 0]
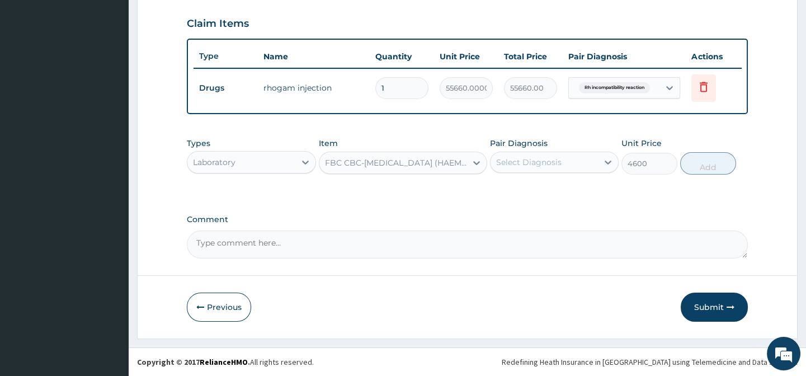
click at [548, 167] on div "Select Diagnosis" at bounding box center [528, 162] width 65 height 11
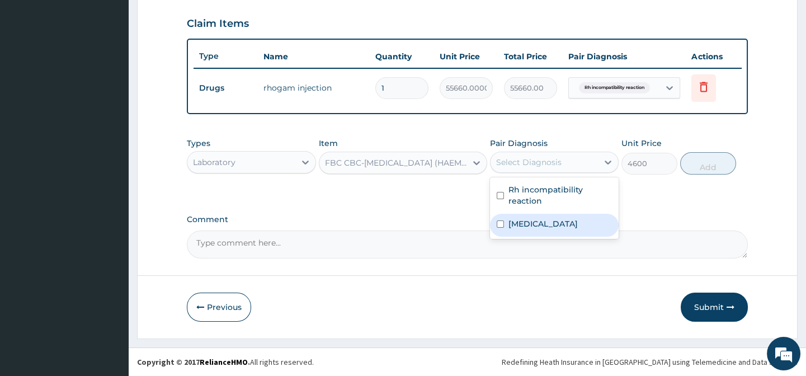
drag, startPoint x: 537, startPoint y: 224, endPoint x: 664, endPoint y: 190, distance: 131.4
click at [538, 223] on label "[MEDICAL_DATA]" at bounding box center [542, 223] width 69 height 11
checkbox input "true"
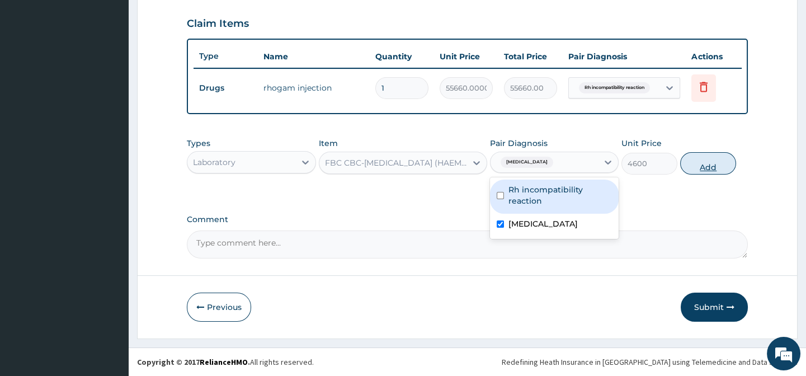
click at [709, 158] on button "Add" at bounding box center [708, 163] width 56 height 22
type input "0"
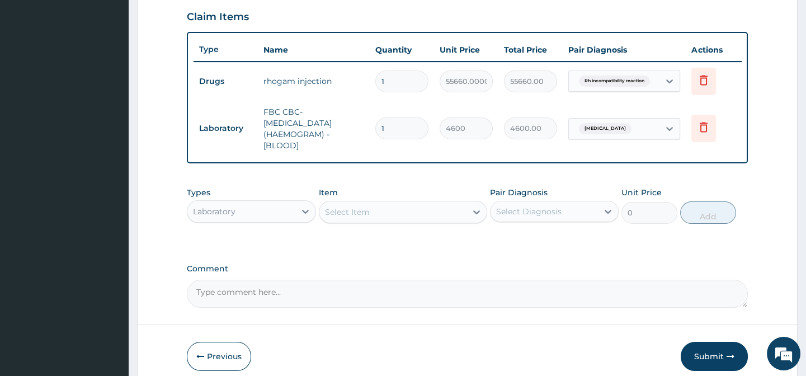
scroll to position [440, 0]
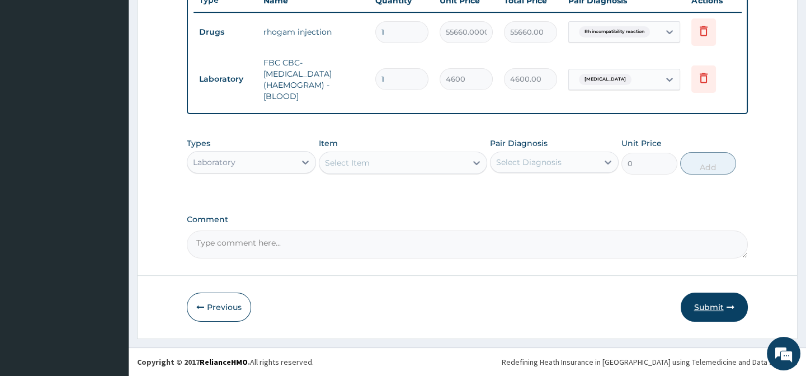
click at [713, 299] on button "Submit" at bounding box center [714, 306] width 67 height 29
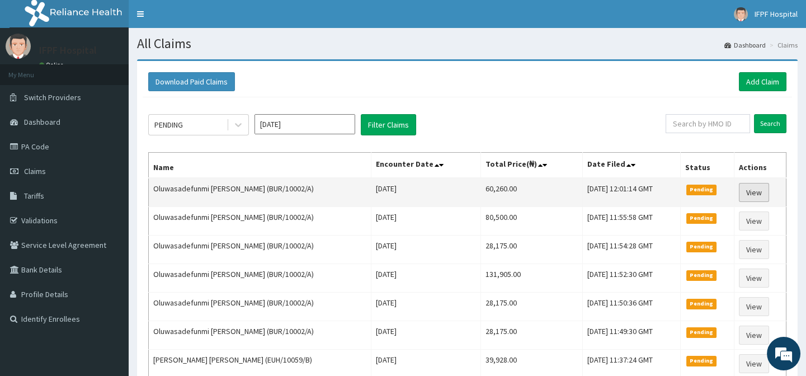
click at [755, 193] on link "View" at bounding box center [754, 192] width 30 height 19
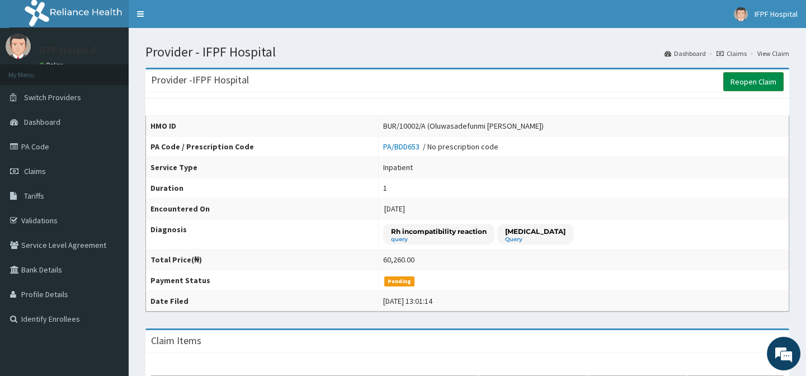
click at [744, 86] on link "Reopen Claim" at bounding box center [753, 81] width 60 height 19
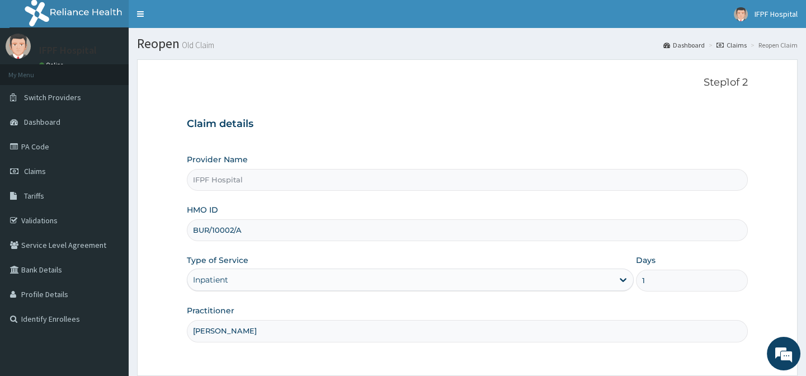
scroll to position [100, 0]
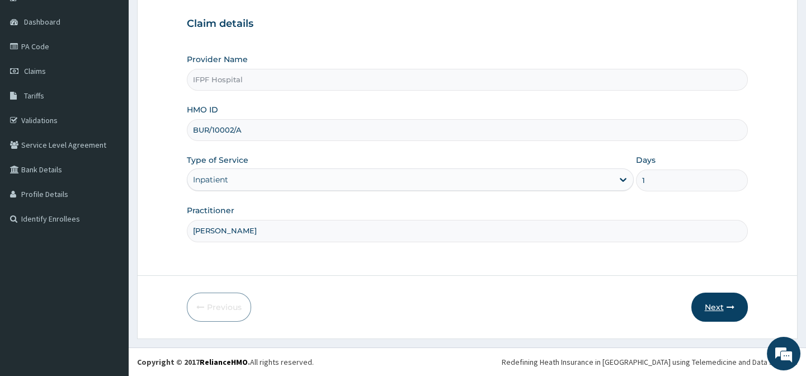
click at [704, 307] on button "Next" at bounding box center [719, 306] width 56 height 29
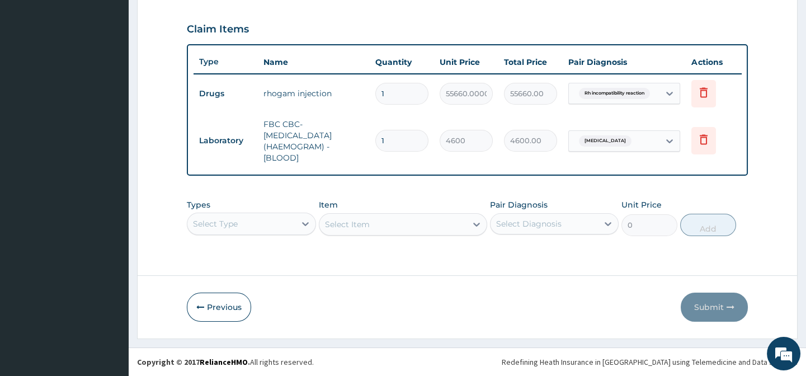
scroll to position [277, 0]
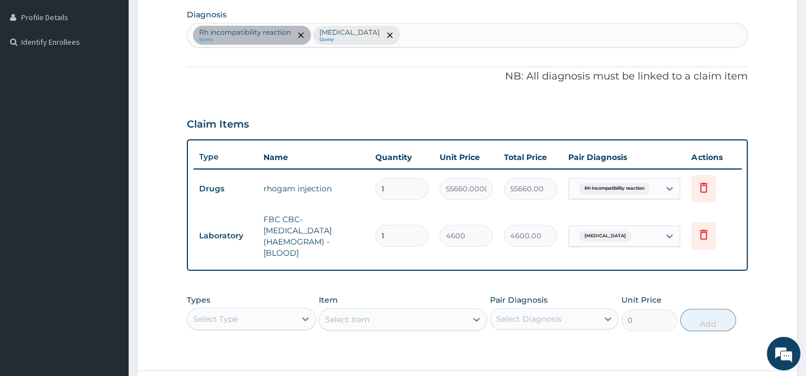
click at [457, 33] on div "Rh incompatibility reaction query [MEDICAL_DATA] Query" at bounding box center [466, 34] width 559 height 23
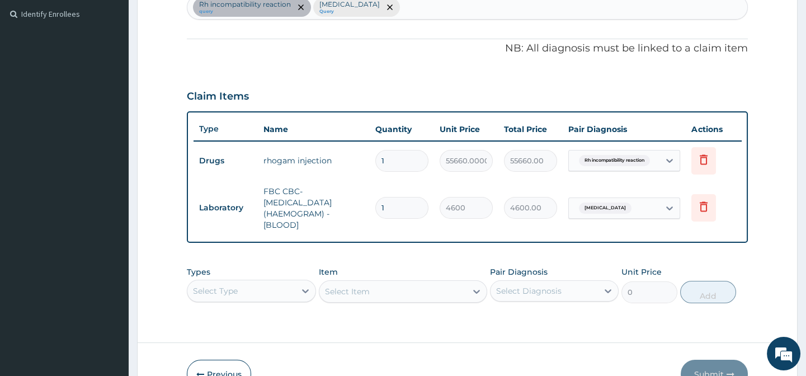
scroll to position [379, 0]
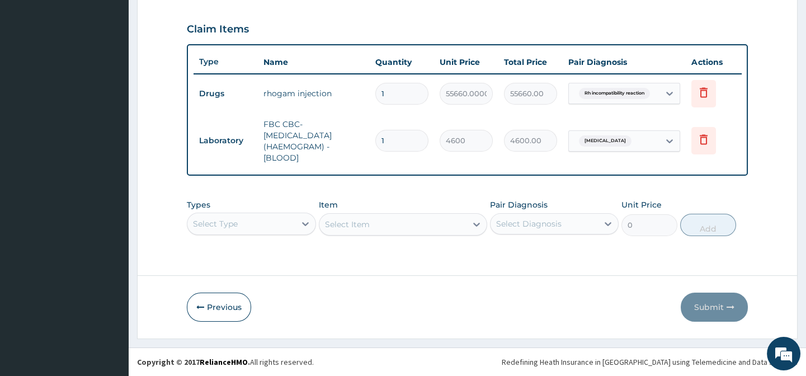
click at [540, 224] on div "Select Diagnosis" at bounding box center [528, 223] width 65 height 11
click at [415, 249] on div "Types Select Type Item Select Item Pair Diagnosis Select Diagnosis Unit Price 0…" at bounding box center [467, 225] width 560 height 65
click at [243, 224] on div "Select Type" at bounding box center [251, 224] width 129 height 22
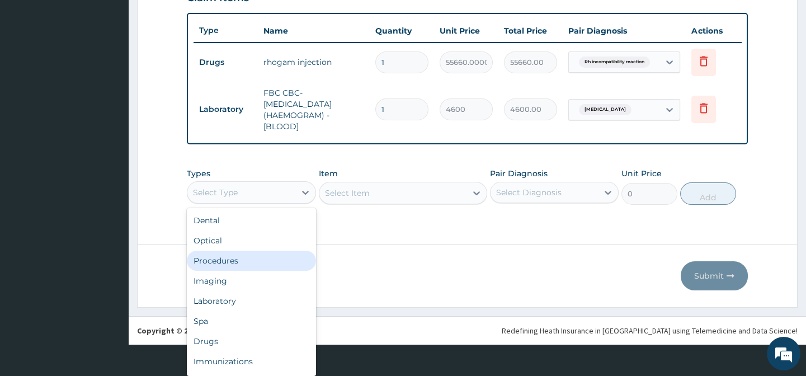
click at [214, 259] on div "Procedures" at bounding box center [251, 261] width 129 height 20
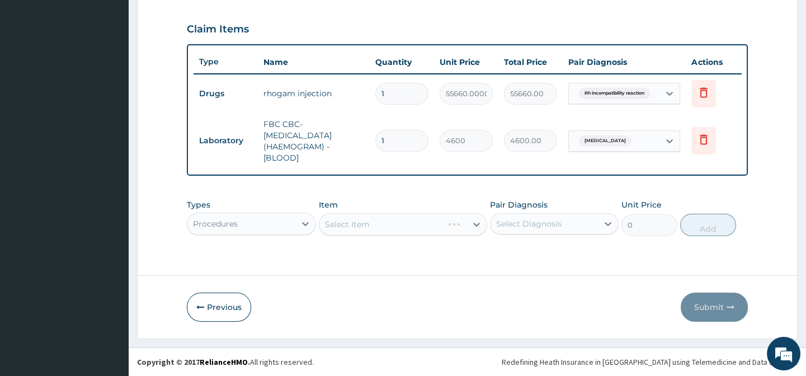
scroll to position [0, 0]
click at [363, 222] on div "Select Item" at bounding box center [403, 224] width 168 height 22
click at [380, 221] on div "Select Item" at bounding box center [392, 224] width 147 height 18
type input "gene"
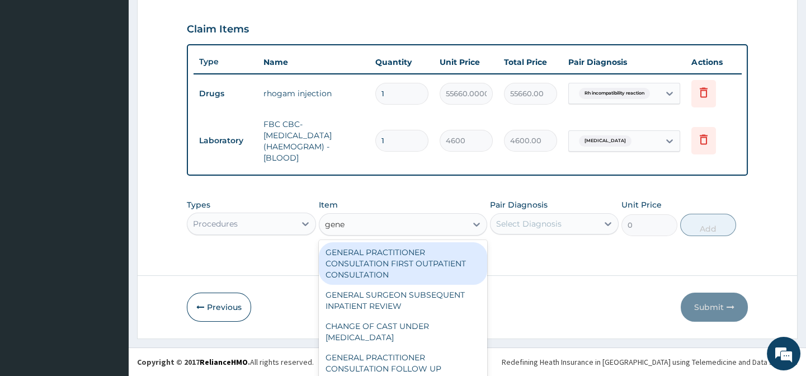
click at [424, 257] on div "GENERAL PRACTITIONER CONSULTATION FIRST OUTPATIENT CONSULTATION" at bounding box center [403, 263] width 168 height 43
type input "3794.9999999999995"
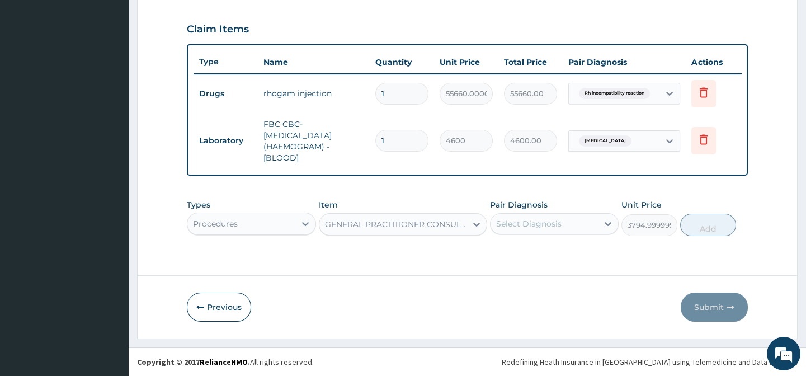
click at [535, 220] on div "Select Diagnosis" at bounding box center [528, 223] width 65 height 11
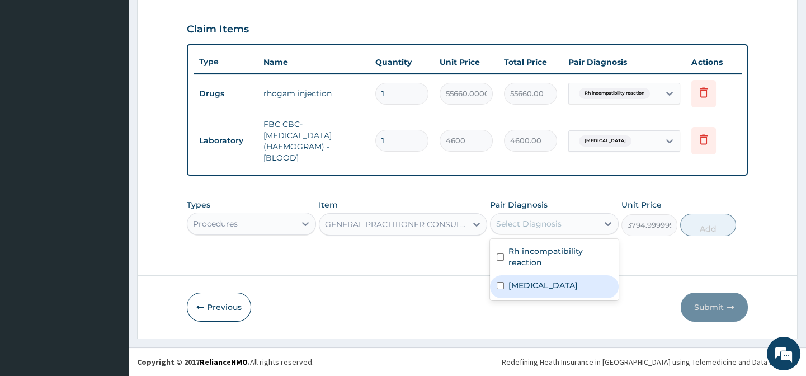
drag, startPoint x: 535, startPoint y: 286, endPoint x: 601, endPoint y: 262, distance: 70.6
click at [535, 286] on label "Upper respiratory infection" at bounding box center [542, 285] width 69 height 11
checkbox input "true"
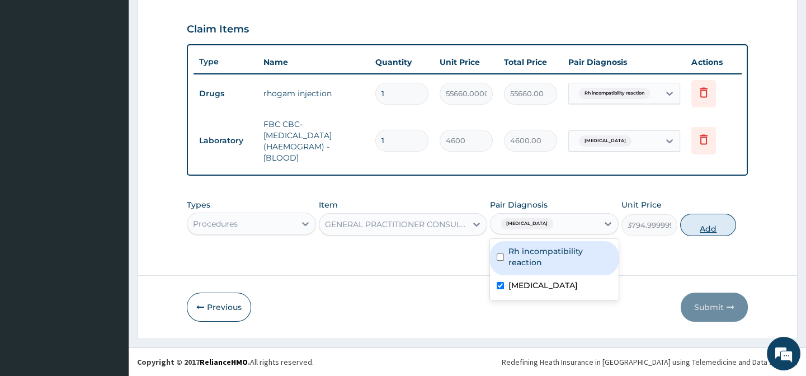
click at [710, 223] on button "Add" at bounding box center [708, 225] width 56 height 22
type input "0"
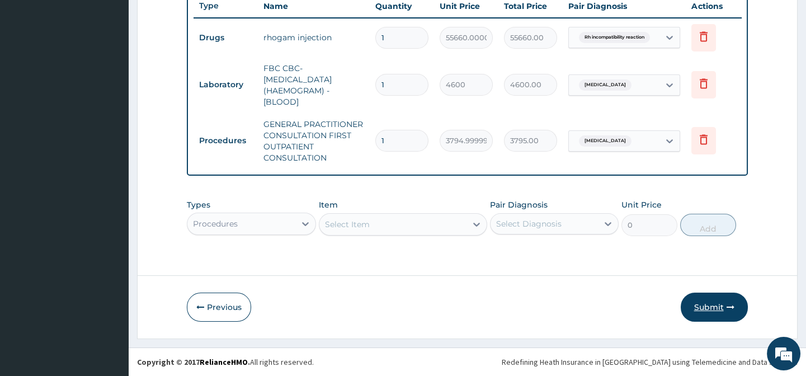
click at [735, 320] on button "Submit" at bounding box center [714, 306] width 67 height 29
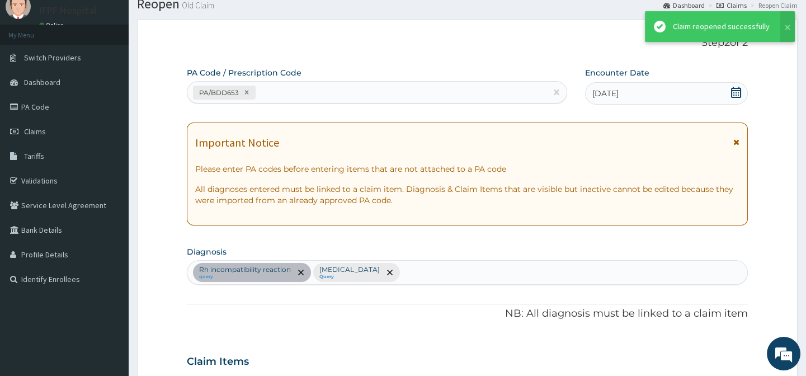
scroll to position [435, 0]
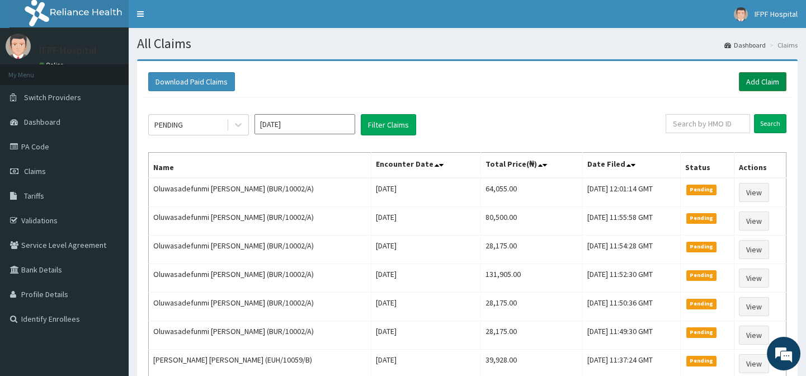
click at [768, 85] on link "Add Claim" at bounding box center [763, 81] width 48 height 19
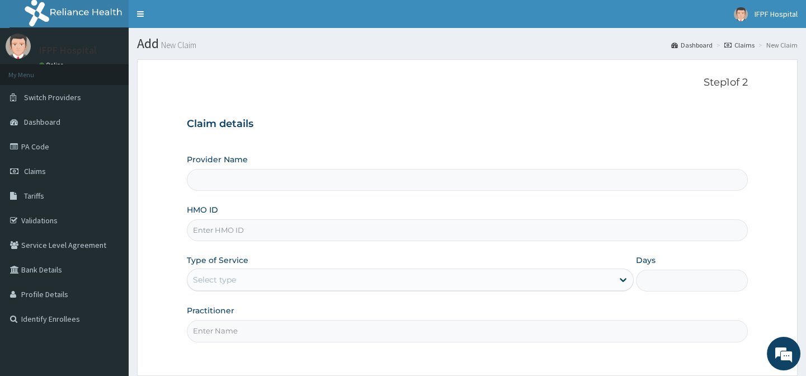
type input "IFPF Hospital"
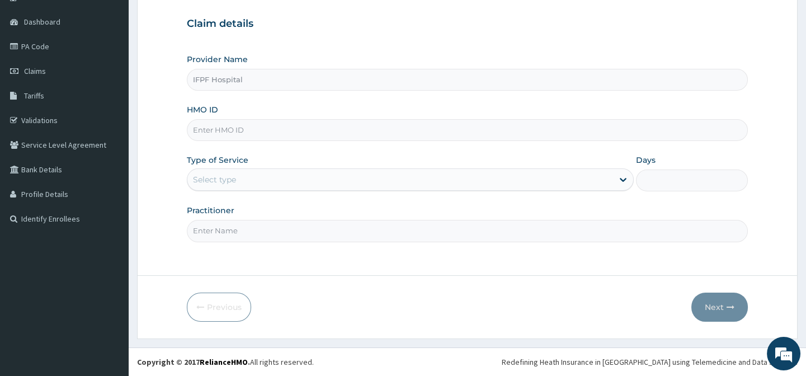
click at [210, 131] on input "HMO ID" at bounding box center [467, 130] width 560 height 22
paste input "ISW/10004/B"
type input "ISW/10004/B"
click at [230, 177] on div "Select type" at bounding box center [214, 179] width 43 height 11
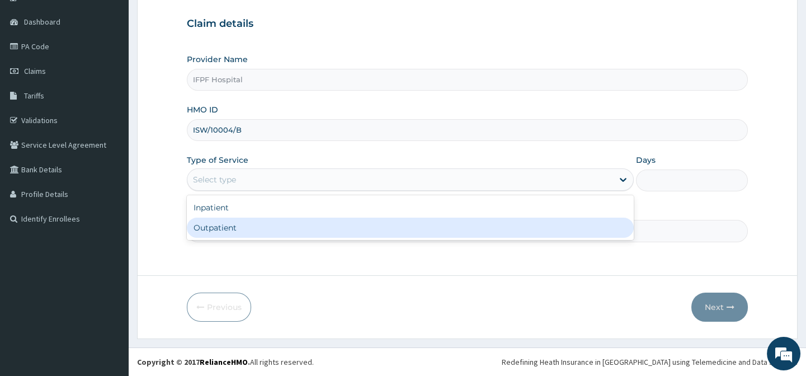
click at [219, 224] on div "Outpatient" at bounding box center [410, 228] width 447 height 20
type input "1"
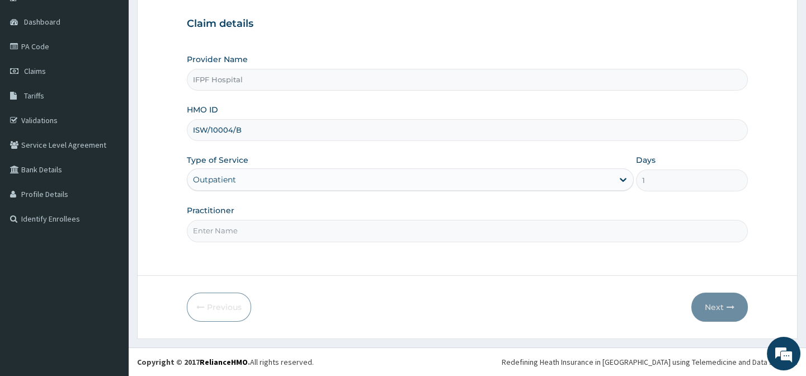
scroll to position [0, 0]
click at [219, 229] on input "Practitioner" at bounding box center [467, 231] width 560 height 22
type input "DR EBUBE"
click at [729, 302] on button "Next" at bounding box center [719, 306] width 56 height 29
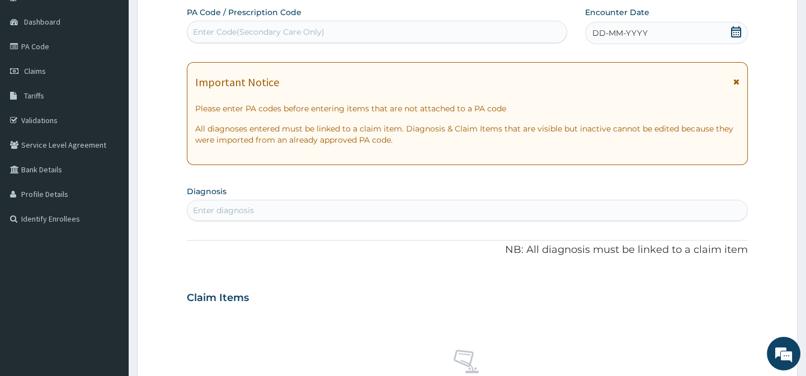
click at [287, 28] on div "Enter Code(Secondary Care Only)" at bounding box center [258, 31] width 131 height 11
type input "PA/C20F38"
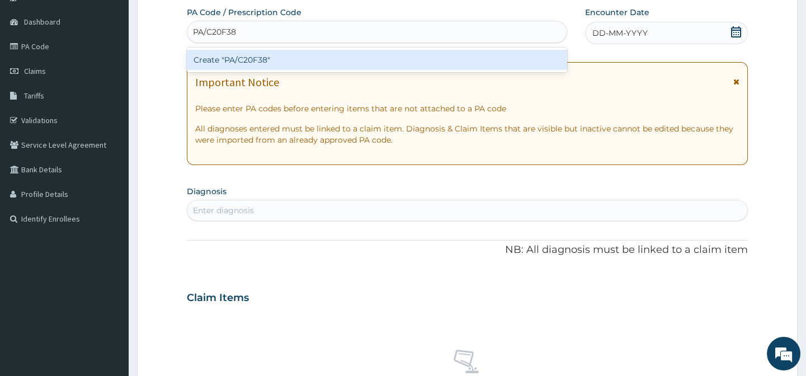
click at [231, 60] on div "Create "PA/C20F38"" at bounding box center [377, 60] width 380 height 20
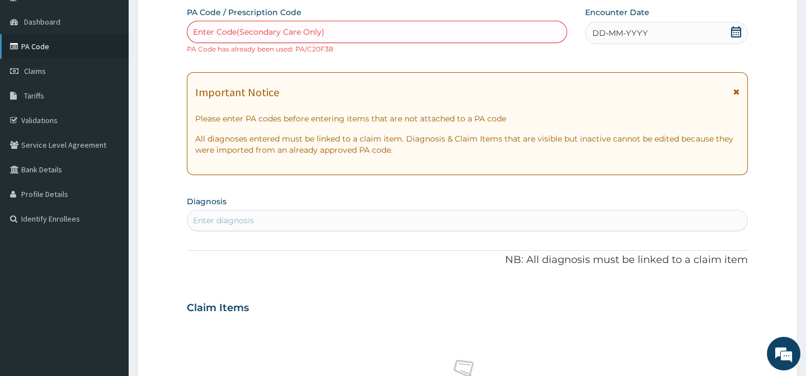
click at [34, 45] on link "PA Code" at bounding box center [64, 46] width 129 height 25
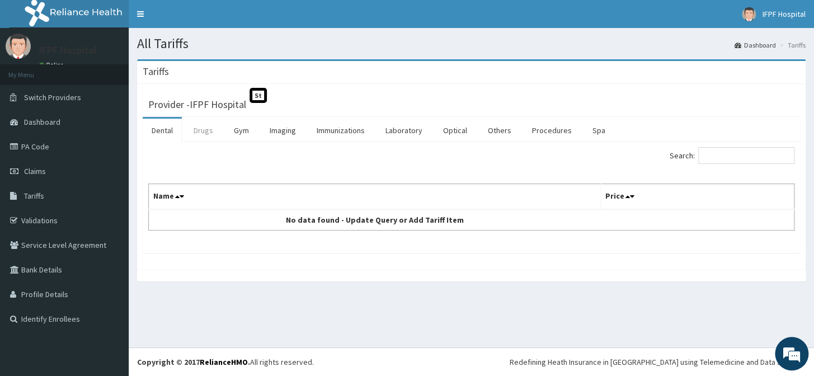
click at [203, 131] on link "Drugs" at bounding box center [203, 130] width 37 height 23
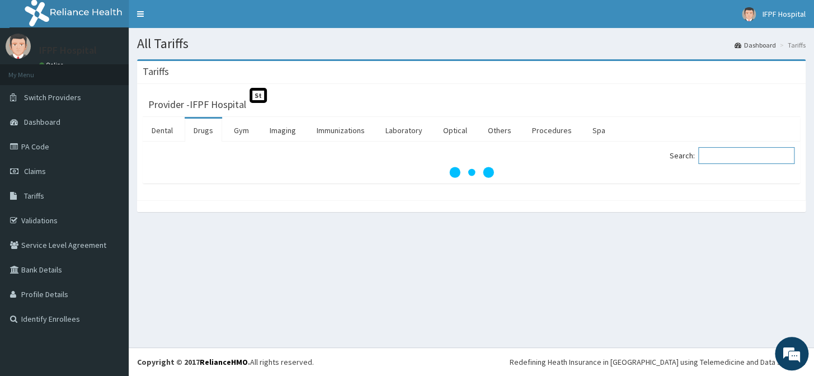
click at [733, 157] on input "Search:" at bounding box center [746, 155] width 96 height 17
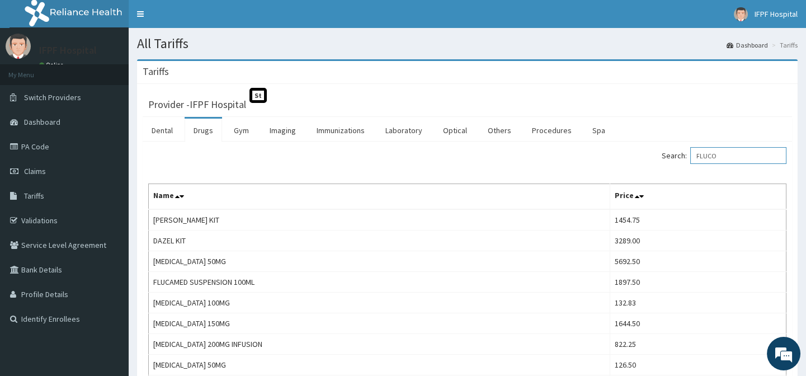
scroll to position [117, 0]
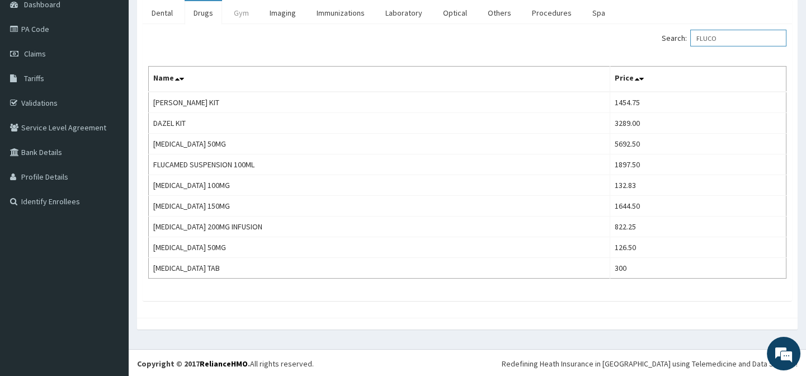
type input "FLUCO"
click at [37, 29] on link "PA Code" at bounding box center [64, 29] width 129 height 25
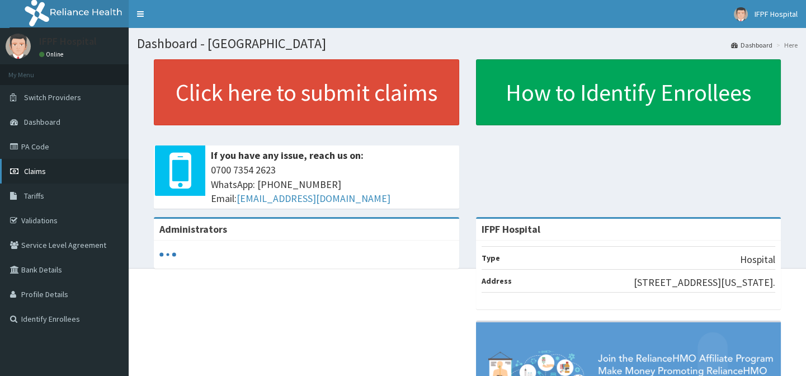
click at [28, 168] on span "Claims" at bounding box center [35, 171] width 22 height 10
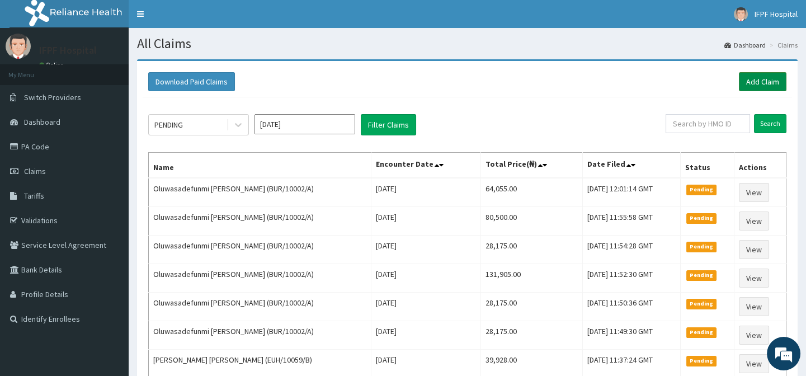
click at [767, 82] on link "Add Claim" at bounding box center [763, 81] width 48 height 19
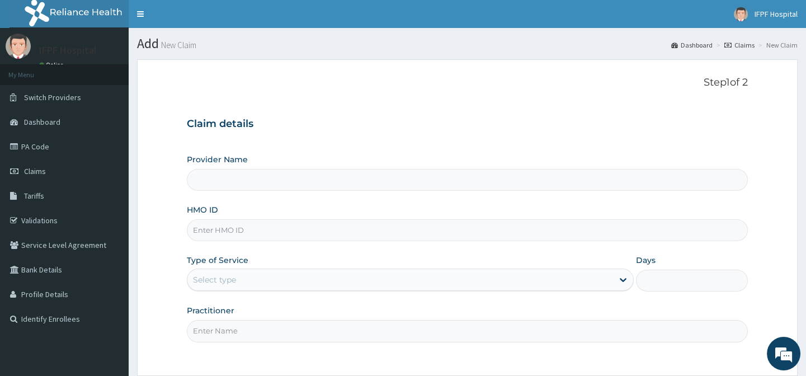
type input "IFPF Hospital"
click at [200, 228] on input "HMO ID" at bounding box center [467, 230] width 560 height 22
paste input "ISW/10004/B"
type input "ISW/10004/B"
click at [218, 274] on div "Select type" at bounding box center [214, 279] width 43 height 11
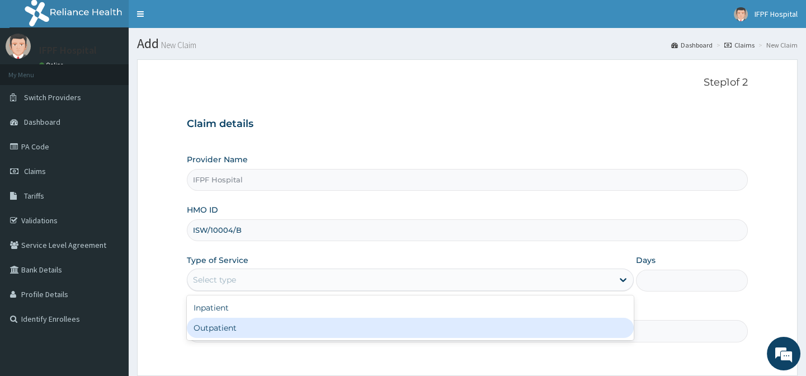
click at [222, 329] on div "Outpatient" at bounding box center [410, 328] width 447 height 20
type input "1"
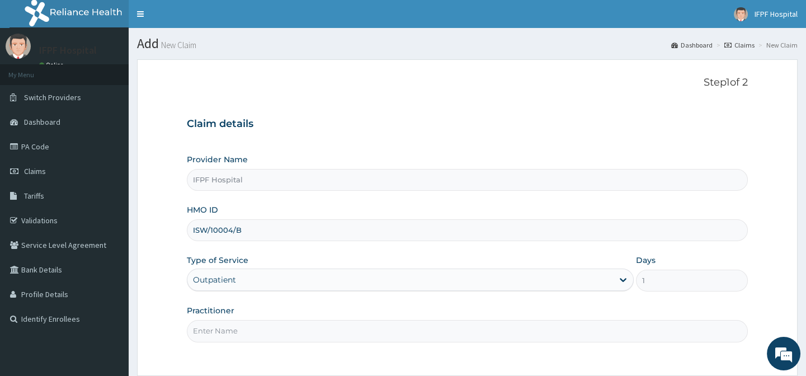
click at [222, 325] on input "Practitioner" at bounding box center [467, 331] width 560 height 22
type input "d"
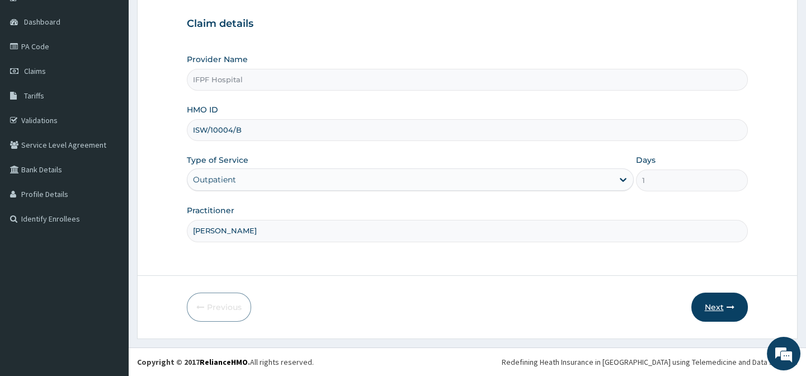
type input "DR EBUBE"
click at [715, 309] on button "Next" at bounding box center [719, 306] width 56 height 29
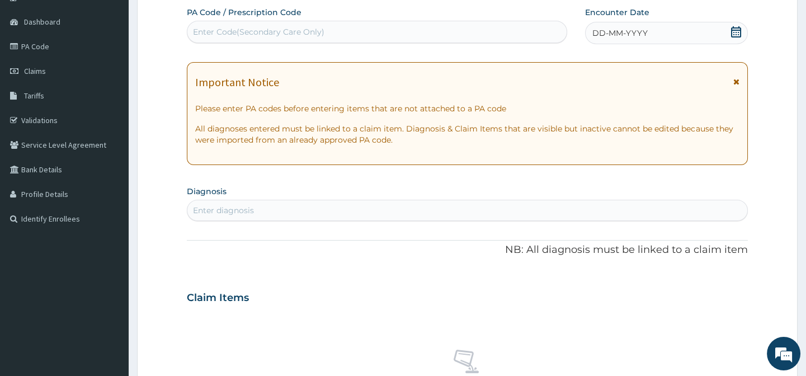
scroll to position [0, 0]
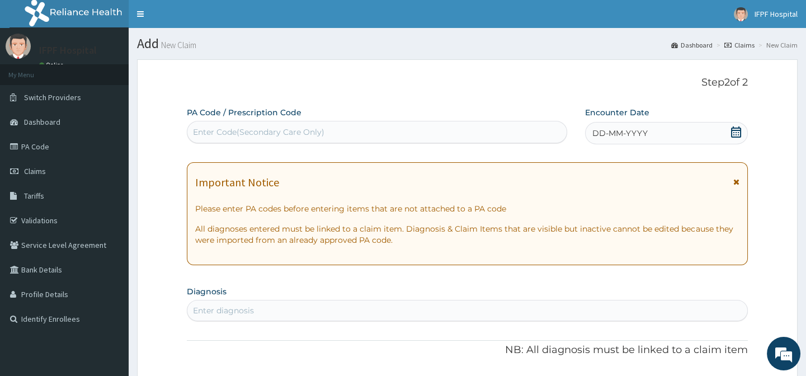
click at [216, 134] on div "Enter Code(Secondary Care Only)" at bounding box center [258, 131] width 131 height 11
drag, startPoint x: 229, startPoint y: 135, endPoint x: 206, endPoint y: 127, distance: 24.9
click at [206, 127] on div "Enter Code(Secondary Care Only)" at bounding box center [258, 131] width 131 height 11
type input "-"
type input "PA/607B14"
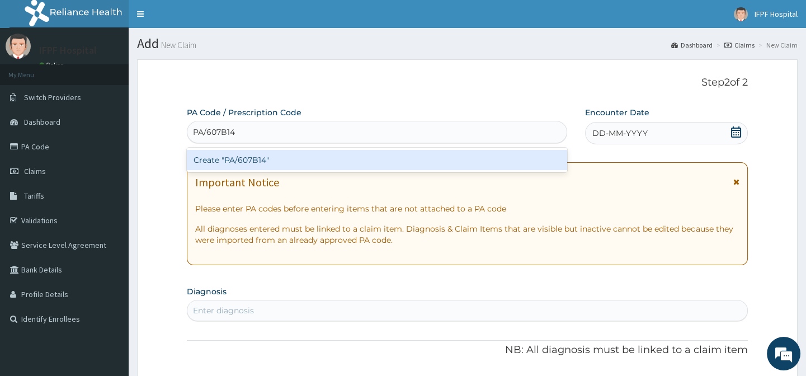
click at [232, 164] on div "Create "PA/607B14"" at bounding box center [377, 160] width 380 height 20
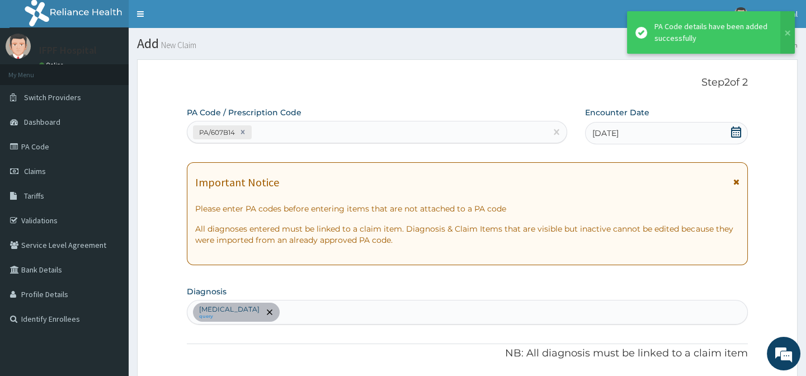
scroll to position [319, 0]
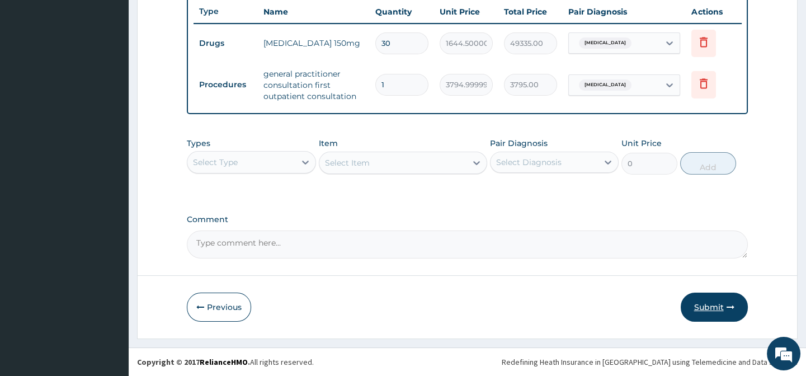
click at [718, 305] on button "Submit" at bounding box center [714, 306] width 67 height 29
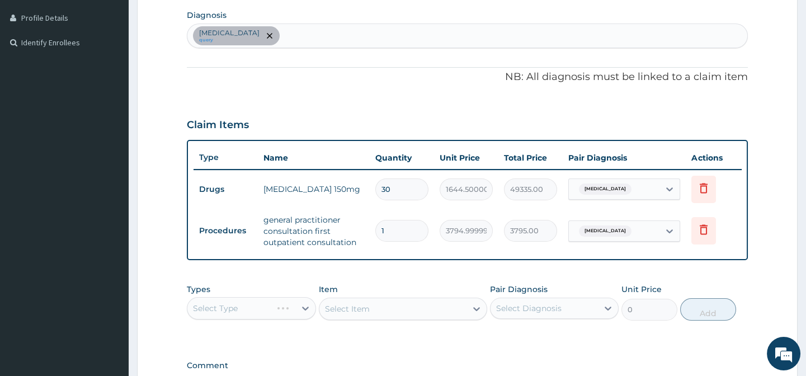
scroll to position [429, 0]
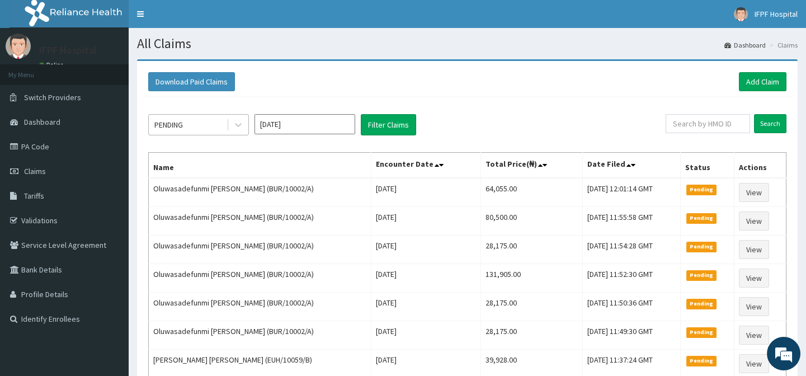
click at [180, 122] on div "PENDING" at bounding box center [168, 124] width 29 height 11
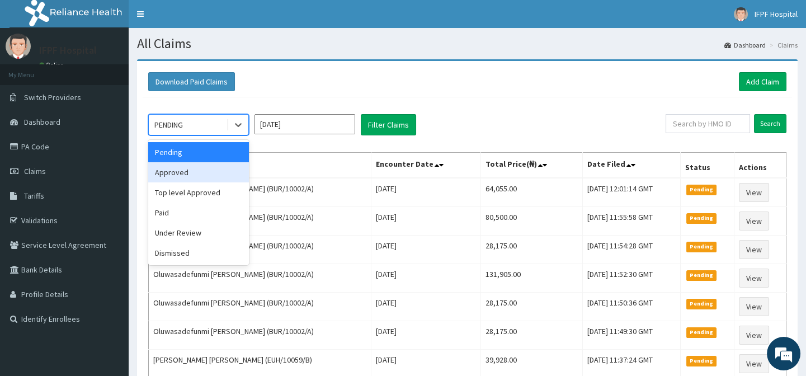
click at [186, 172] on div "Approved" at bounding box center [198, 172] width 101 height 20
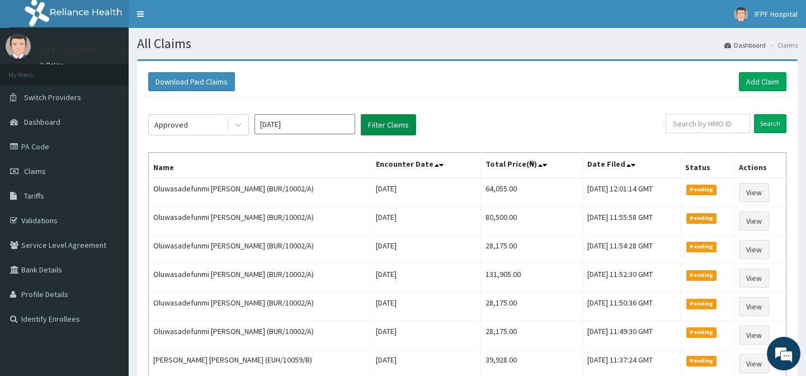
click at [375, 116] on button "Filter Claims" at bounding box center [388, 124] width 55 height 21
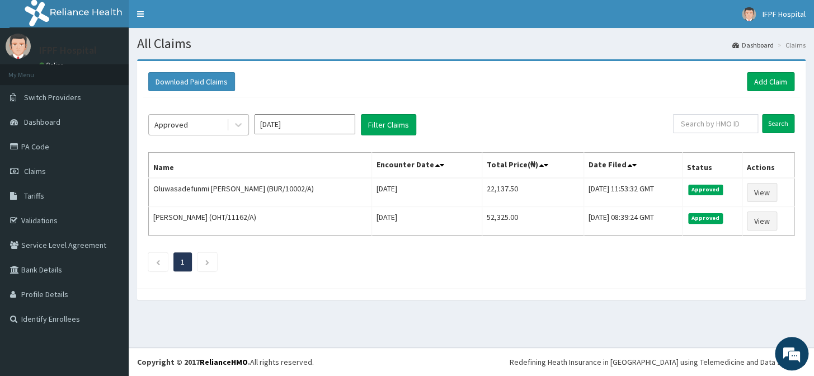
click at [154, 125] on div "Approved" at bounding box center [188, 125] width 78 height 18
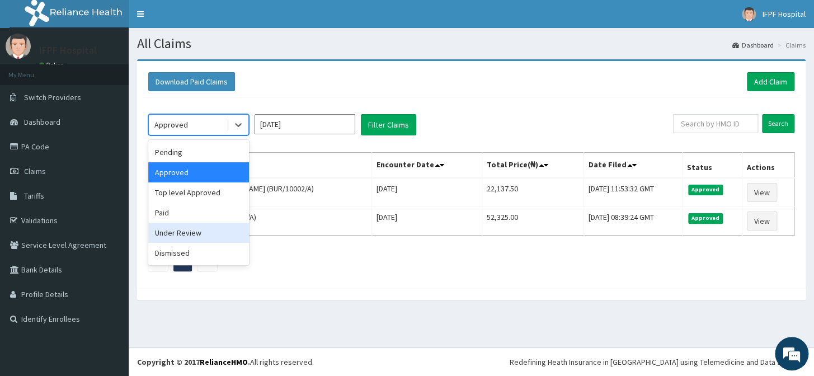
click at [190, 229] on div "Under Review" at bounding box center [198, 233] width 101 height 20
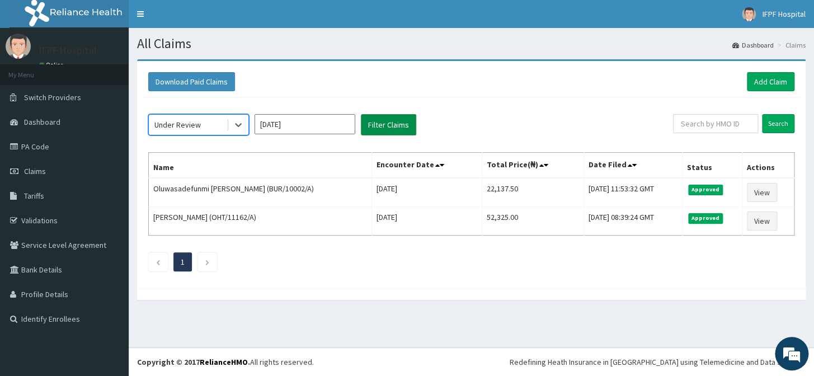
click at [394, 122] on button "Filter Claims" at bounding box center [388, 124] width 55 height 21
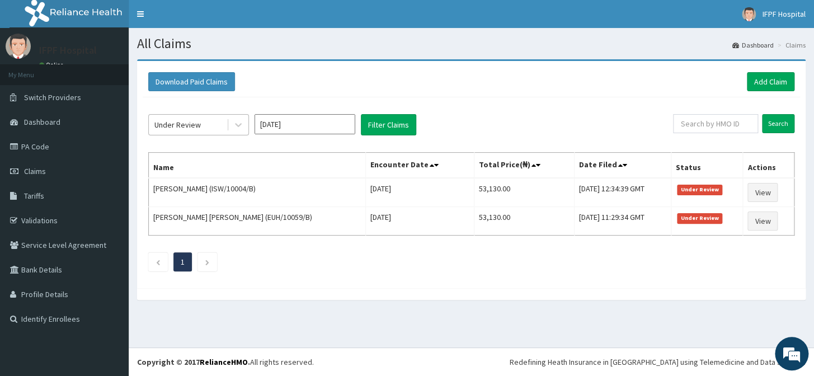
click at [200, 125] on div "Under Review" at bounding box center [188, 125] width 78 height 18
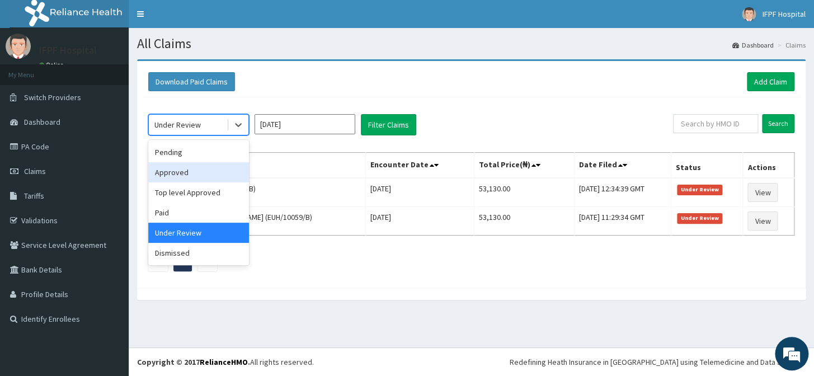
click at [169, 172] on div "Approved" at bounding box center [198, 172] width 101 height 20
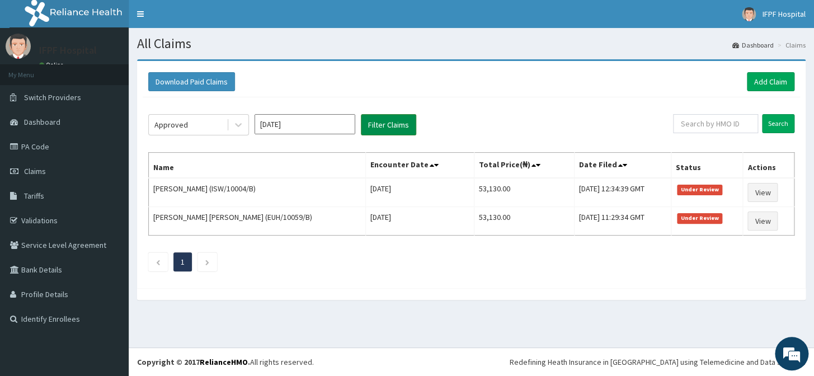
click at [395, 122] on button "Filter Claims" at bounding box center [388, 124] width 55 height 21
click at [388, 122] on button "Filter Claims" at bounding box center [388, 124] width 55 height 21
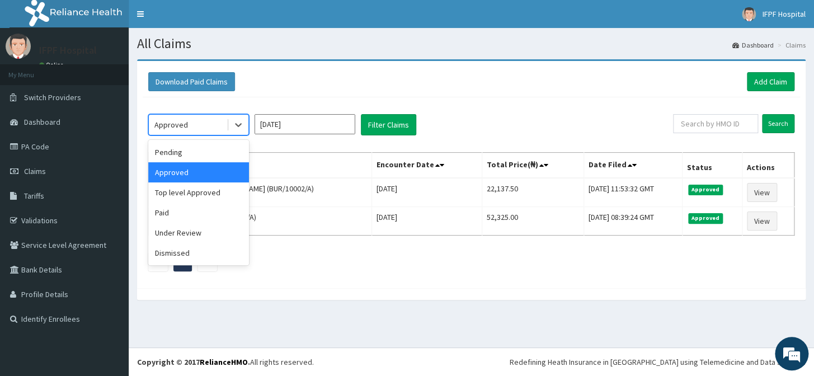
click at [191, 125] on div "Approved" at bounding box center [188, 125] width 78 height 18
click at [181, 148] on div "Pending" at bounding box center [198, 152] width 101 height 20
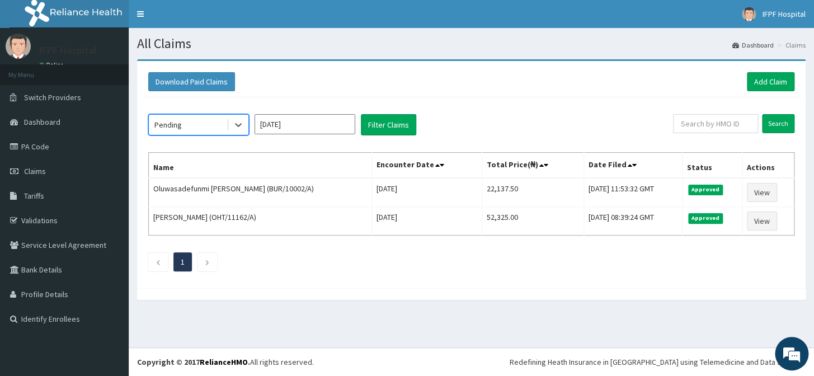
click at [386, 112] on div "option Pending, selected. Select is focused ,type to refine list, press Down to…" at bounding box center [471, 189] width 657 height 185
click at [386, 120] on button "Filter Claims" at bounding box center [388, 124] width 55 height 21
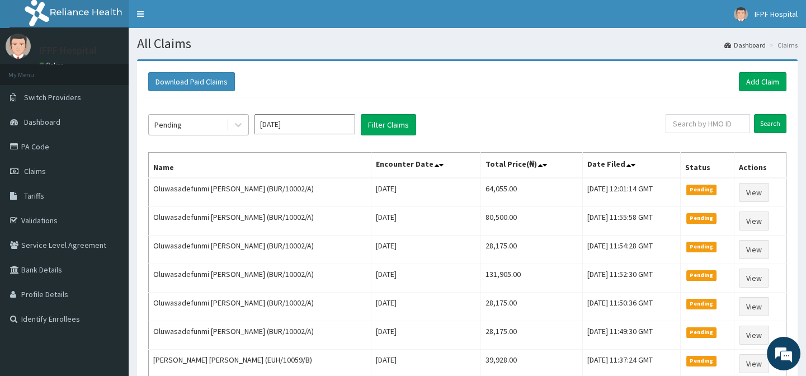
click at [209, 124] on div "Pending" at bounding box center [188, 125] width 78 height 18
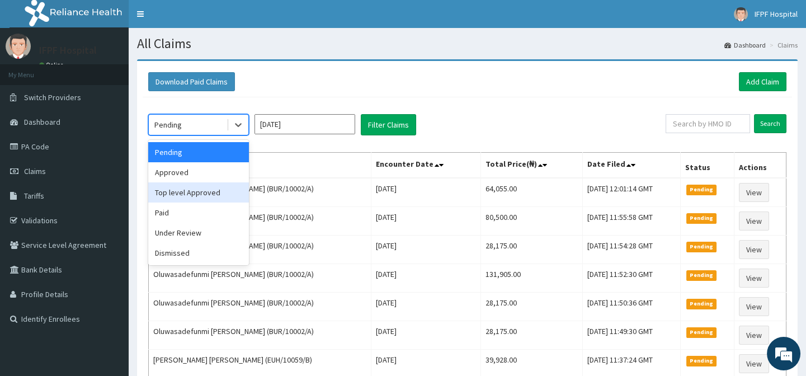
click at [180, 192] on div "Top level Approved" at bounding box center [198, 192] width 101 height 20
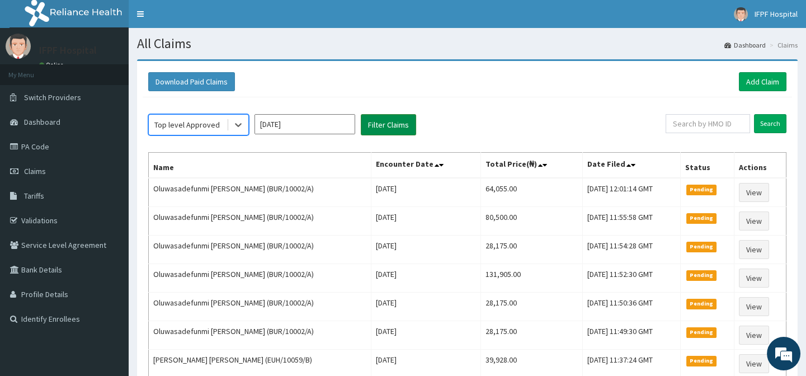
click at [386, 128] on button "Filter Claims" at bounding box center [388, 124] width 55 height 21
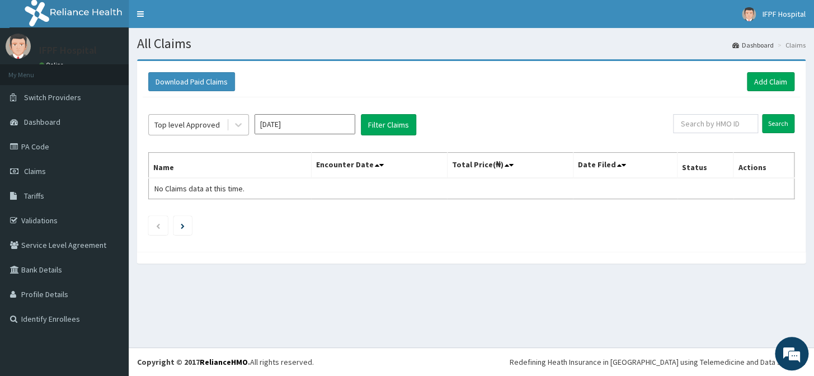
click at [206, 129] on div "Top level Approved" at bounding box center [186, 124] width 65 height 11
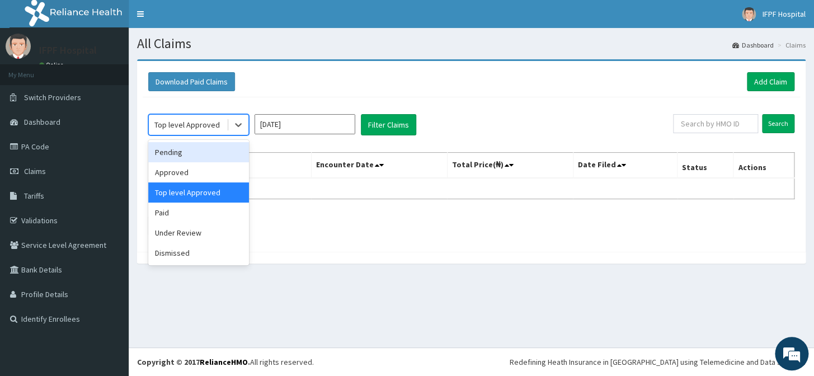
click at [181, 150] on div "Pending" at bounding box center [198, 152] width 101 height 20
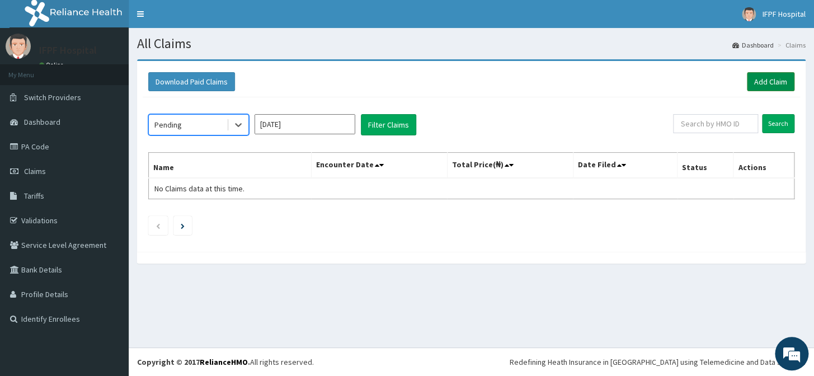
click at [776, 83] on link "Add Claim" at bounding box center [771, 81] width 48 height 19
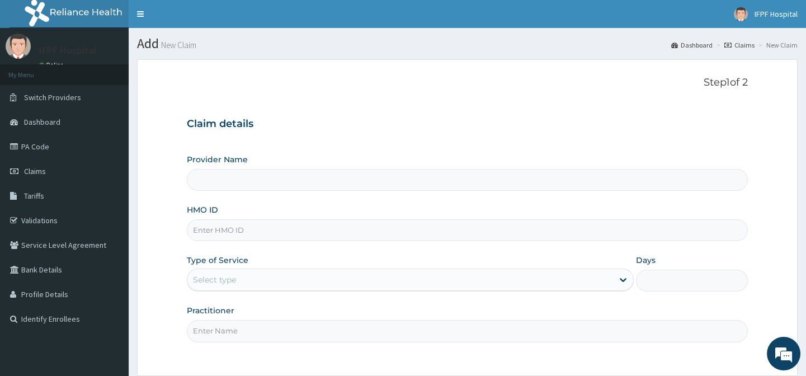
type input "IFPF Hospital"
click at [208, 233] on input "HMO ID" at bounding box center [467, 230] width 560 height 22
paste input "Adeoye Oyerinde"
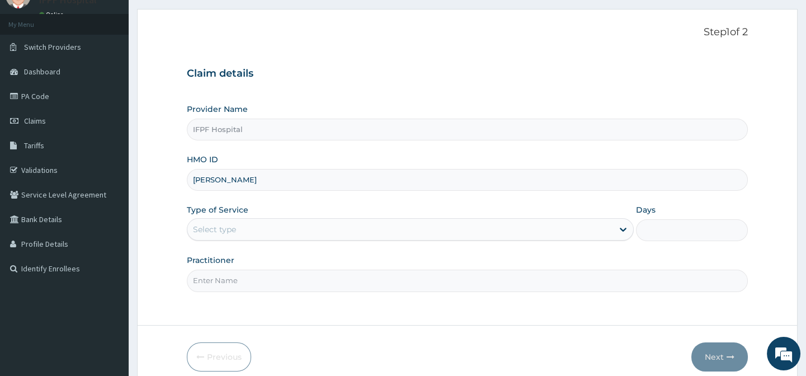
type input "Adeoye Oyerinde"
click at [238, 220] on div "Select type" at bounding box center [400, 229] width 426 height 18
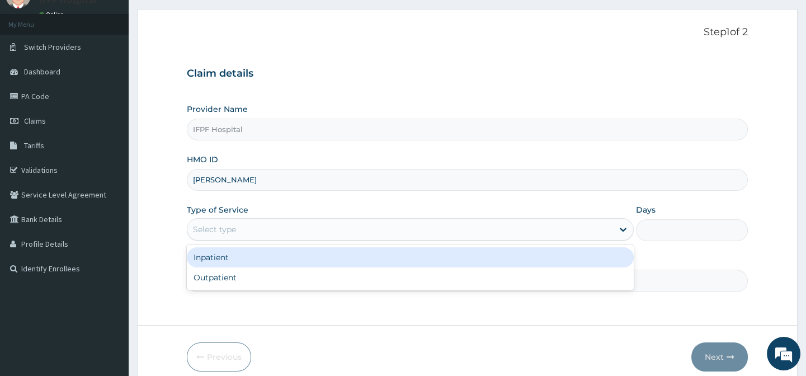
scroll to position [0, 0]
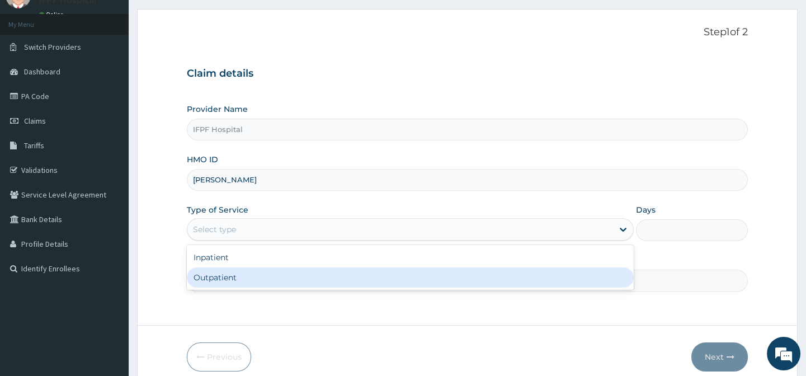
click at [215, 273] on div "Outpatient" at bounding box center [410, 277] width 447 height 20
type input "1"
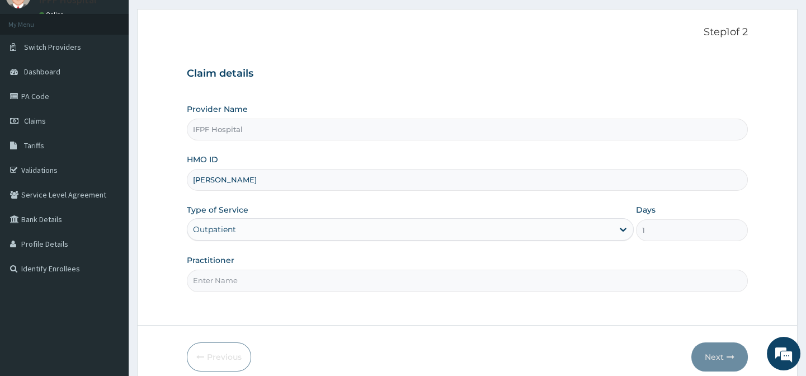
click at [215, 276] on input "Practitioner" at bounding box center [467, 281] width 560 height 22
type input "DR TOLANI"
click at [729, 355] on icon "button" at bounding box center [730, 357] width 8 height 8
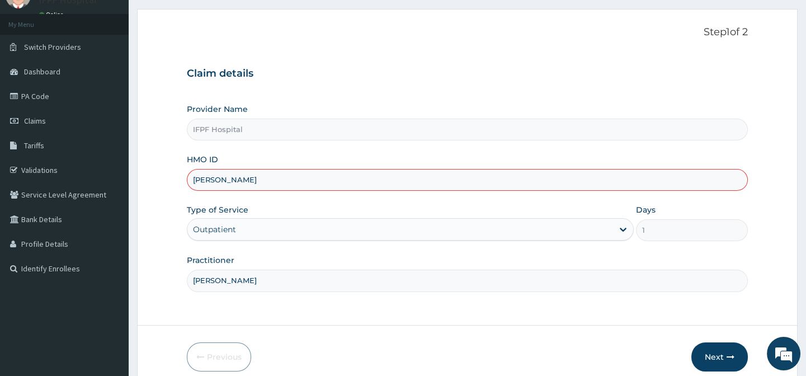
click at [218, 180] on input "Adeoye Oyerinde" at bounding box center [467, 180] width 560 height 22
drag, startPoint x: 194, startPoint y: 179, endPoint x: 265, endPoint y: 190, distance: 71.9
click at [265, 190] on div "Provider Name IFPF Hospital HMO ID Adeoye Oyerinde Type of Service Outpatient D…" at bounding box center [467, 197] width 560 height 188
paste input "MPP/10411/A"
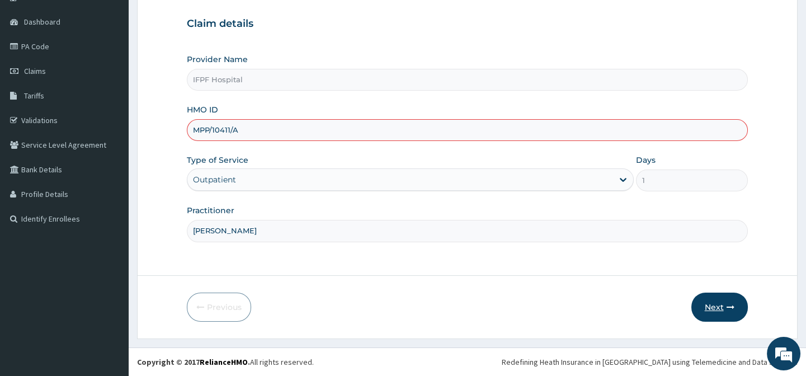
type input "MPP/10411/A"
click at [711, 300] on button "Next" at bounding box center [719, 306] width 56 height 29
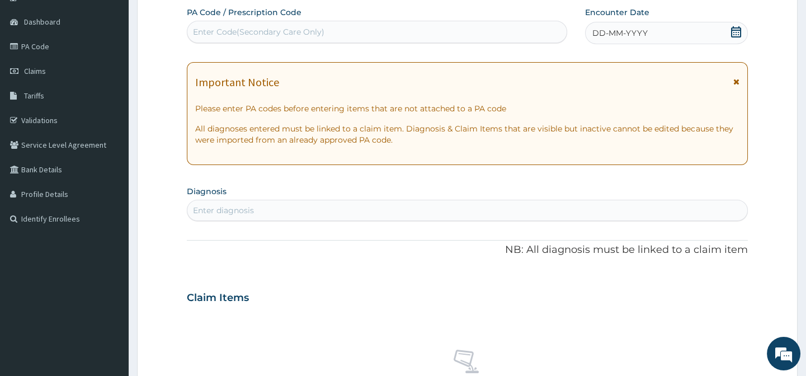
click at [238, 37] on div "Enter Code(Secondary Care Only)" at bounding box center [376, 32] width 379 height 18
type input "PA/11E34D"
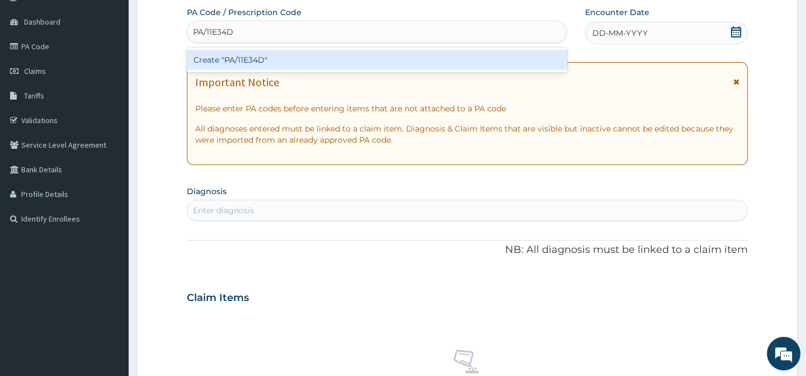
click at [235, 61] on div "Create "PA/11E34D"" at bounding box center [377, 60] width 380 height 20
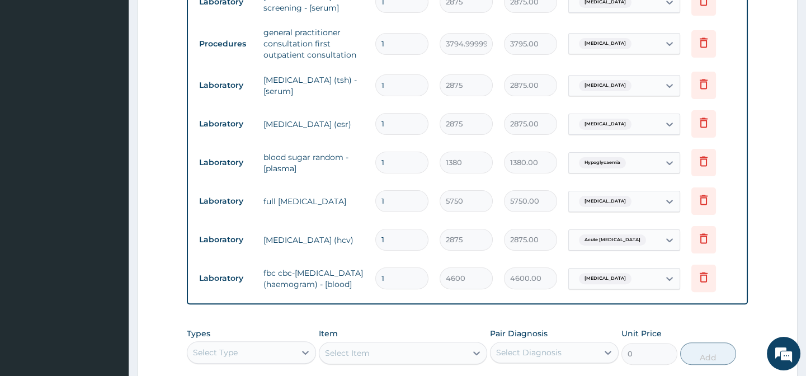
scroll to position [1000, 0]
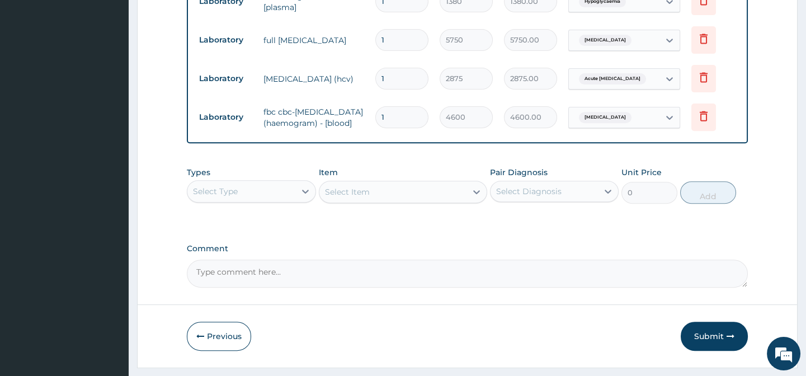
drag, startPoint x: 705, startPoint y: 313, endPoint x: 699, endPoint y: 310, distance: 6.5
click at [706, 322] on button "Submit" at bounding box center [714, 336] width 67 height 29
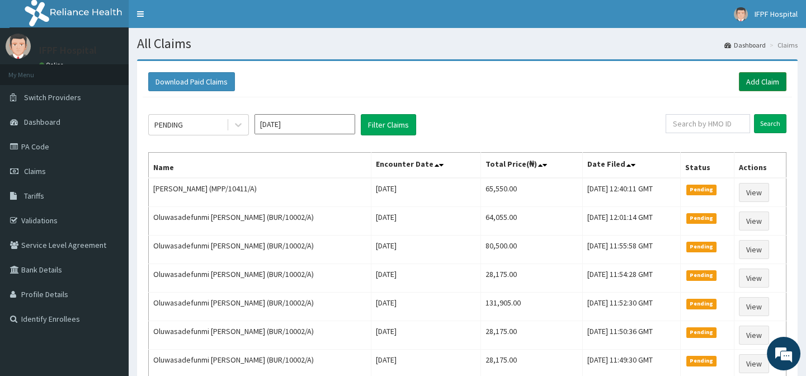
click at [756, 82] on link "Add Claim" at bounding box center [763, 81] width 48 height 19
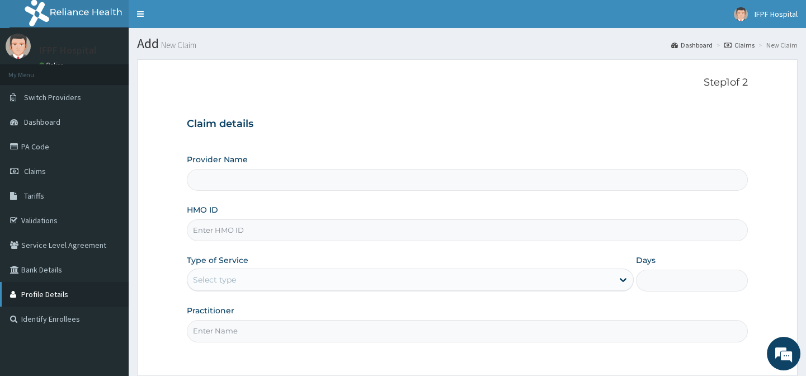
type input "IFPF Hospital"
click at [209, 229] on input "HMO ID" at bounding box center [467, 230] width 560 height 22
paste input "MPP/10411/A"
type input "MPP/10411/A"
click at [229, 271] on div "Select type" at bounding box center [400, 280] width 426 height 18
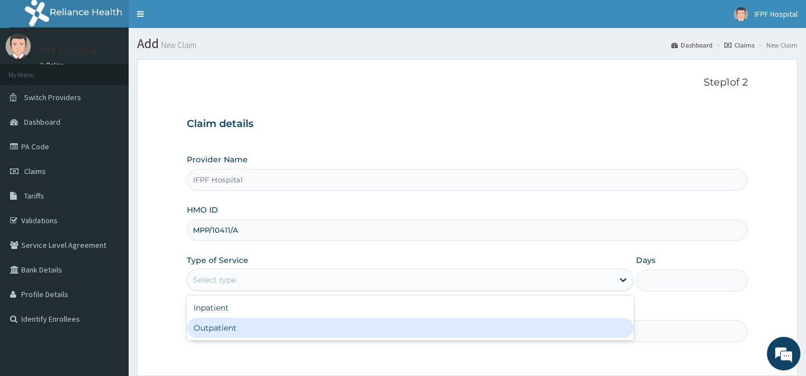
click at [220, 324] on div "Outpatient" at bounding box center [410, 328] width 447 height 20
type input "1"
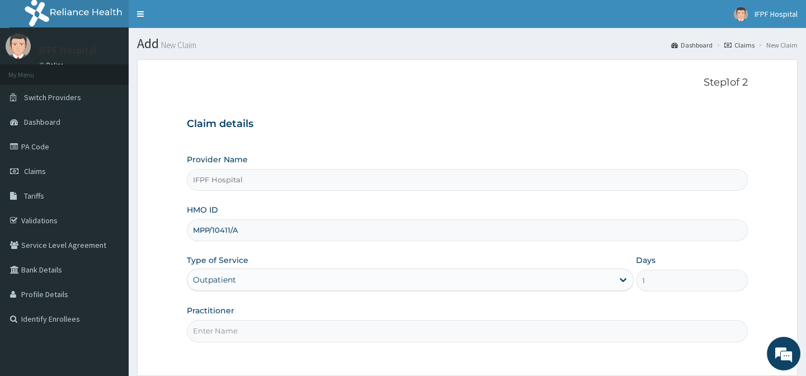
click at [220, 334] on input "Practitioner" at bounding box center [467, 331] width 560 height 22
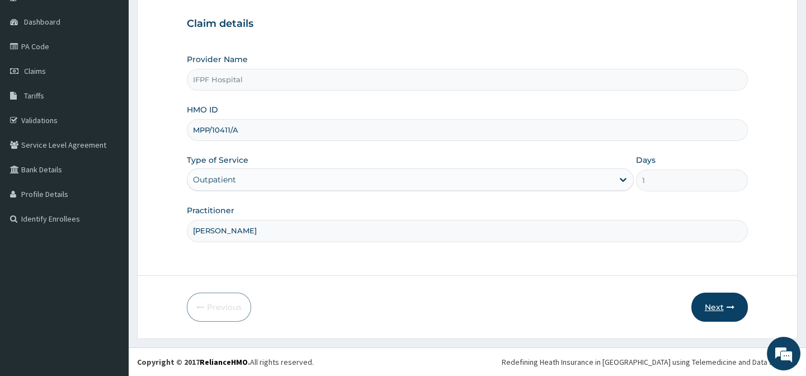
type input "[PERSON_NAME]"
click at [709, 303] on button "Next" at bounding box center [719, 306] width 56 height 29
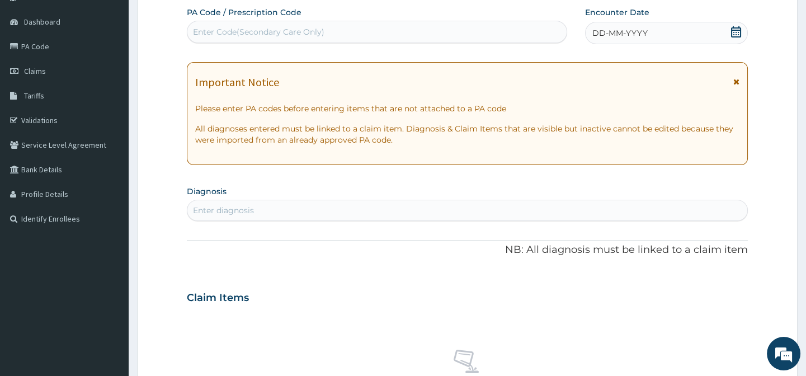
scroll to position [0, 0]
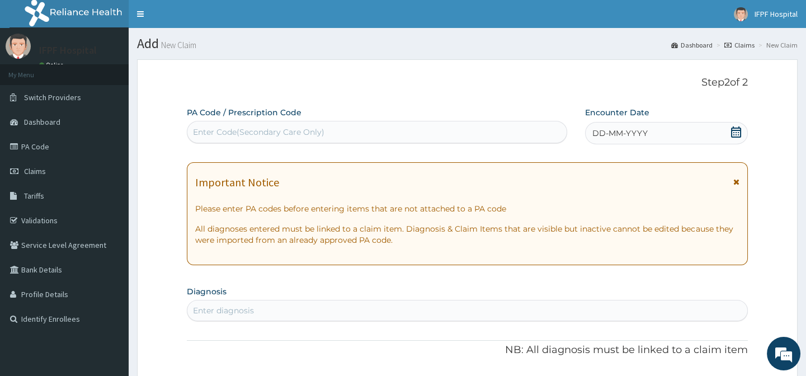
click at [294, 132] on div "Enter Code(Secondary Care Only)" at bounding box center [258, 131] width 131 height 11
type input "PA/D682C5"
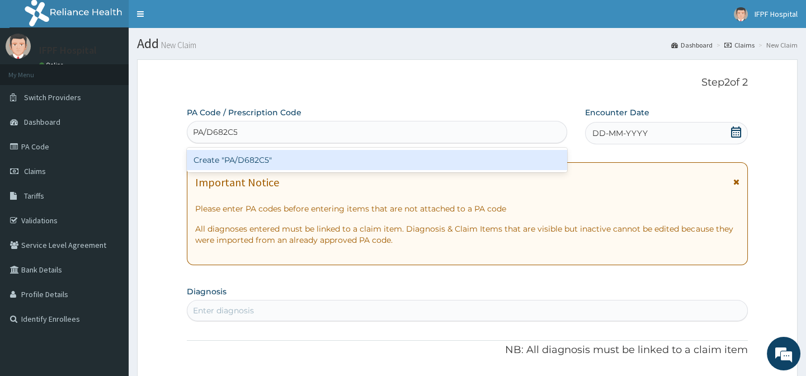
click at [301, 159] on div "Create "PA/D682C5"" at bounding box center [377, 160] width 380 height 20
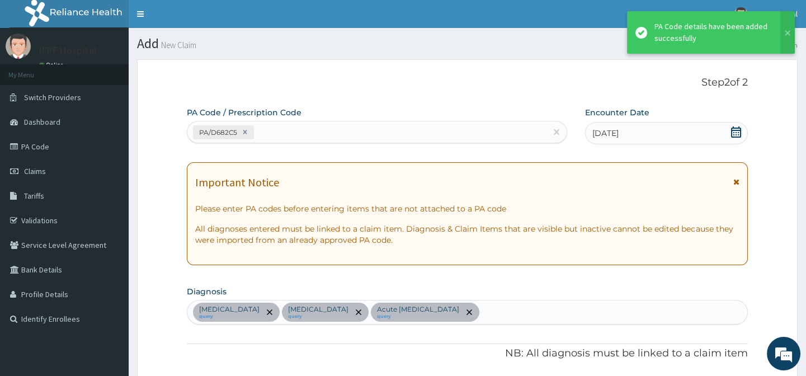
scroll to position [355, 0]
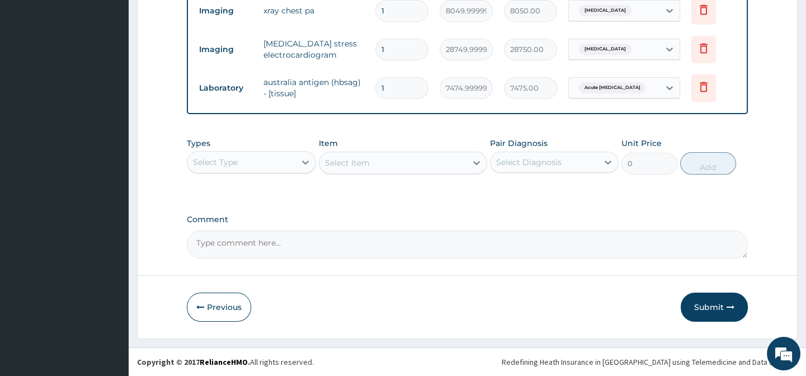
click at [727, 311] on button "Submit" at bounding box center [714, 306] width 67 height 29
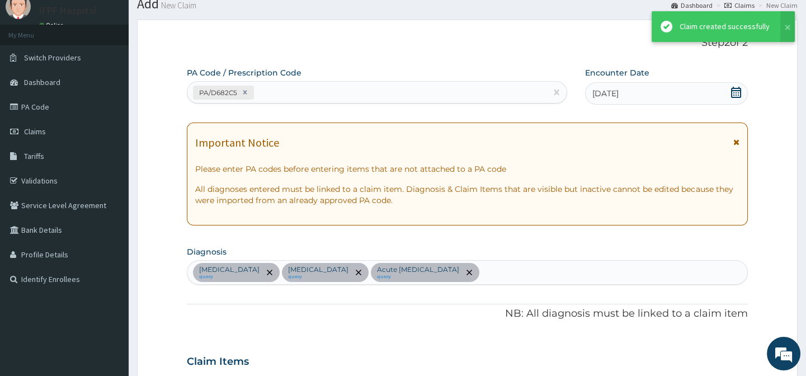
scroll to position [462, 0]
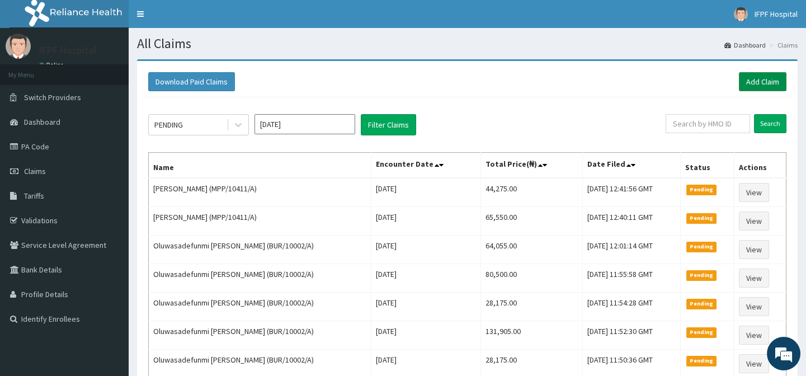
click at [743, 77] on link "Add Claim" at bounding box center [763, 81] width 48 height 19
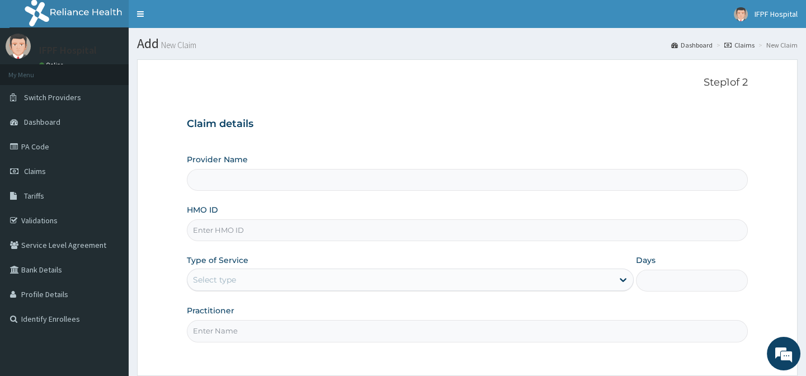
type input "IFPF Hospital"
click at [210, 229] on input "HMO ID" at bounding box center [467, 230] width 560 height 22
paste input "MPP/10411/A"
type input "MPP/10411/A"
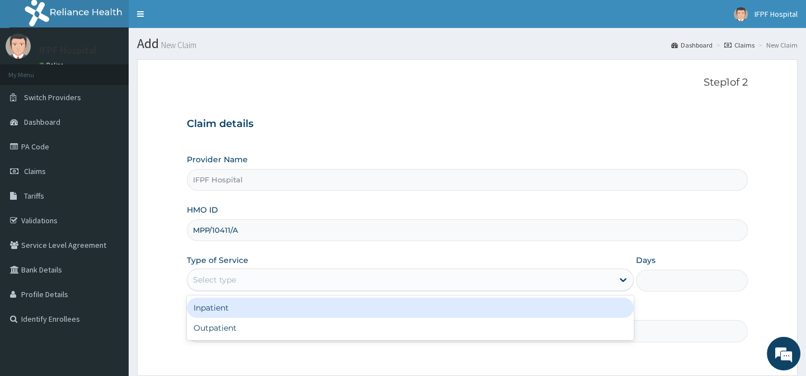
click at [228, 281] on div "Select type" at bounding box center [214, 279] width 43 height 11
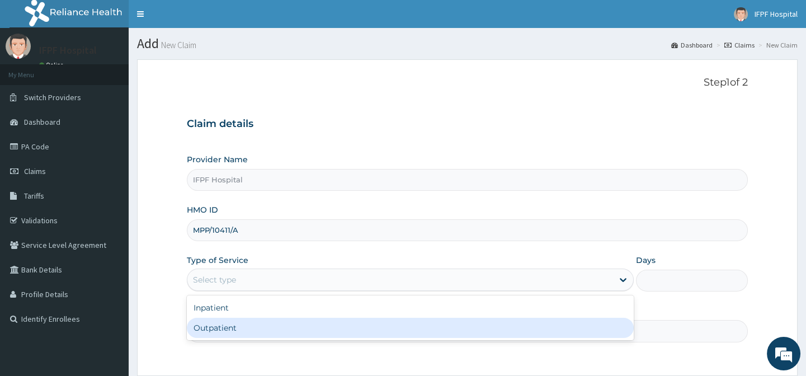
click at [221, 325] on div "Outpatient" at bounding box center [410, 328] width 447 height 20
type input "1"
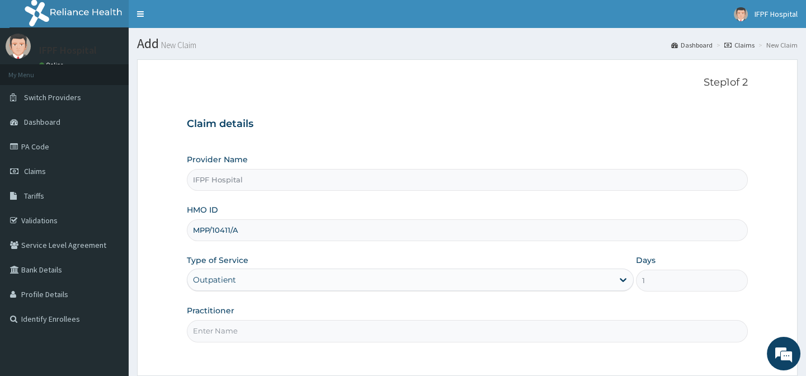
click at [221, 328] on input "Practitioner" at bounding box center [467, 331] width 560 height 22
type input "[PERSON_NAME]"
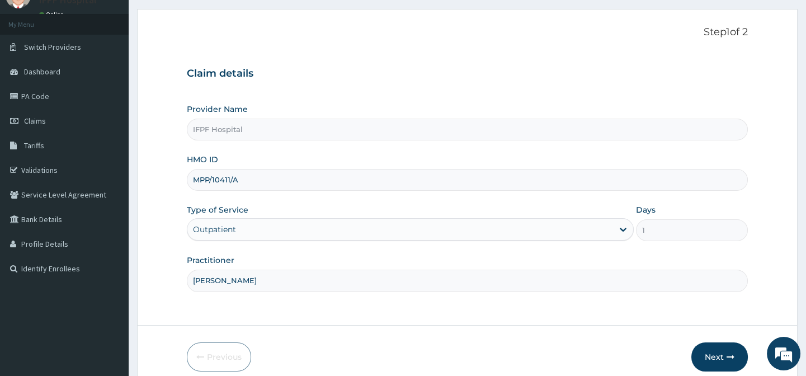
scroll to position [100, 0]
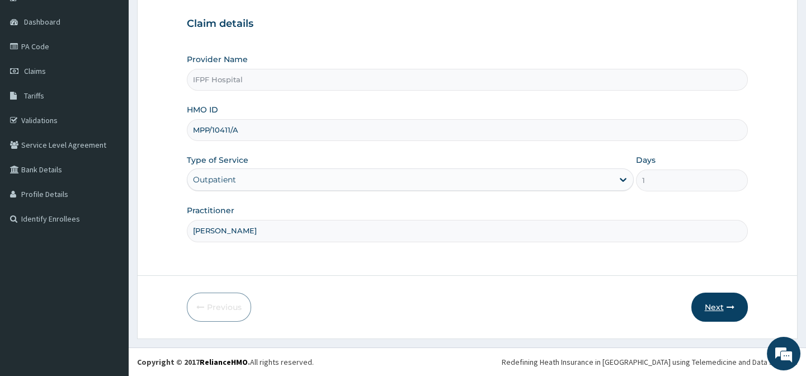
click at [733, 306] on icon "button" at bounding box center [730, 307] width 8 height 8
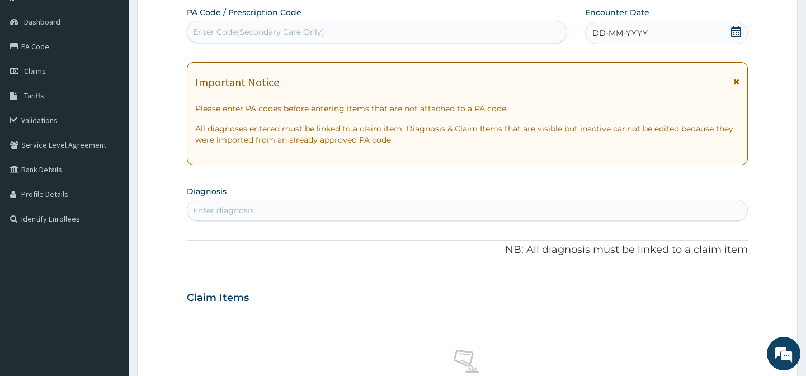
click at [320, 29] on div "Enter Code(Secondary Care Only)" at bounding box center [376, 32] width 379 height 18
type input "PA/223CEF"
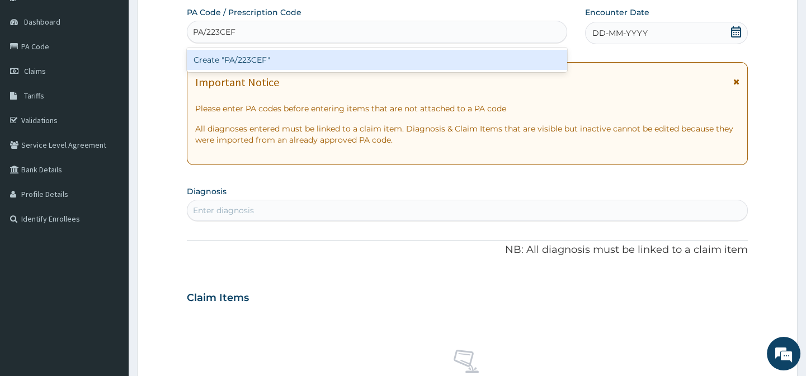
click at [282, 61] on div "Create "PA/223CEF"" at bounding box center [377, 60] width 380 height 20
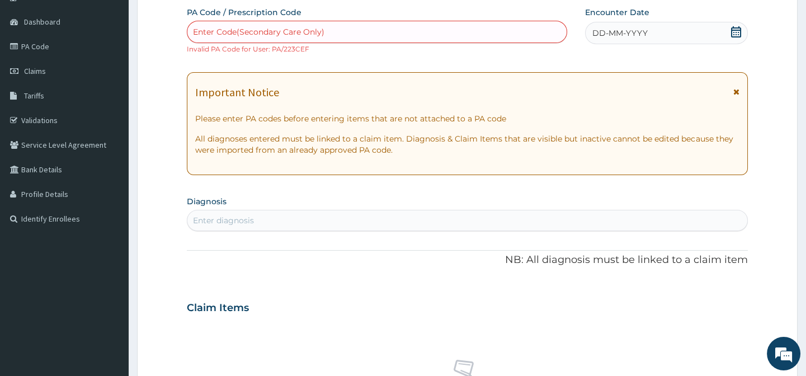
scroll to position [437, 0]
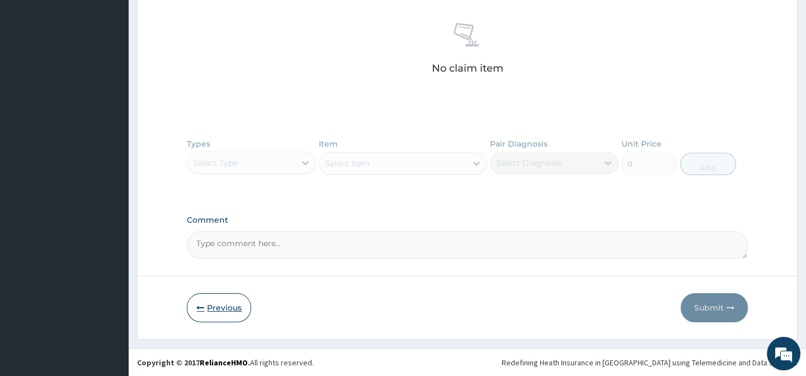
click at [211, 304] on button "Previous" at bounding box center [219, 307] width 64 height 29
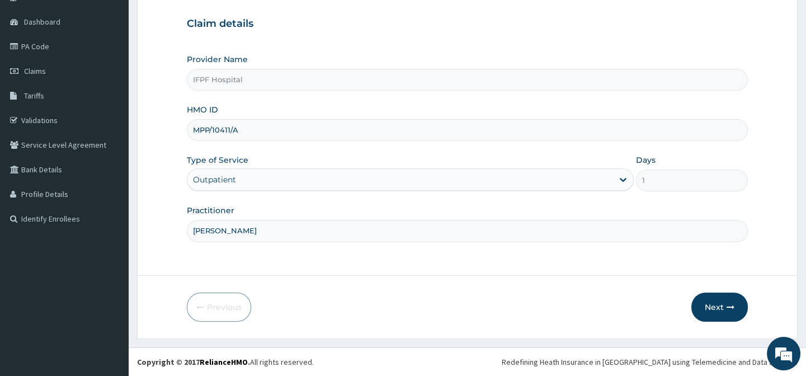
drag, startPoint x: 195, startPoint y: 134, endPoint x: 257, endPoint y: 133, distance: 62.1
click at [257, 133] on input "MPP/10411/A" at bounding box center [467, 130] width 560 height 22
paste input "ABO/10006/C"
type input "ABO/10006/C"
click at [697, 309] on button "Next" at bounding box center [719, 306] width 56 height 29
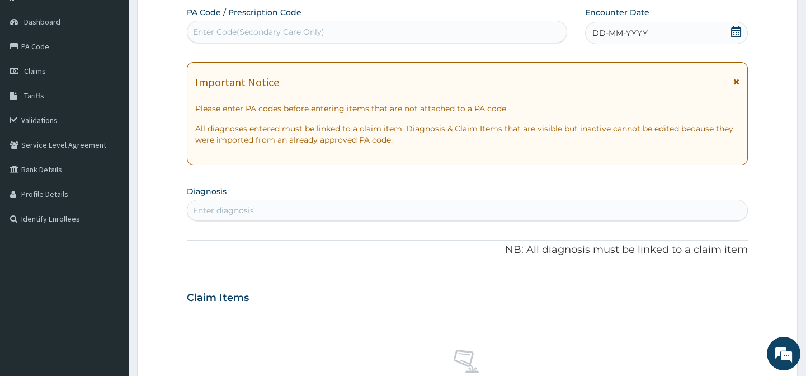
click at [281, 34] on div "Enter Code(Secondary Care Only)" at bounding box center [258, 31] width 131 height 11
type input "PA/223CEF"
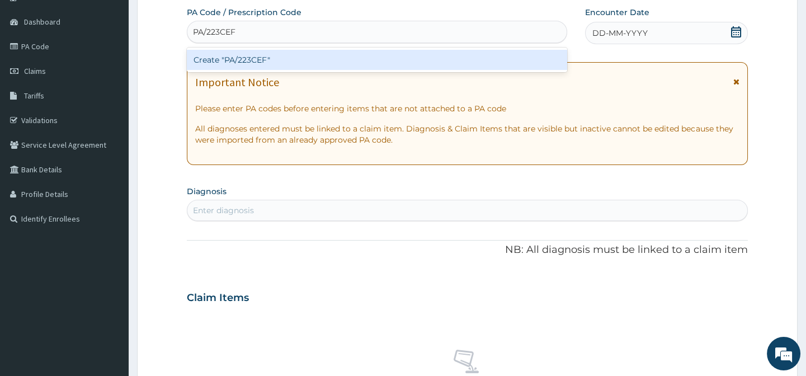
click at [268, 59] on div "Create "PA/223CEF"" at bounding box center [377, 60] width 380 height 20
